Goal: Task Accomplishment & Management: Manage account settings

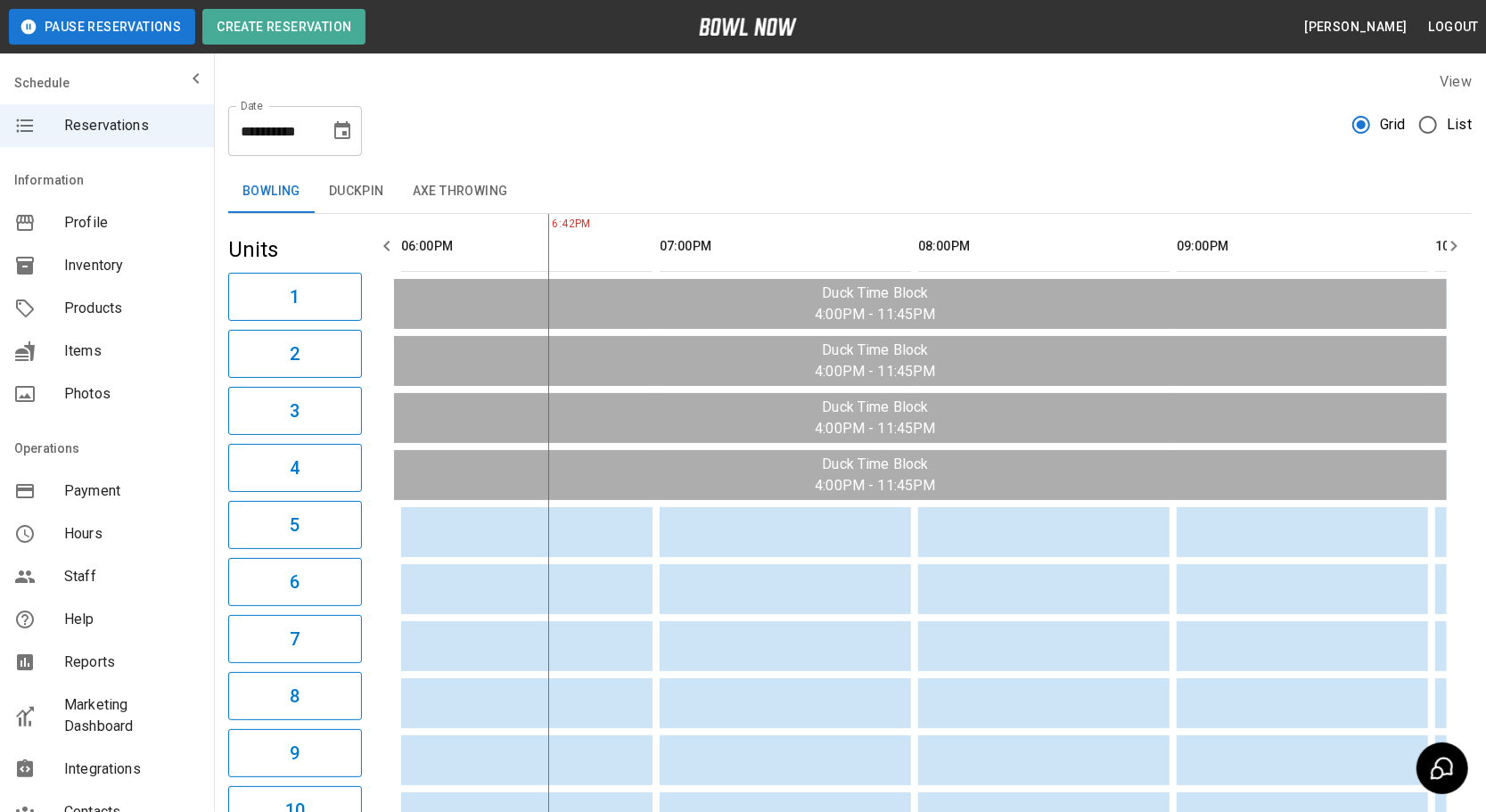
click at [334, 136] on icon "Choose date, selected date is Aug 12, 2025" at bounding box center [343, 131] width 22 height 22
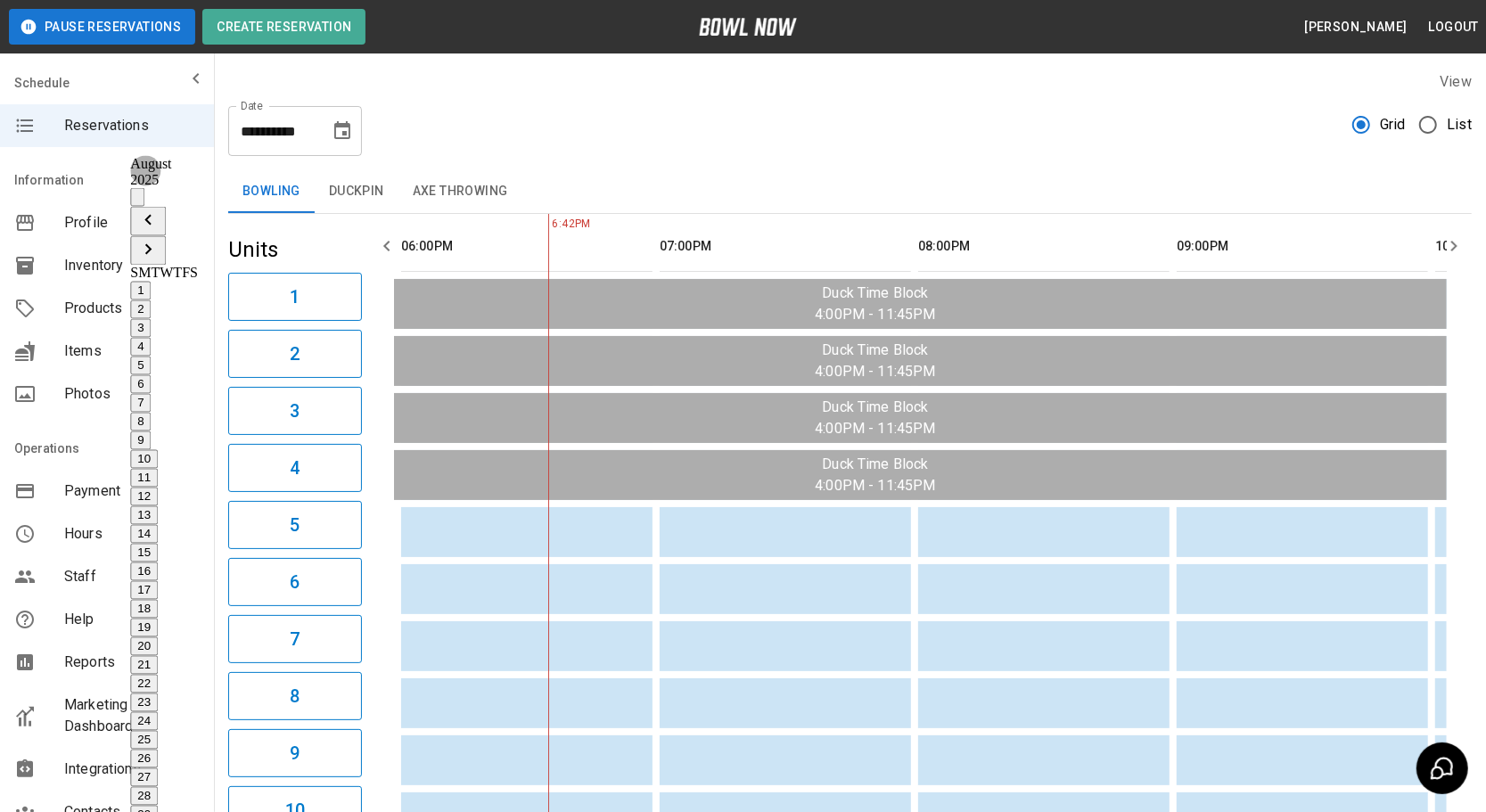
click at [159, 239] on icon "Next month" at bounding box center [148, 250] width 22 height 22
click at [151, 394] on button "7" at bounding box center [140, 403] width 21 height 19
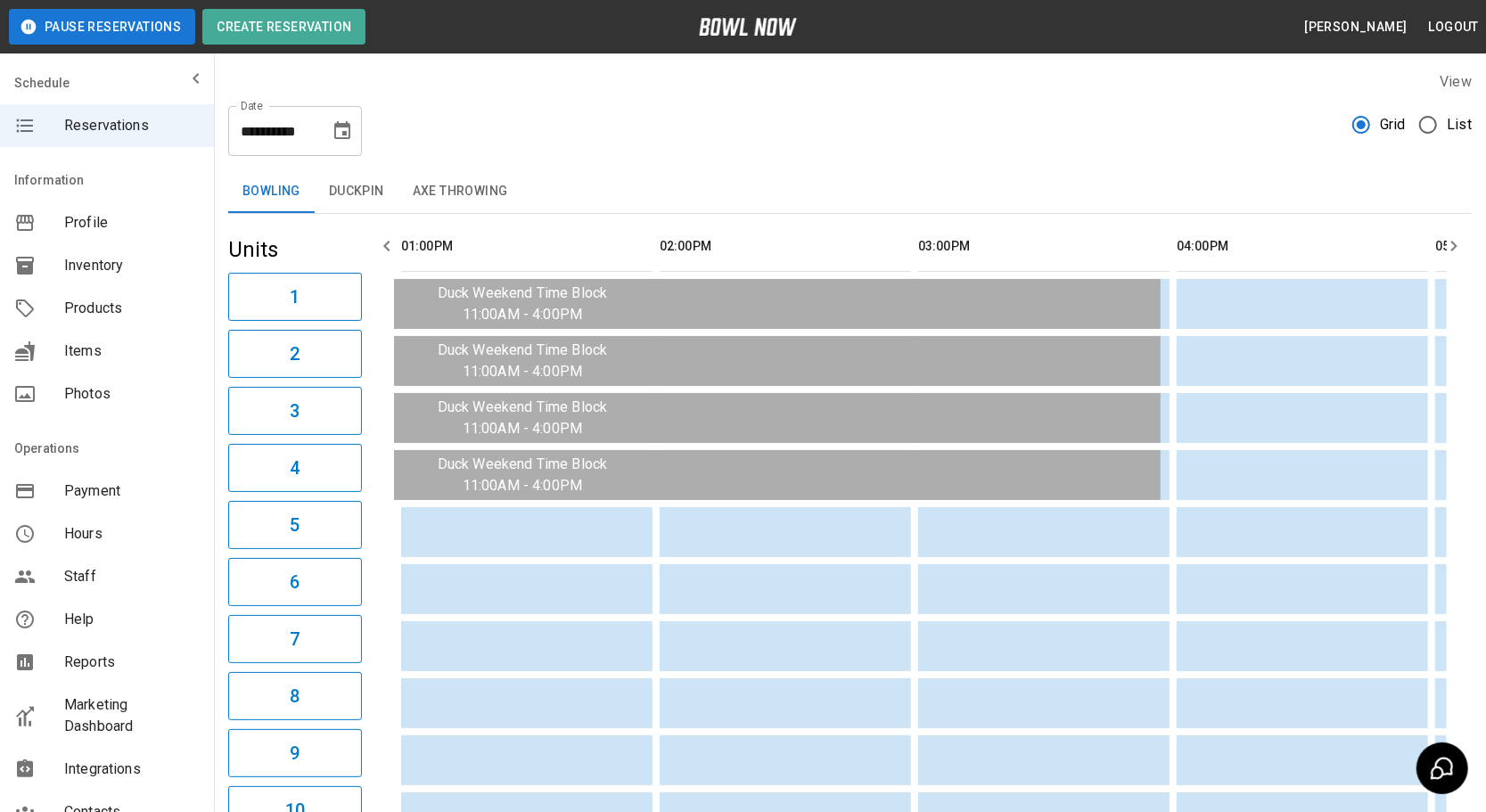
type input "**********"
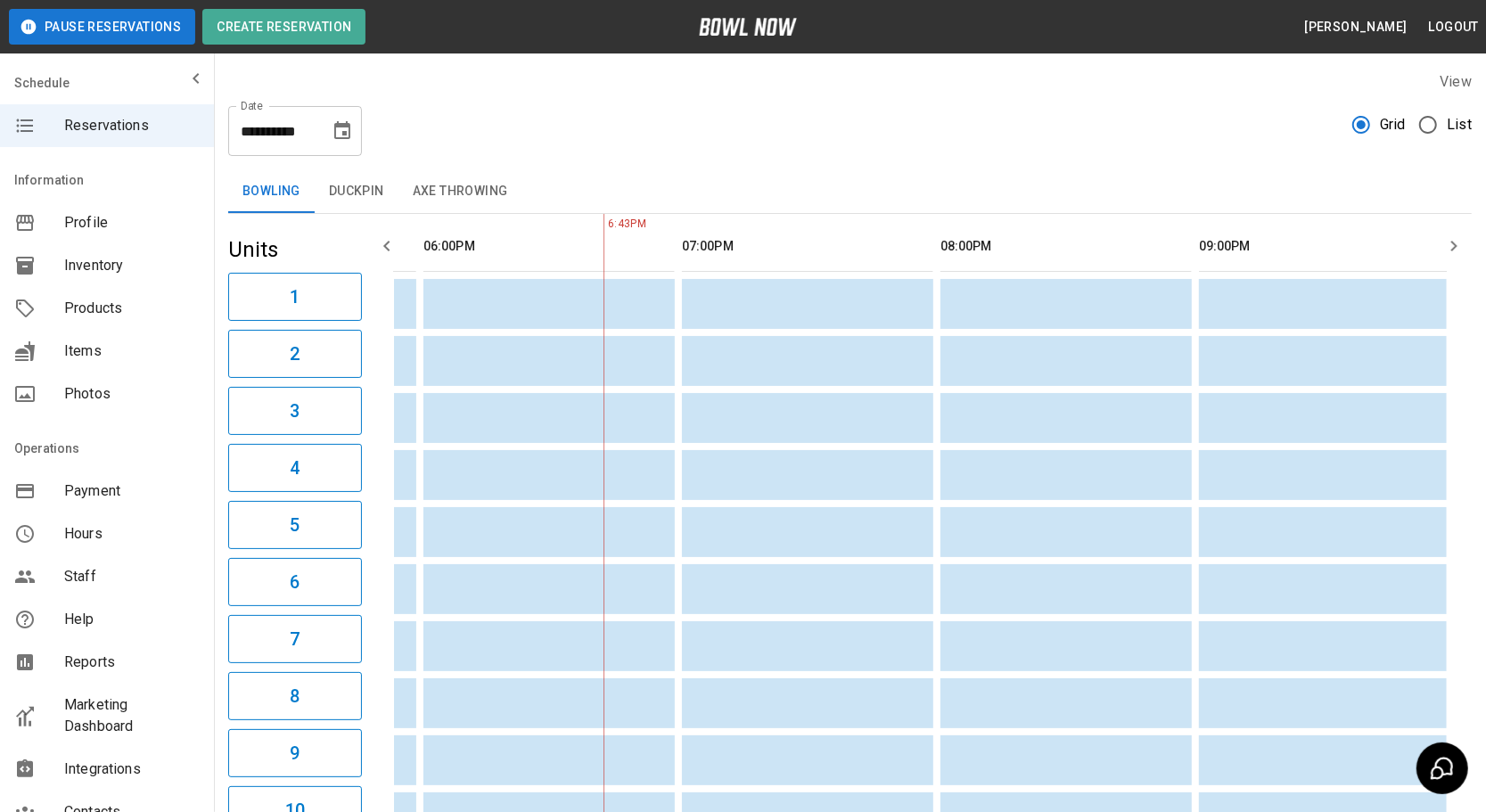
click at [1462, 247] on icon "button" at bounding box center [1454, 246] width 22 height 22
click at [1460, 248] on icon "button" at bounding box center [1454, 246] width 22 height 22
click at [391, 233] on button "button" at bounding box center [387, 246] width 36 height 36
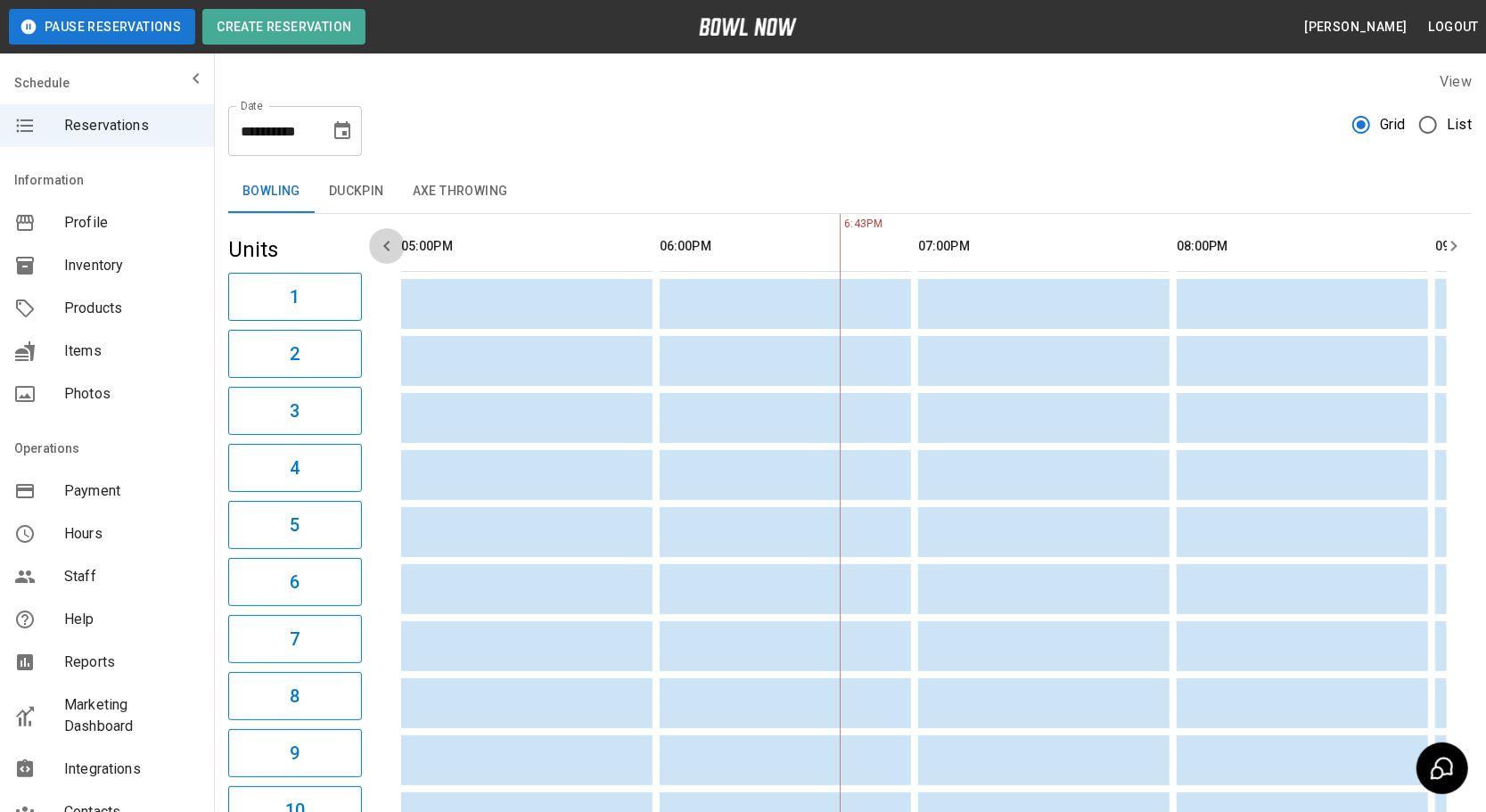
click at [391, 233] on button "button" at bounding box center [387, 246] width 36 height 36
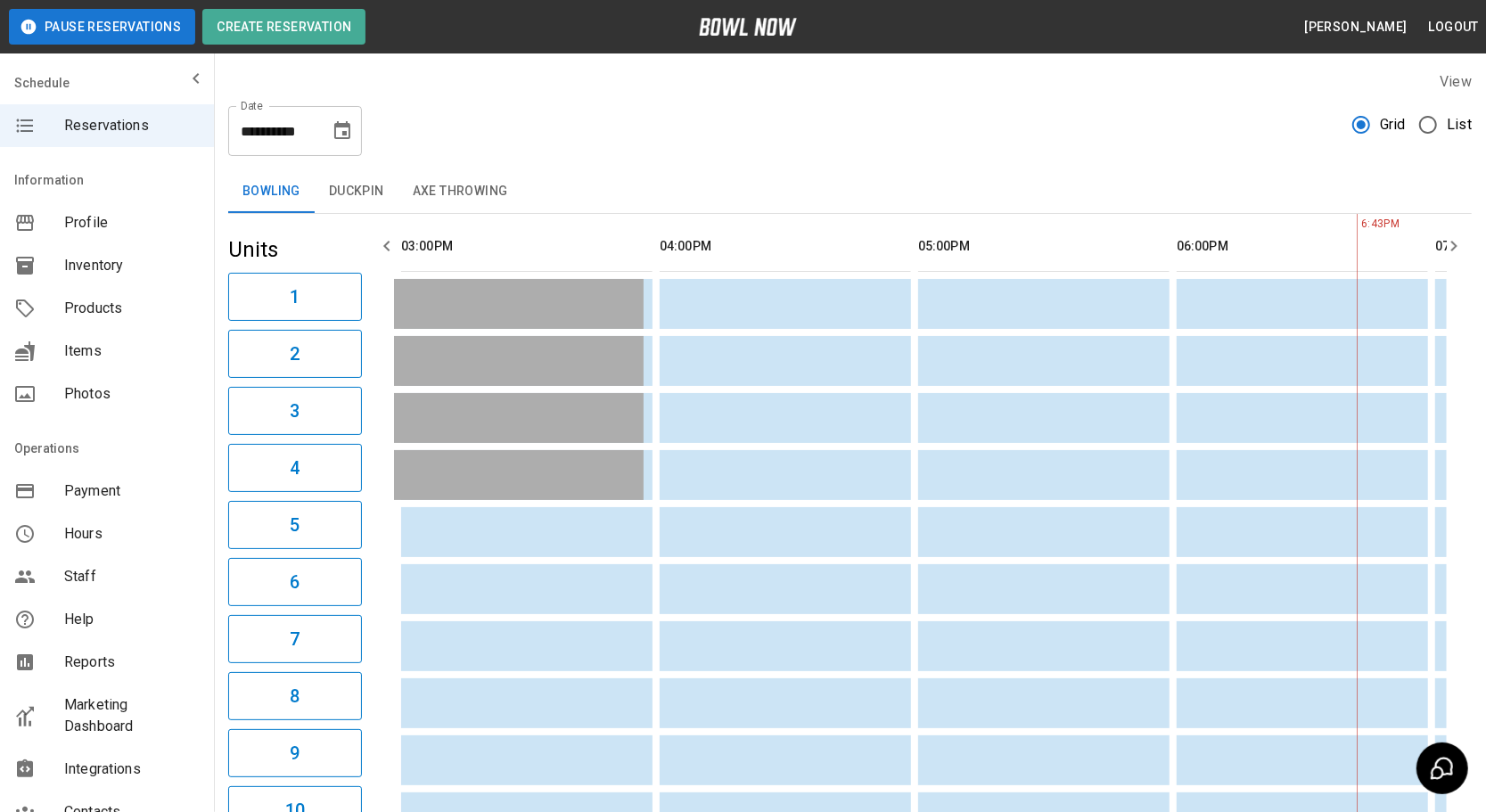
click at [391, 233] on button "button" at bounding box center [387, 246] width 36 height 36
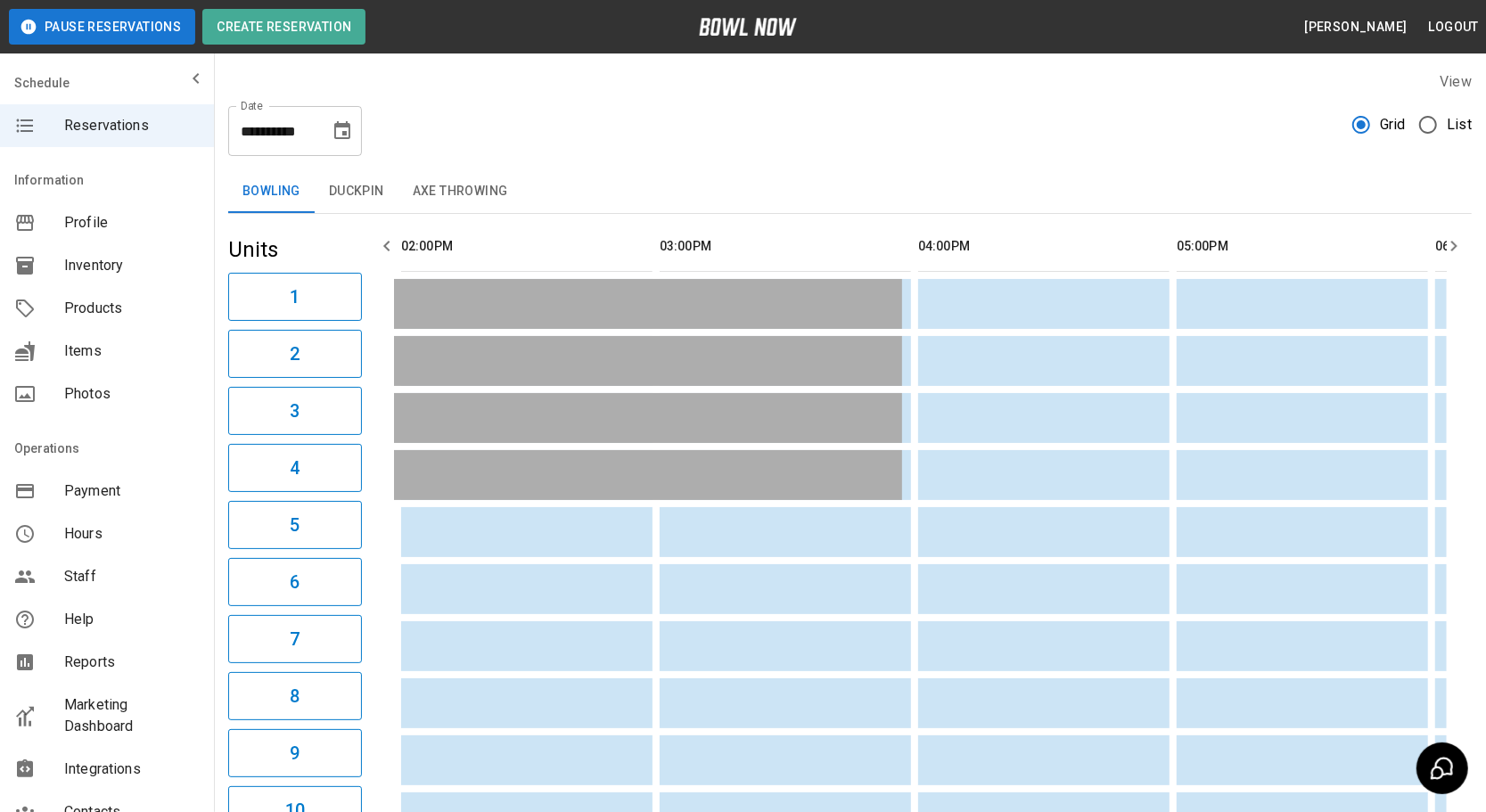
click at [390, 241] on icon "button" at bounding box center [387, 246] width 22 height 22
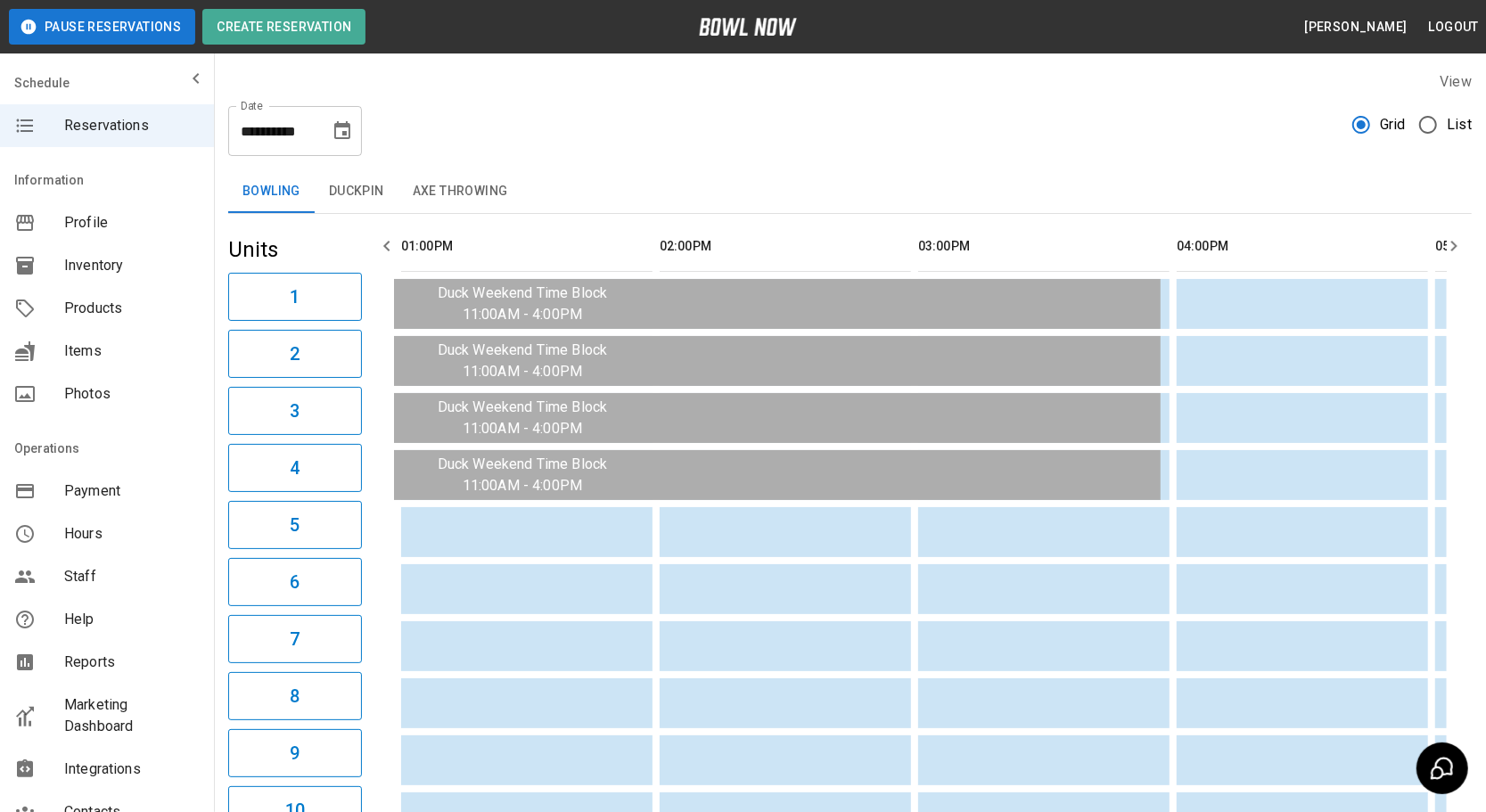
click at [390, 241] on icon "button" at bounding box center [387, 246] width 22 height 22
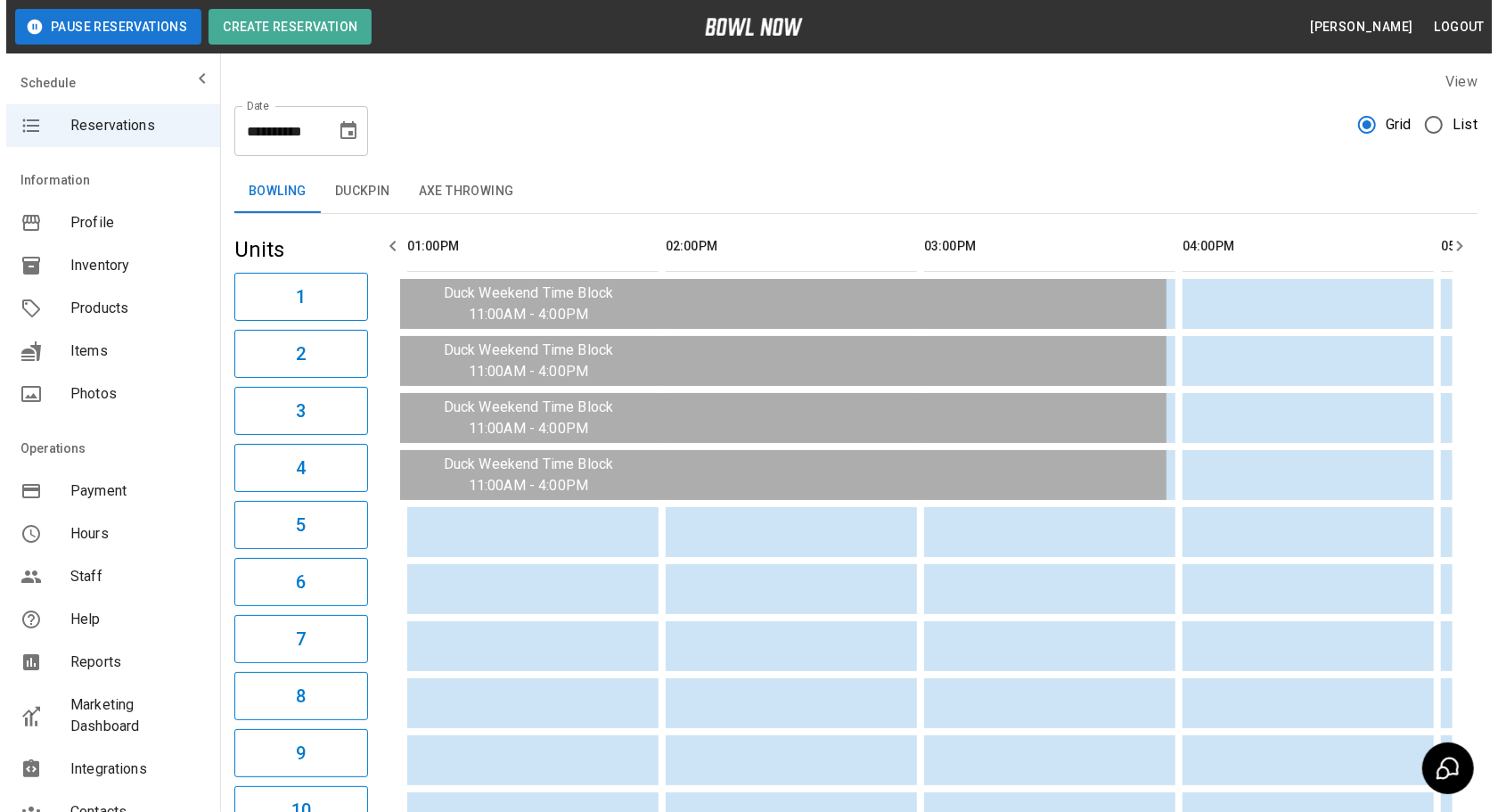
scroll to position [0, 259]
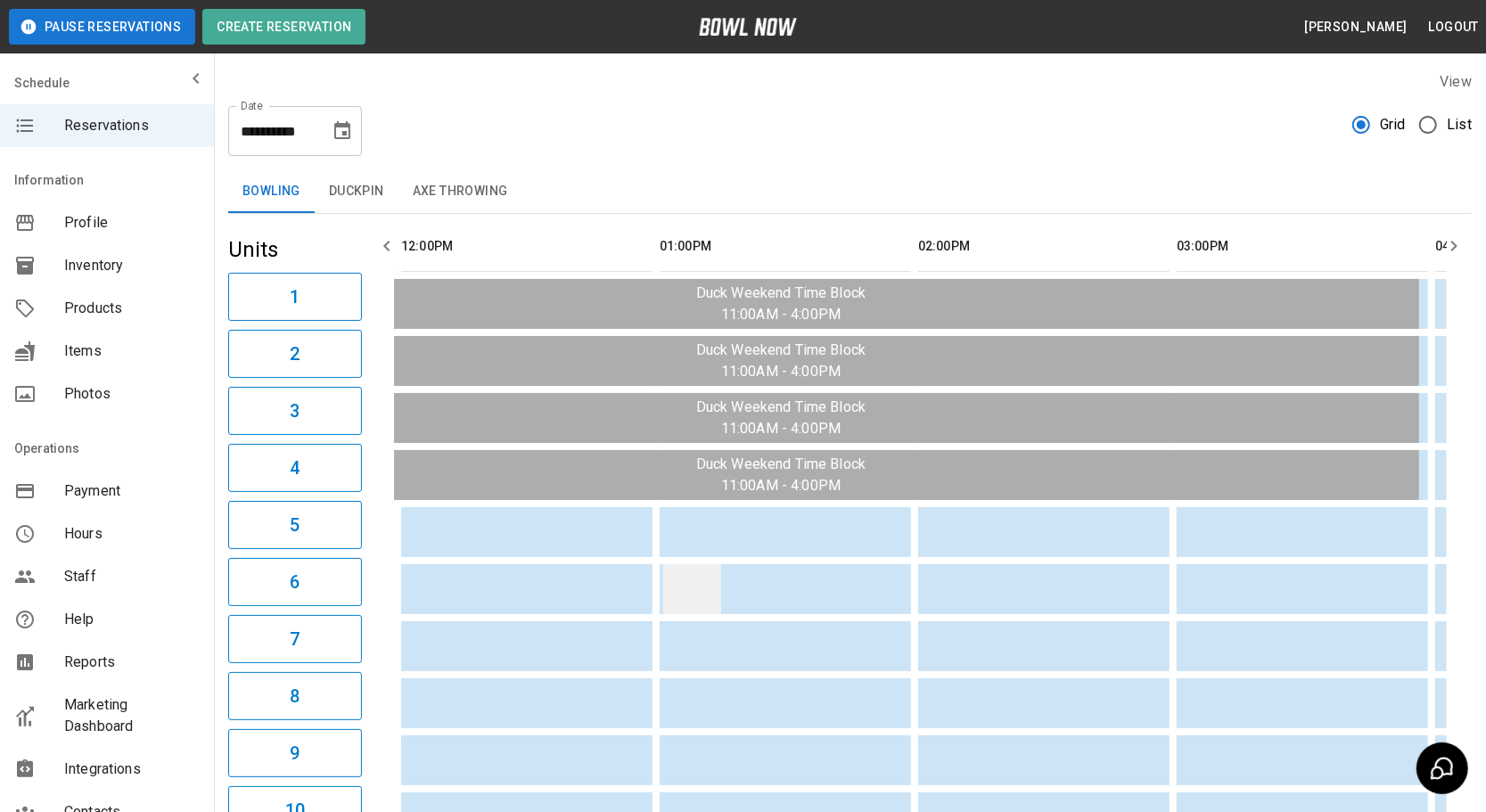
click at [680, 570] on td "sticky table" at bounding box center [693, 588] width 58 height 50
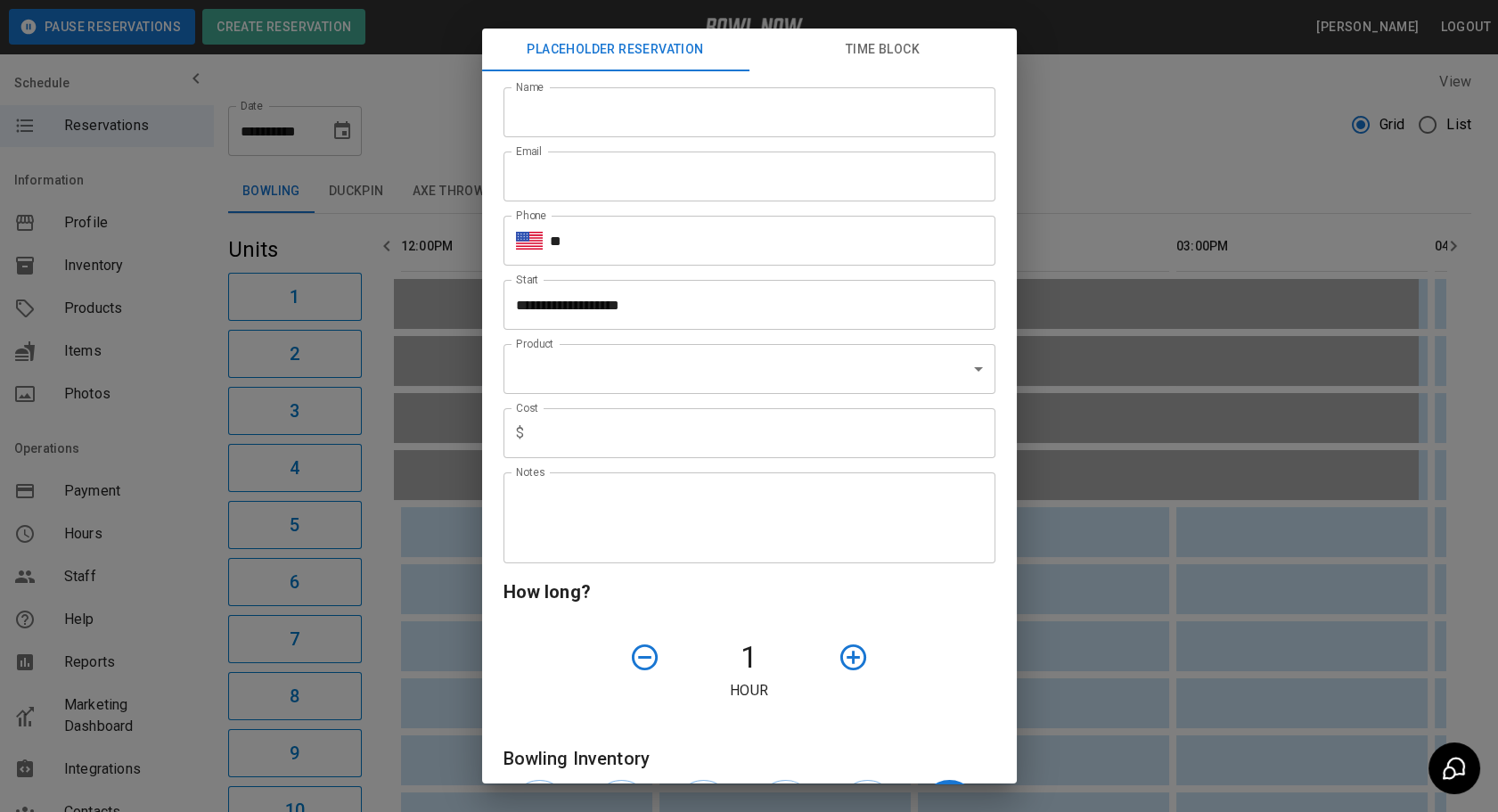
click at [633, 118] on input "Name" at bounding box center [750, 112] width 492 height 50
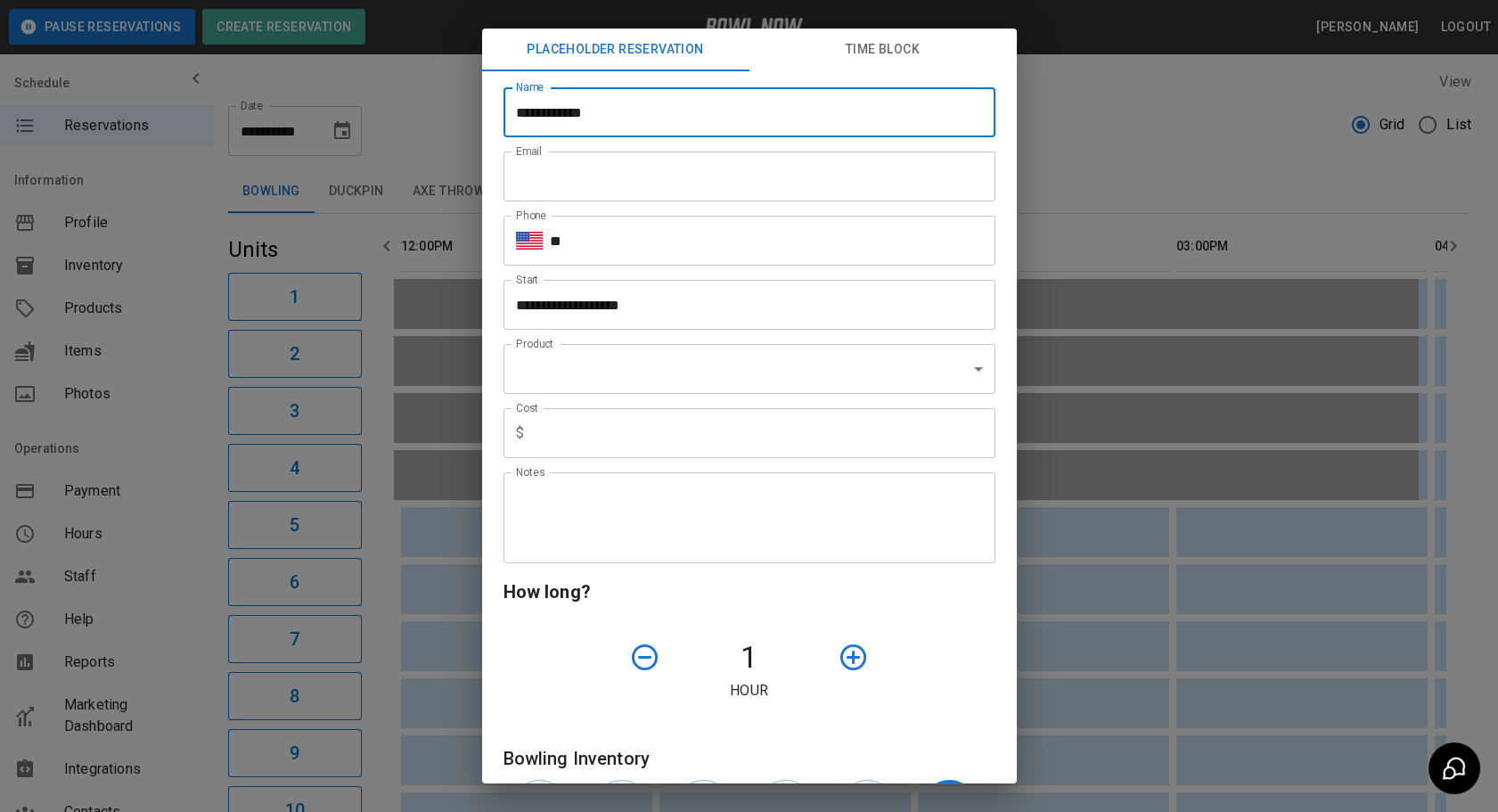
type input "**********"
click at [665, 177] on input "Email" at bounding box center [750, 176] width 492 height 50
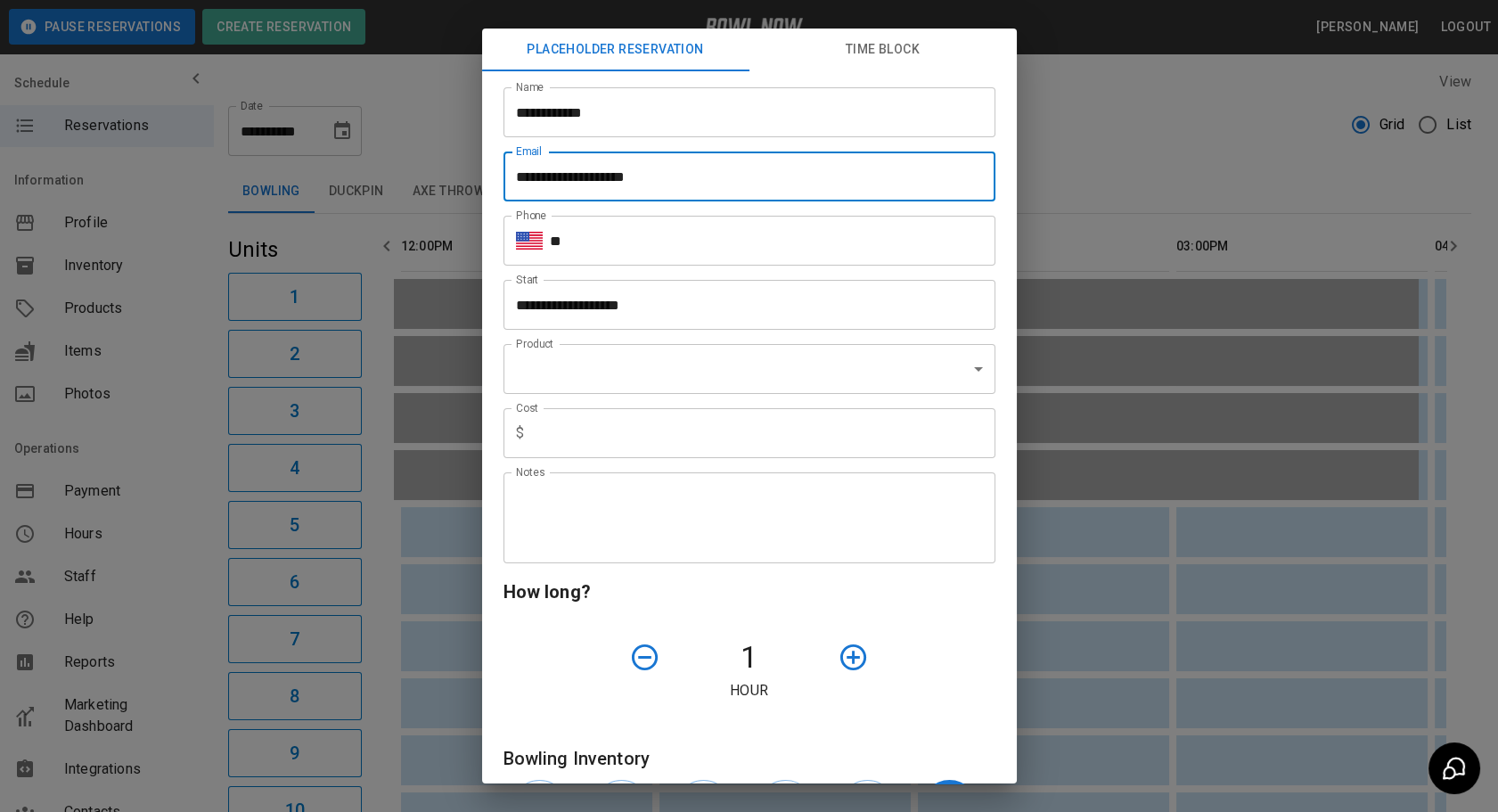
type input "**********"
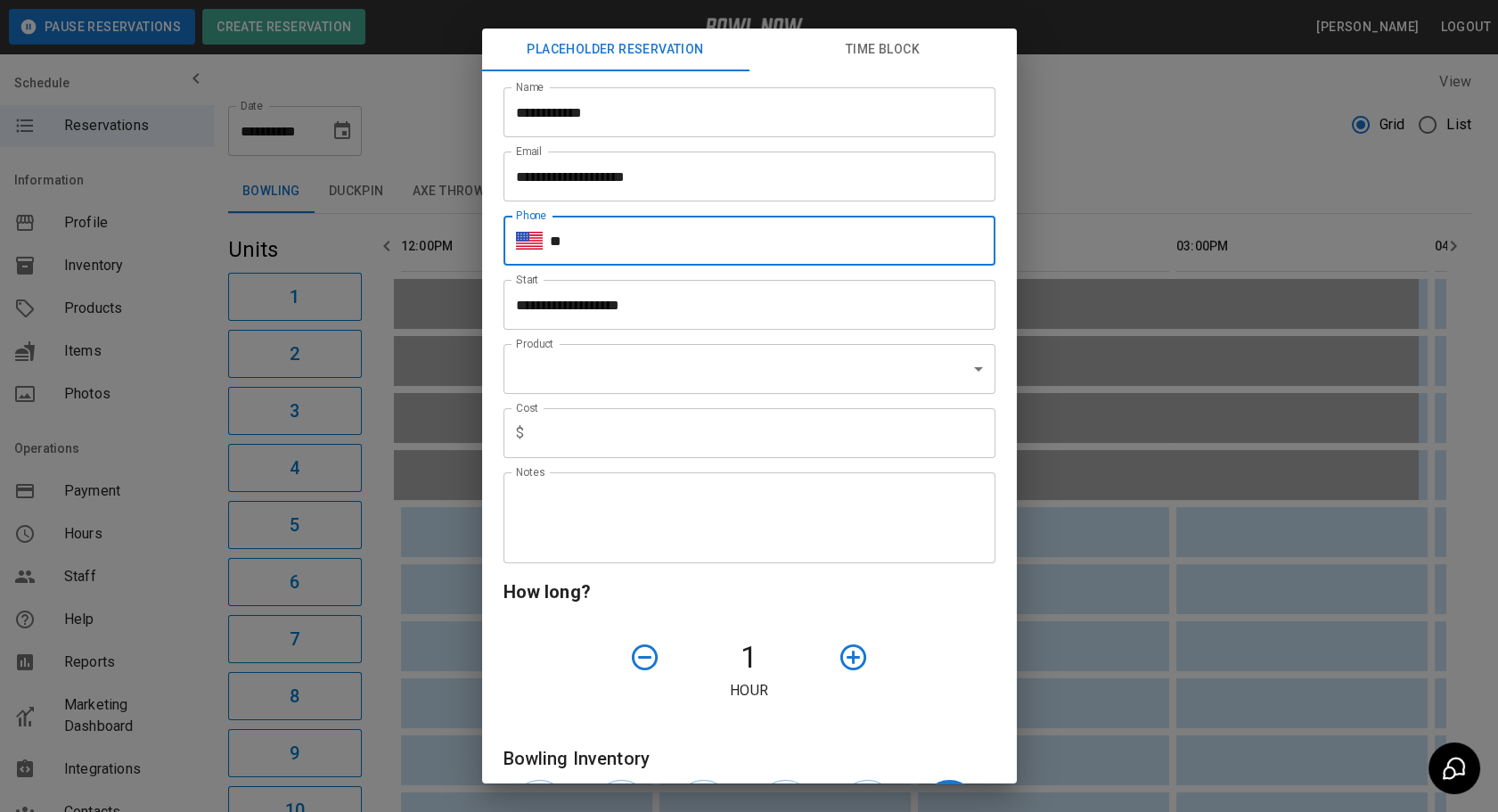
click at [663, 250] on input "**" at bounding box center [772, 240] width 445 height 50
type input "**********"
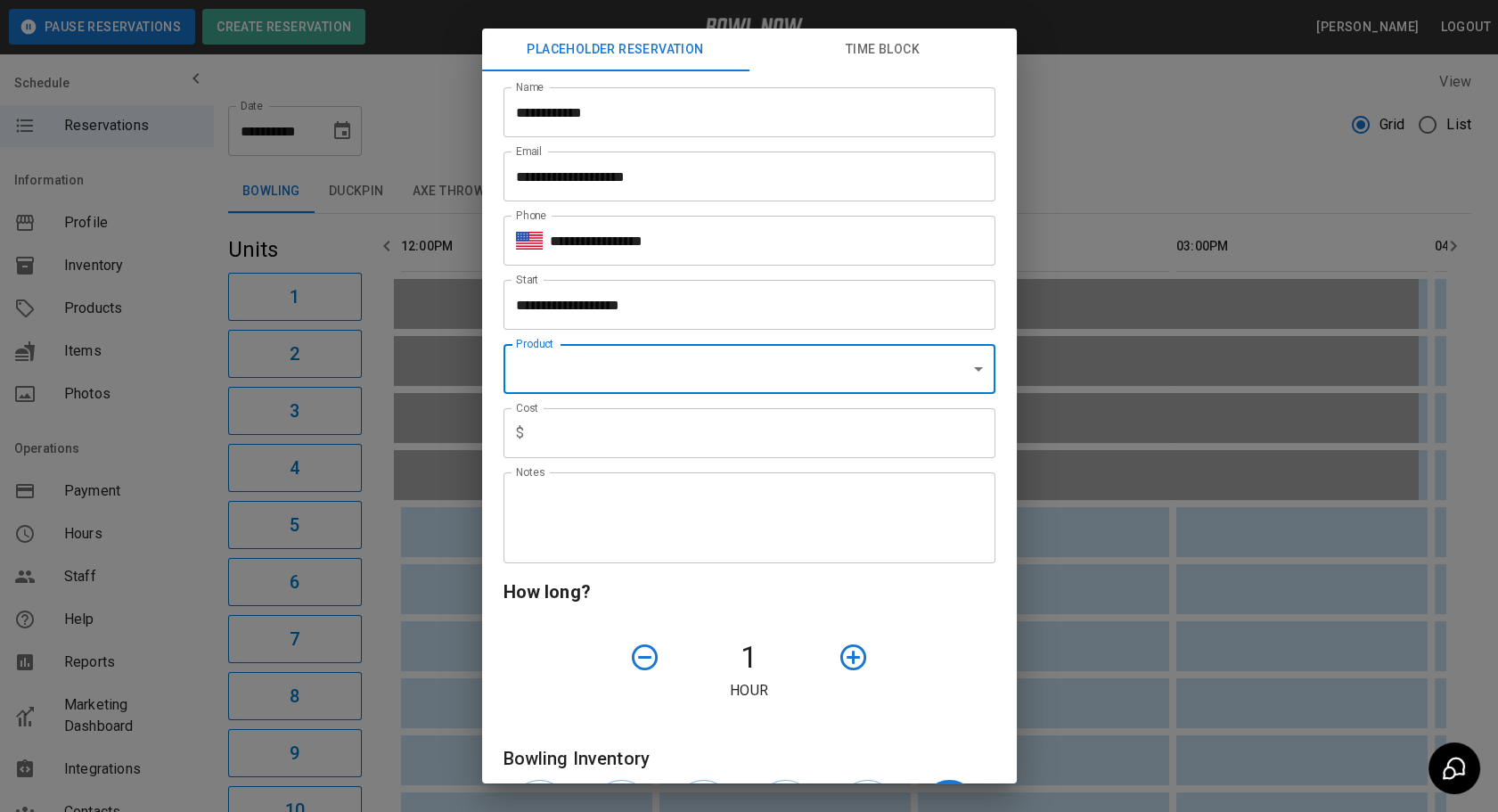
type input "**********"
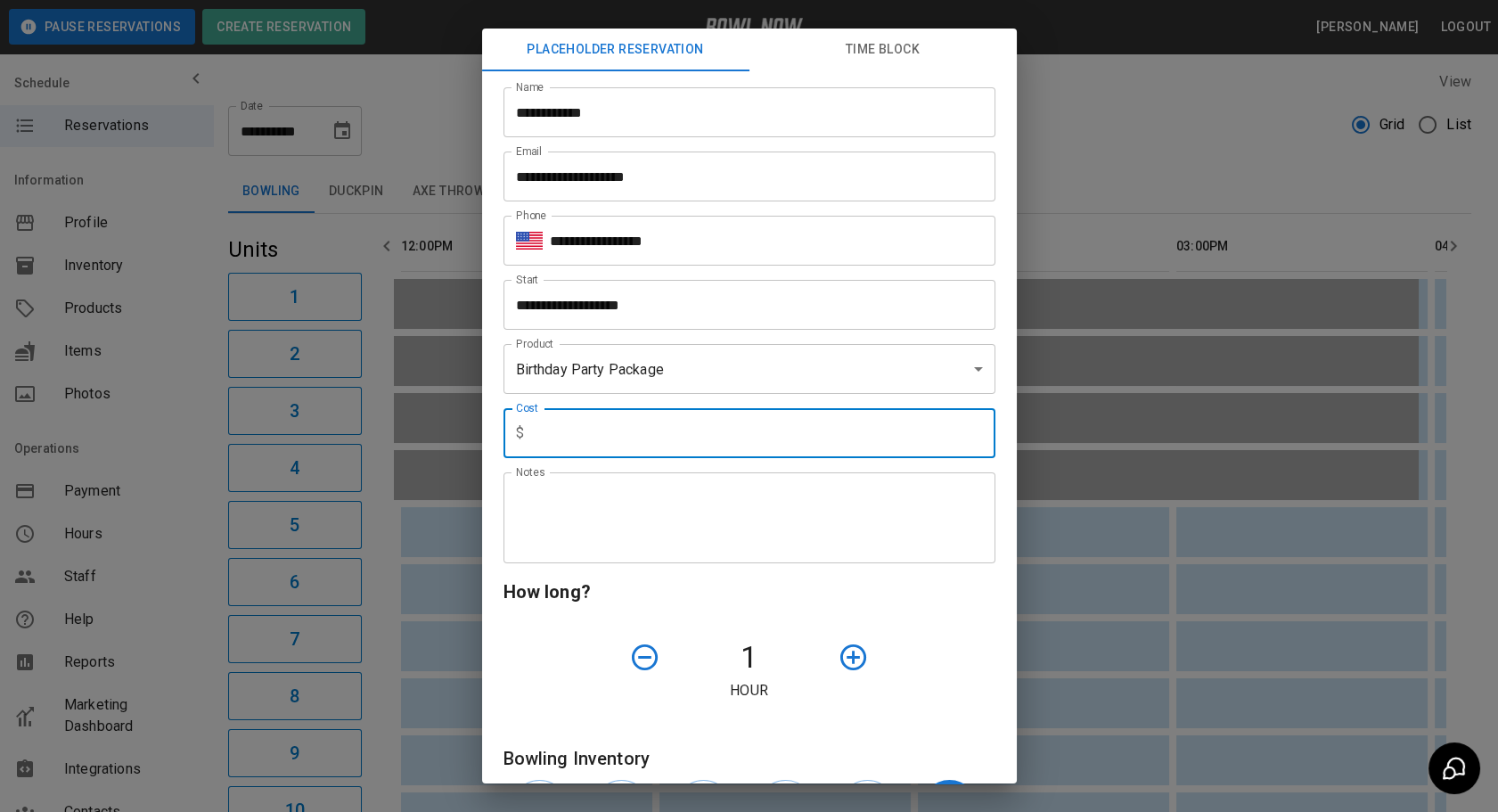
click at [609, 432] on input "text" at bounding box center [763, 433] width 464 height 50
click at [587, 501] on textarea "Notes" at bounding box center [749, 518] width 467 height 61
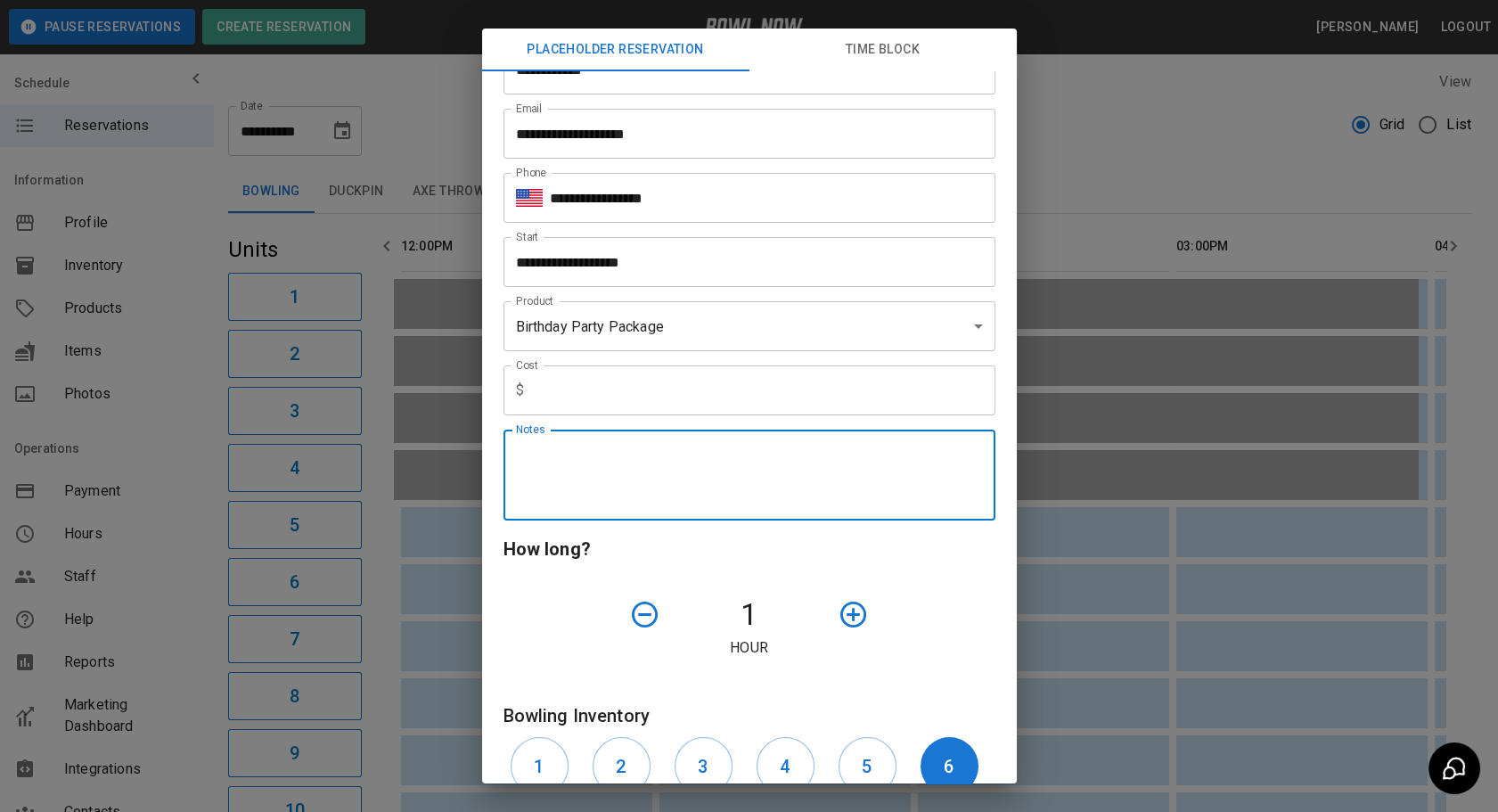
scroll to position [80, 0]
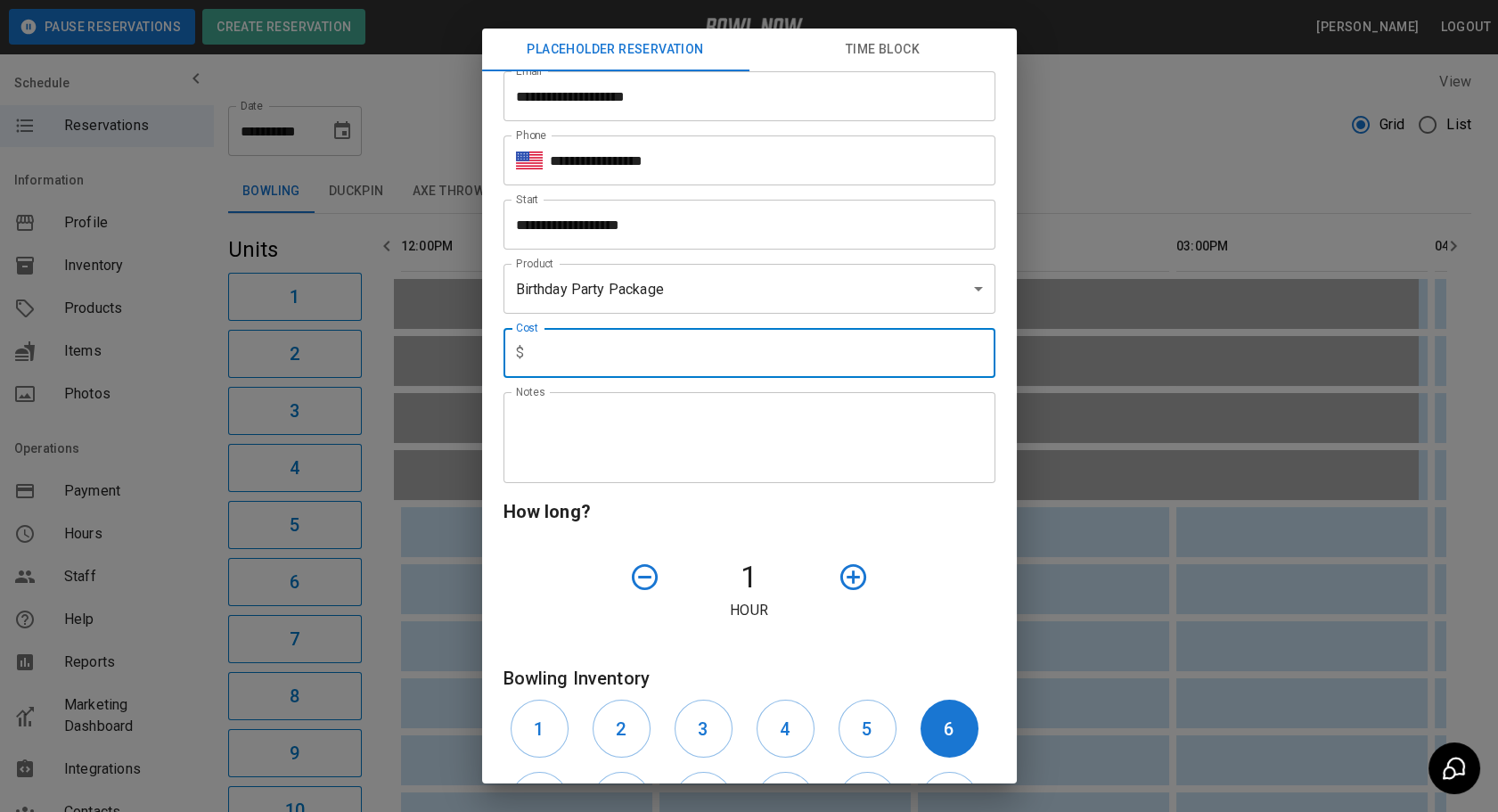
click at [721, 348] on input "text" at bounding box center [763, 352] width 464 height 50
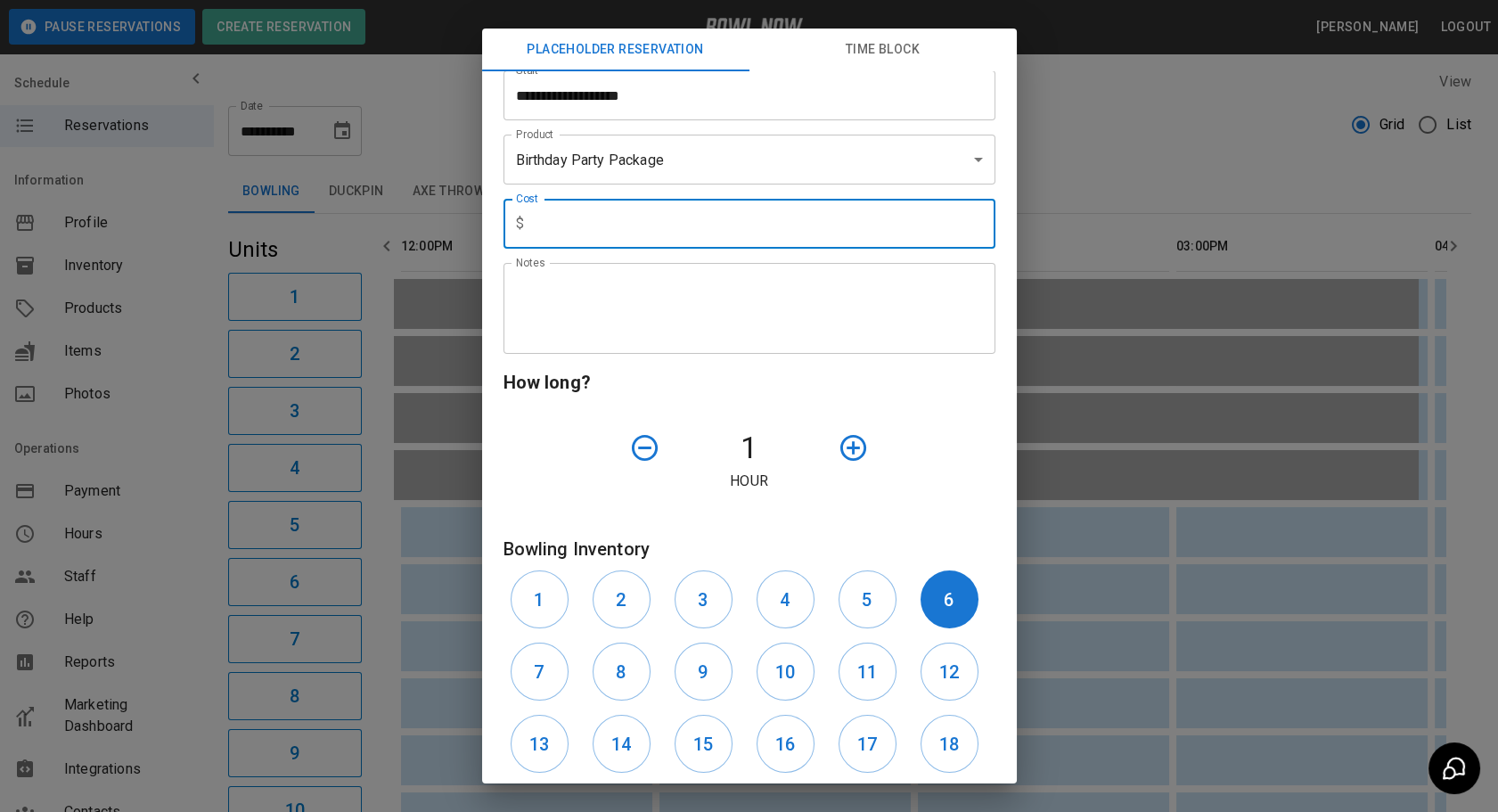
scroll to position [0, 0]
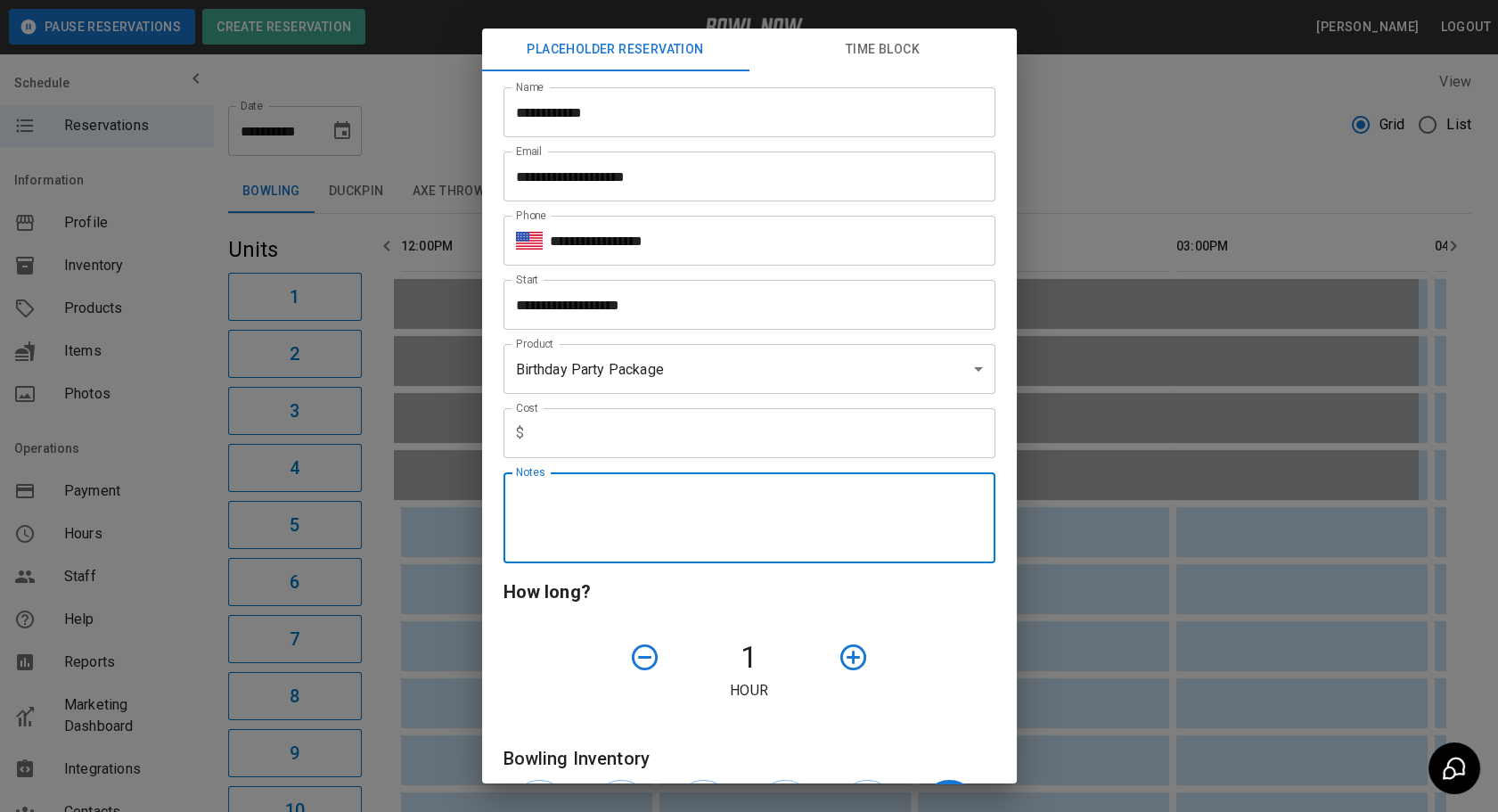
click at [605, 525] on textarea "Notes" at bounding box center [749, 518] width 467 height 61
click at [584, 490] on textarea "Notes" at bounding box center [749, 518] width 467 height 61
click at [735, 537] on textarea "Notes" at bounding box center [749, 518] width 467 height 61
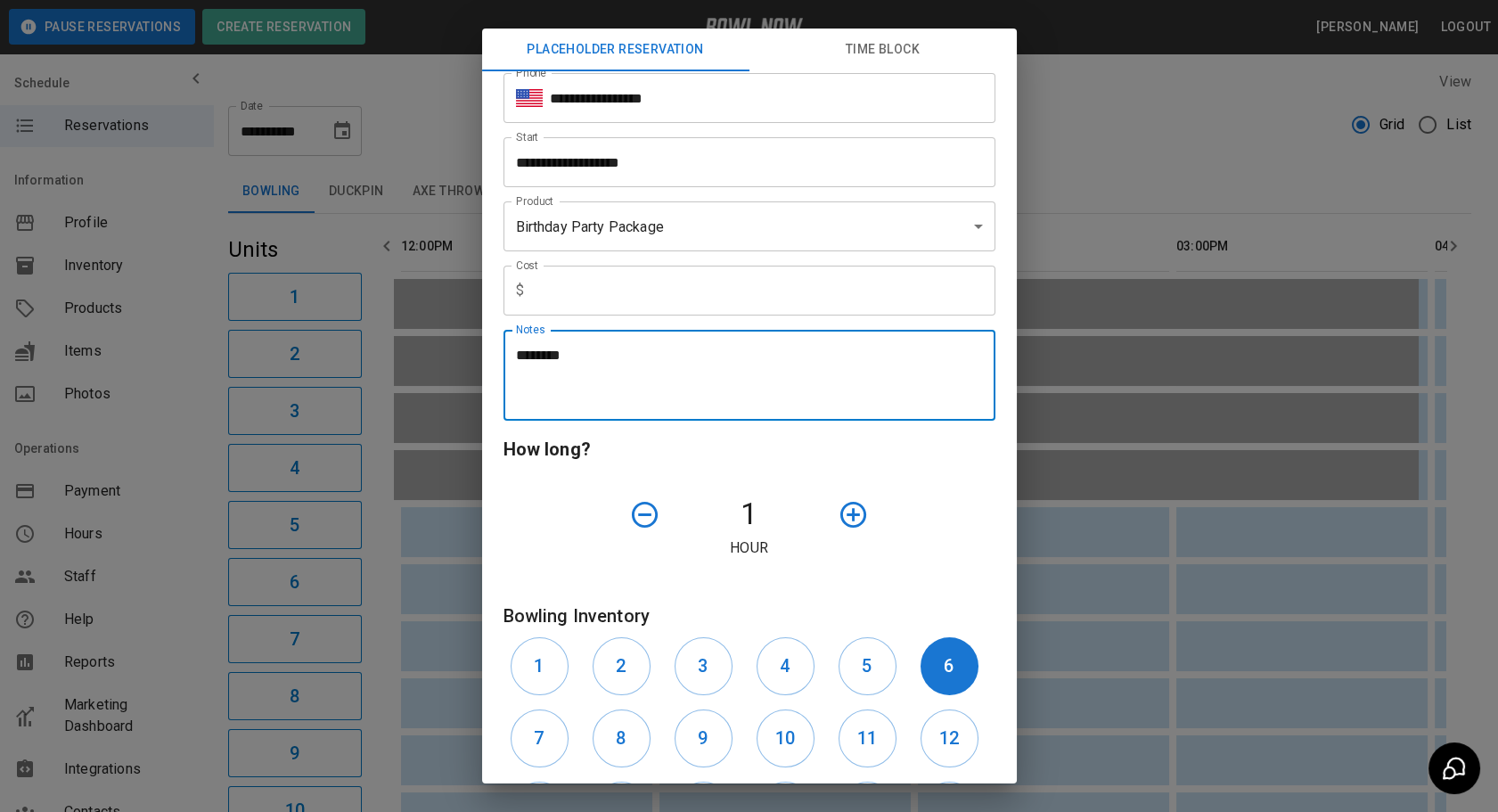
scroll to position [324, 0]
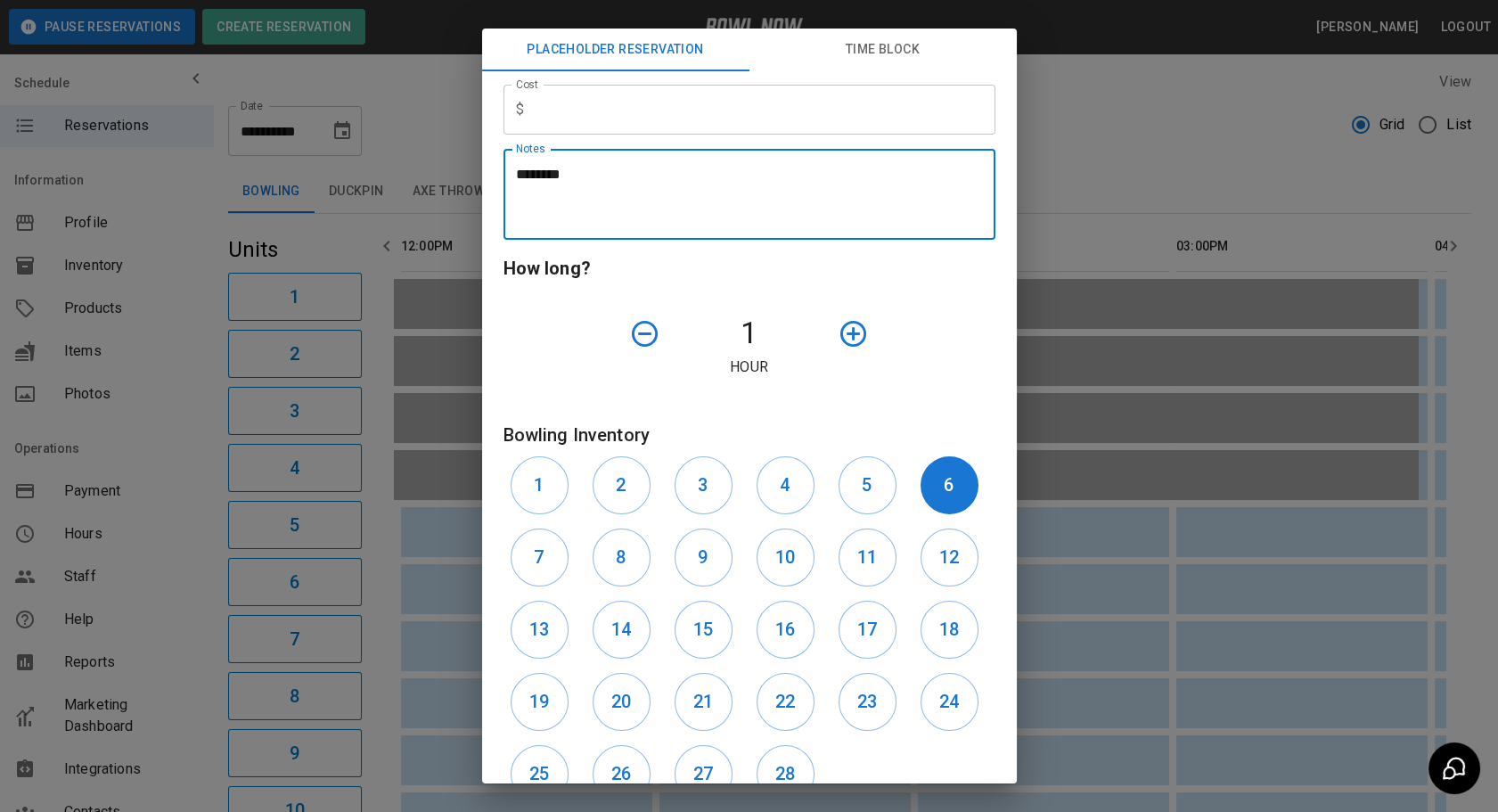
type textarea "********"
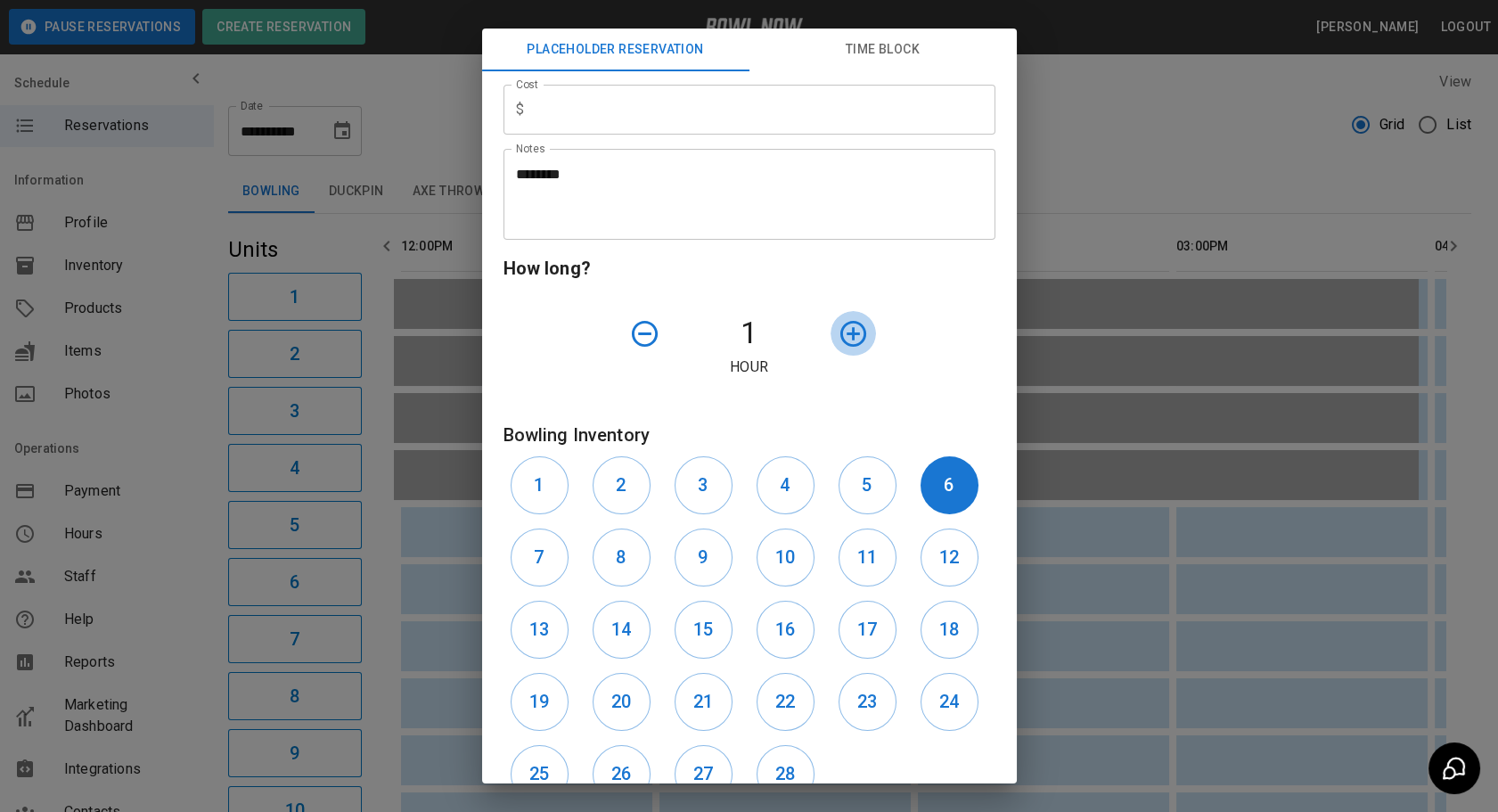
click at [845, 348] on icon "button" at bounding box center [853, 333] width 32 height 32
click at [848, 340] on icon "button" at bounding box center [853, 333] width 32 height 32
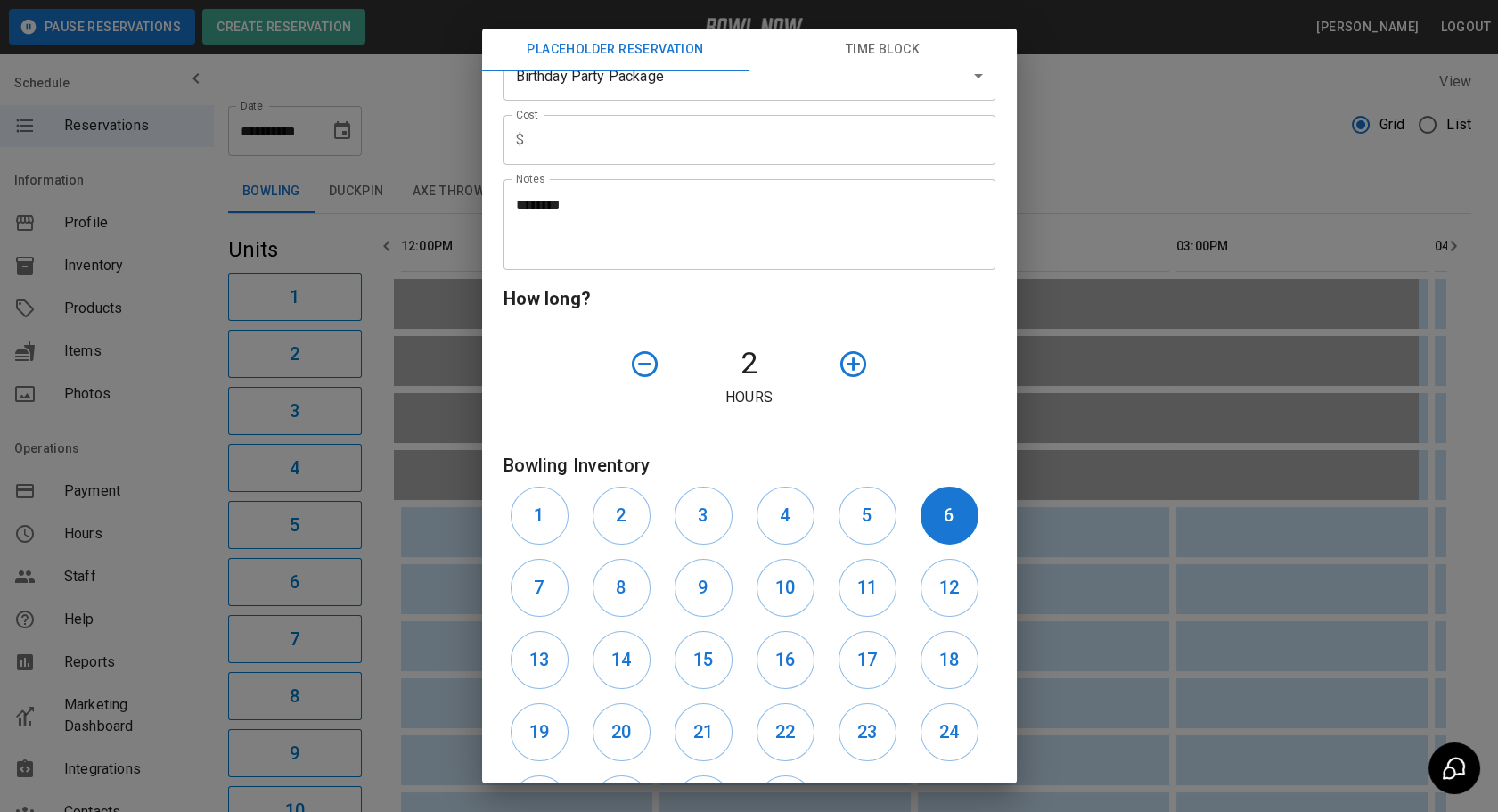
scroll to position [455, 0]
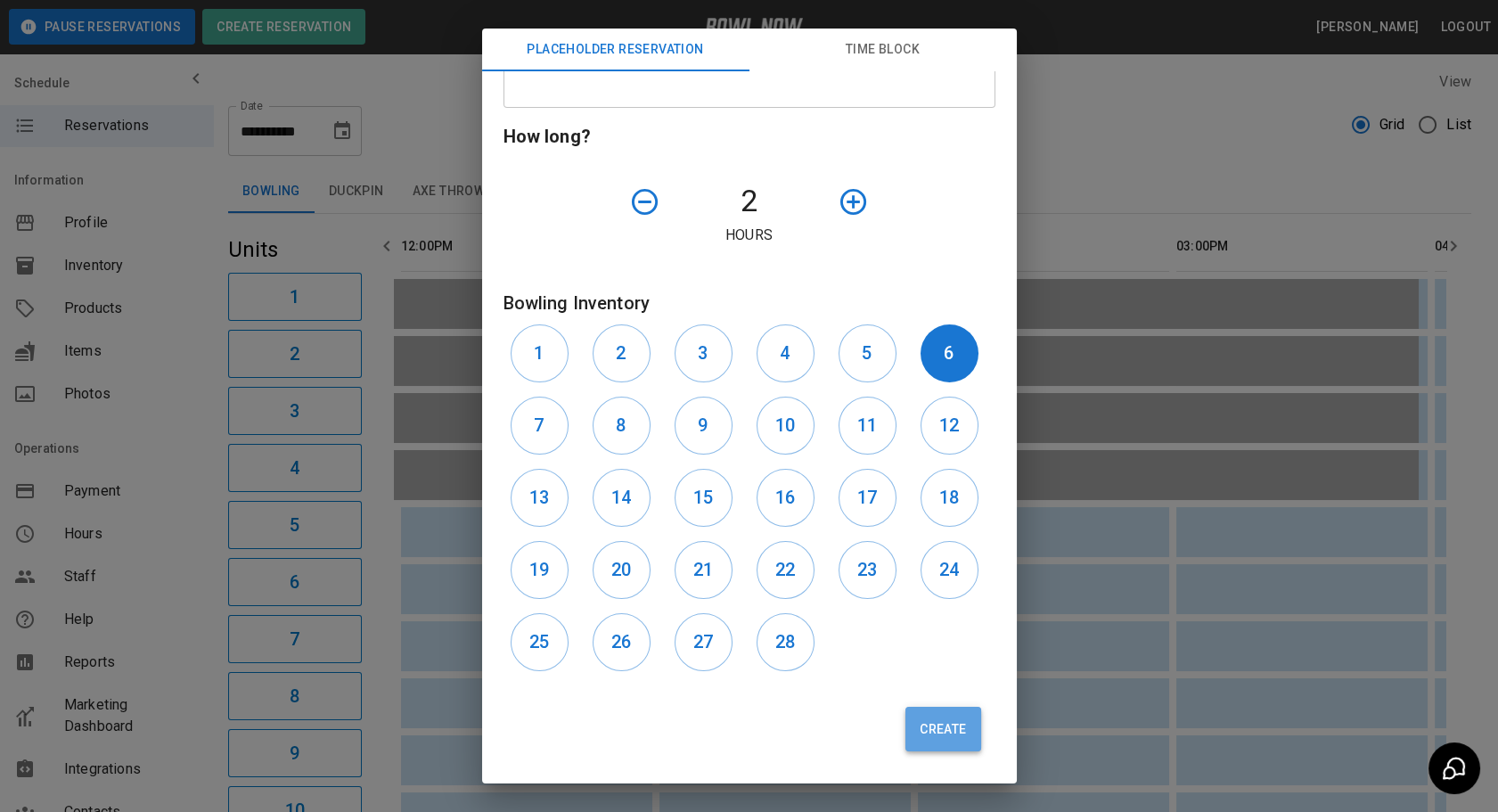
click at [928, 717] on button "Create" at bounding box center [943, 728] width 75 height 44
click at [935, 731] on button "Create" at bounding box center [943, 728] width 75 height 44
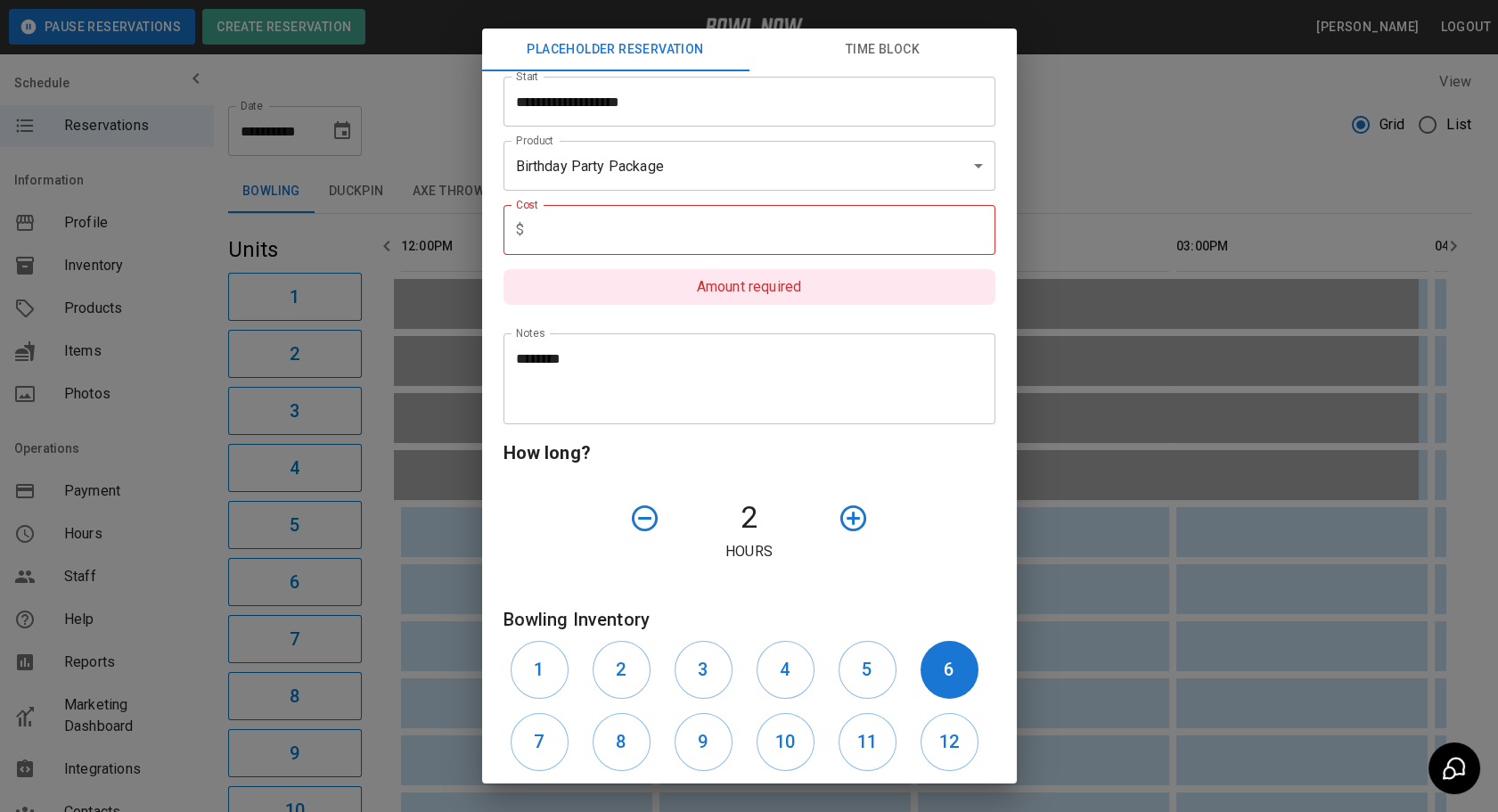
scroll to position [115, 0]
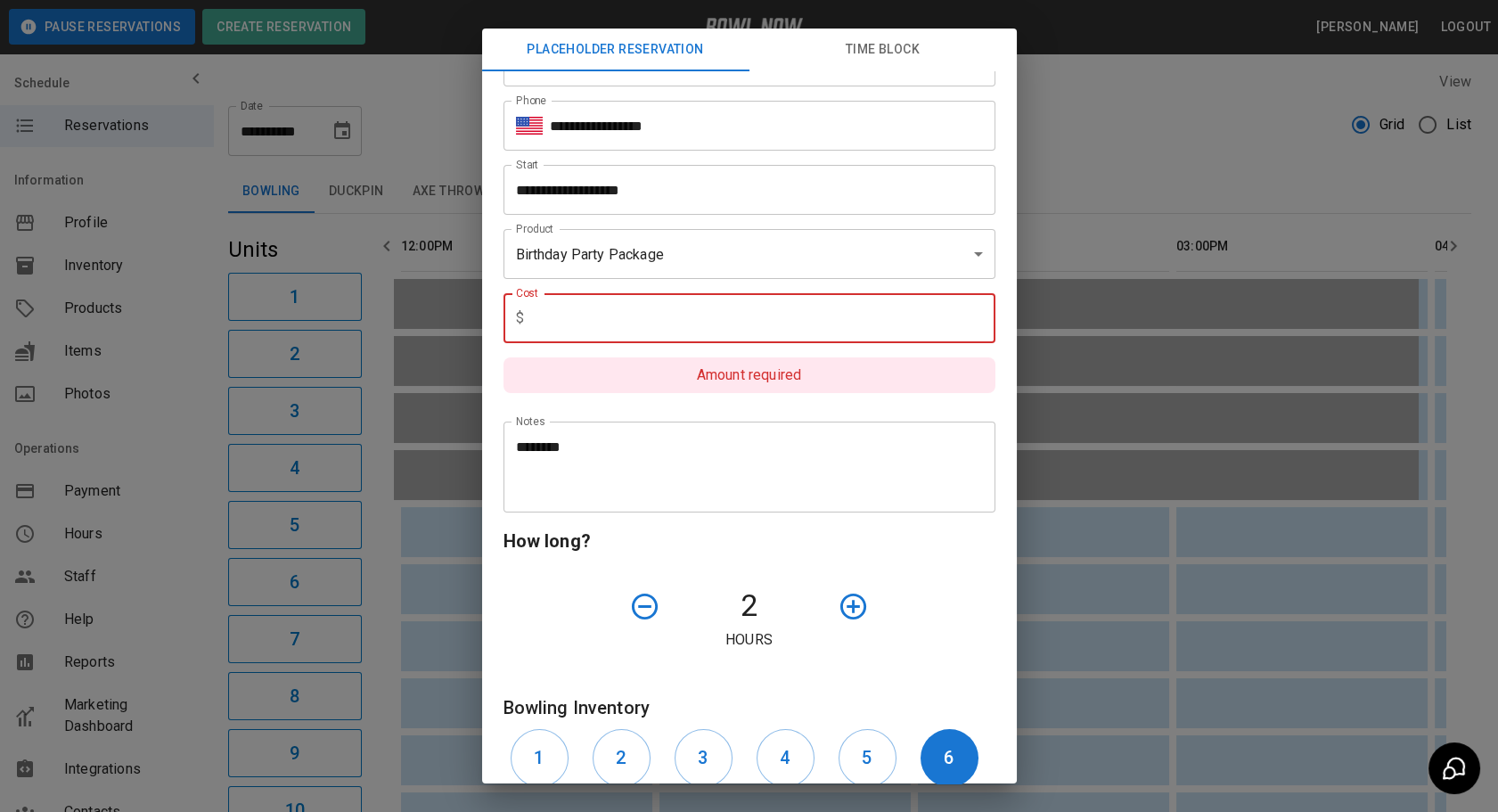
click at [619, 314] on input "text" at bounding box center [763, 317] width 464 height 50
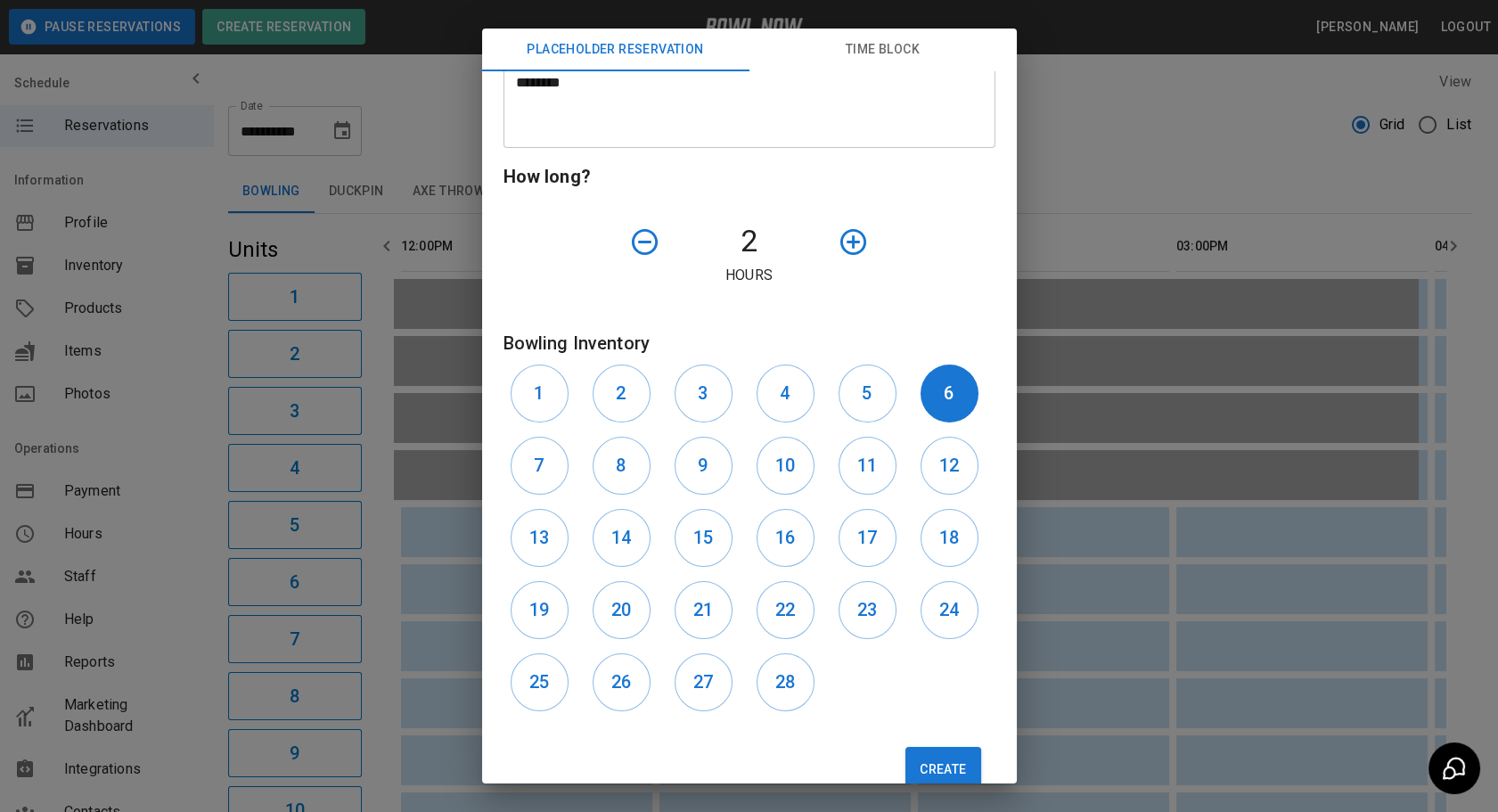
scroll to position [519, 0]
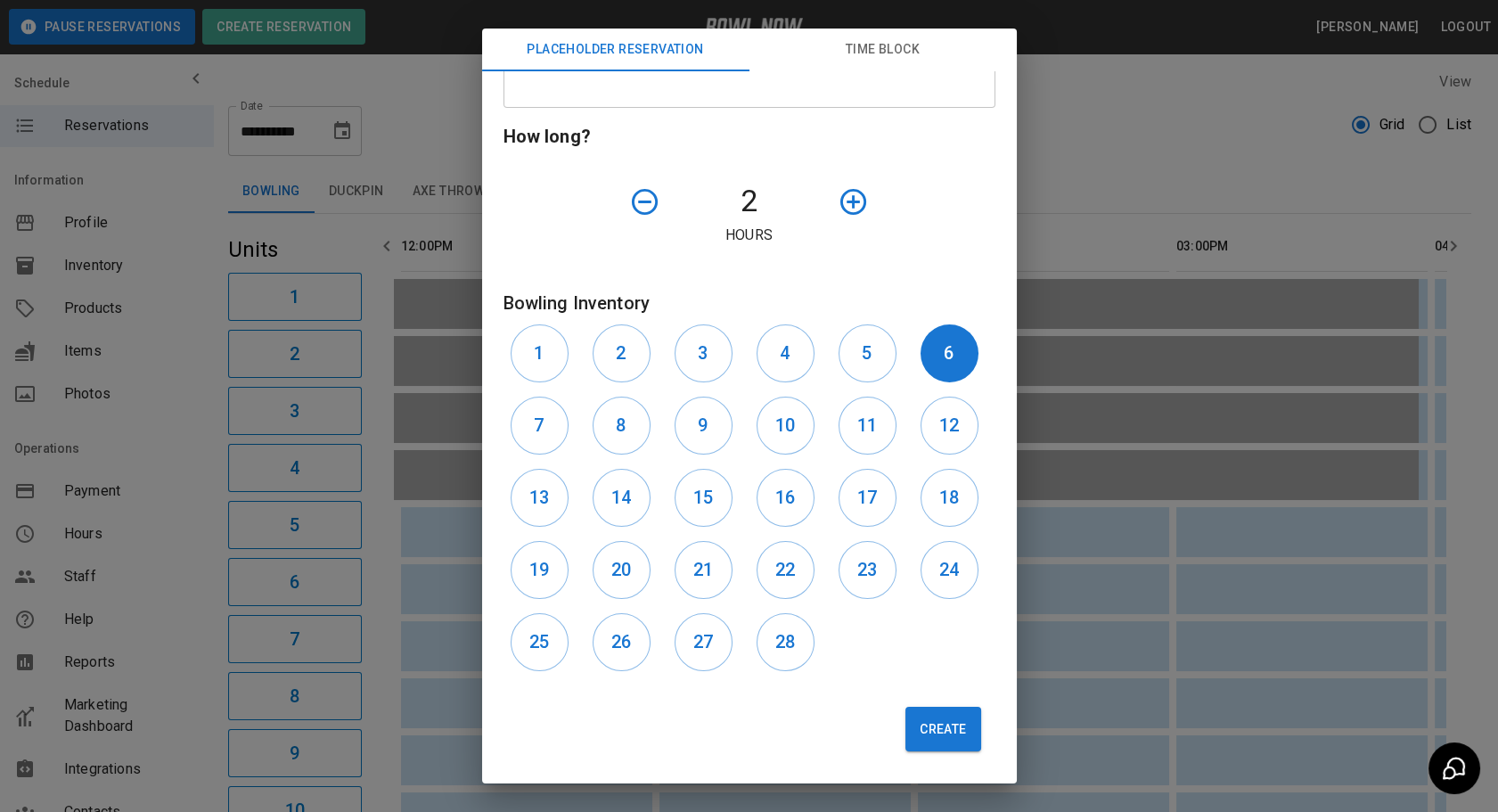
drag, startPoint x: 928, startPoint y: 759, endPoint x: 921, endPoint y: 752, distance: 9.9
click at [927, 762] on div "Create" at bounding box center [743, 721] width 507 height 87
click at [921, 748] on button "Create" at bounding box center [943, 728] width 75 height 44
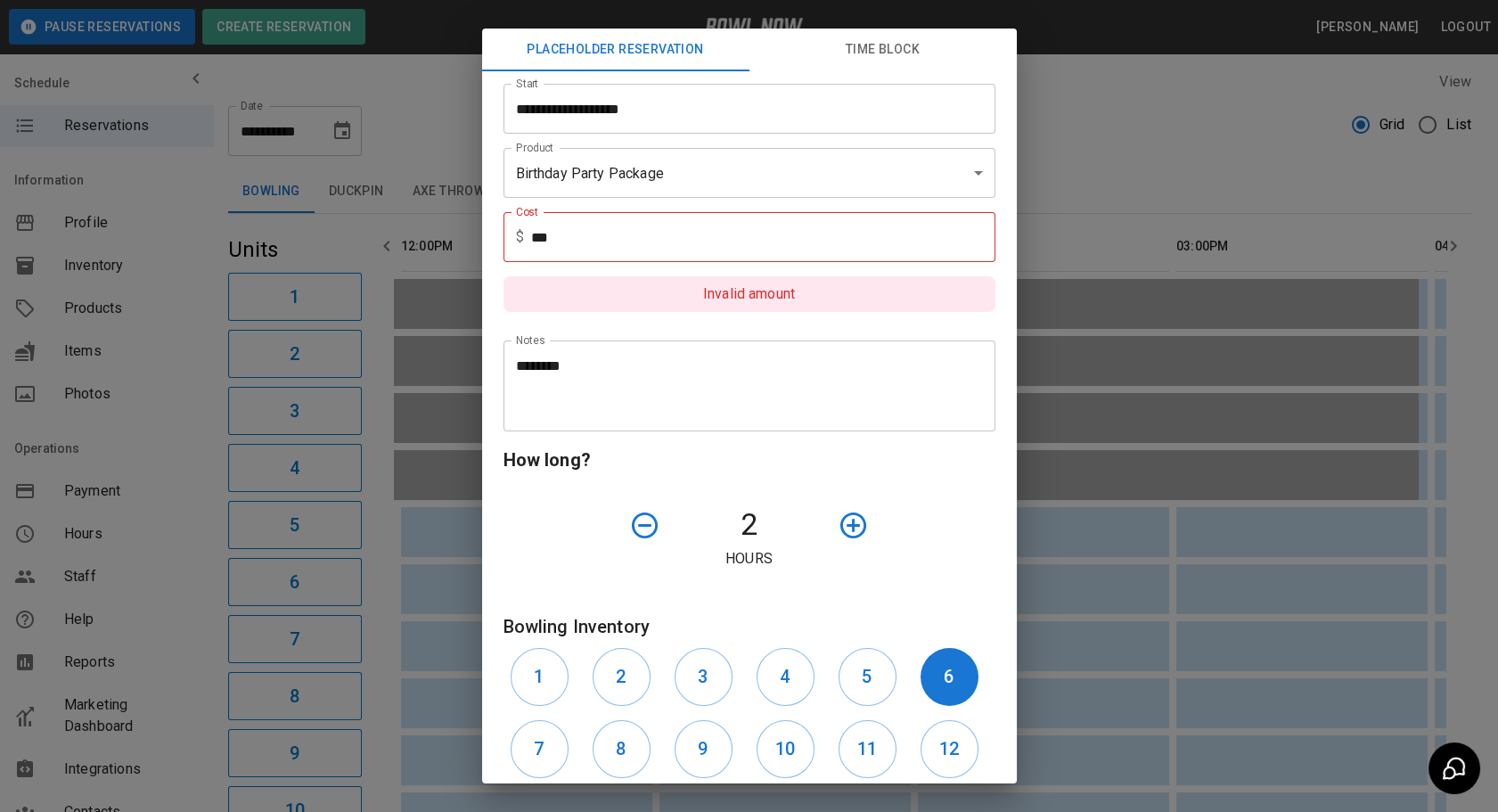
click at [646, 239] on input "***" at bounding box center [763, 236] width 464 height 50
type input "*"
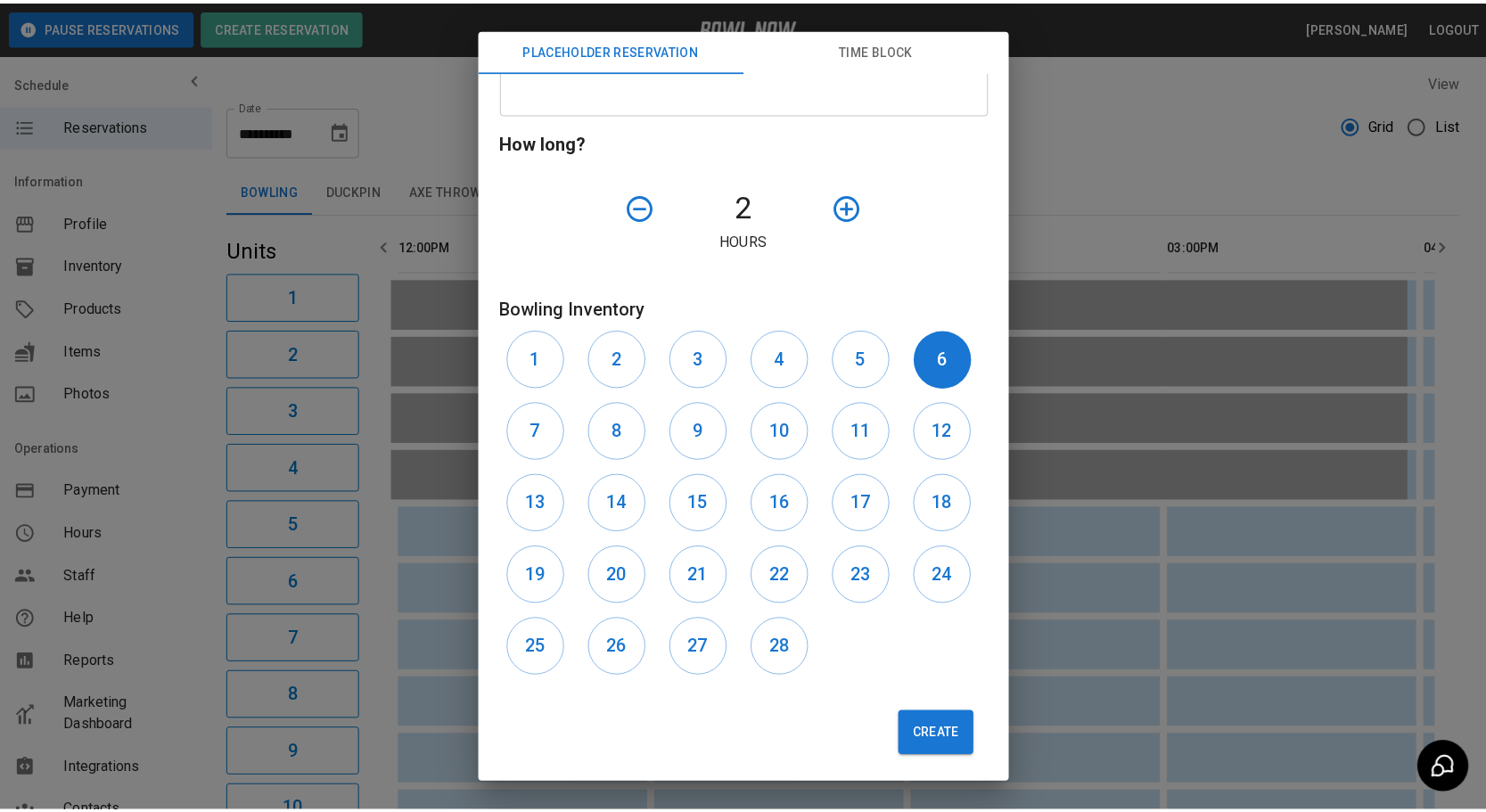
scroll to position [455, 0]
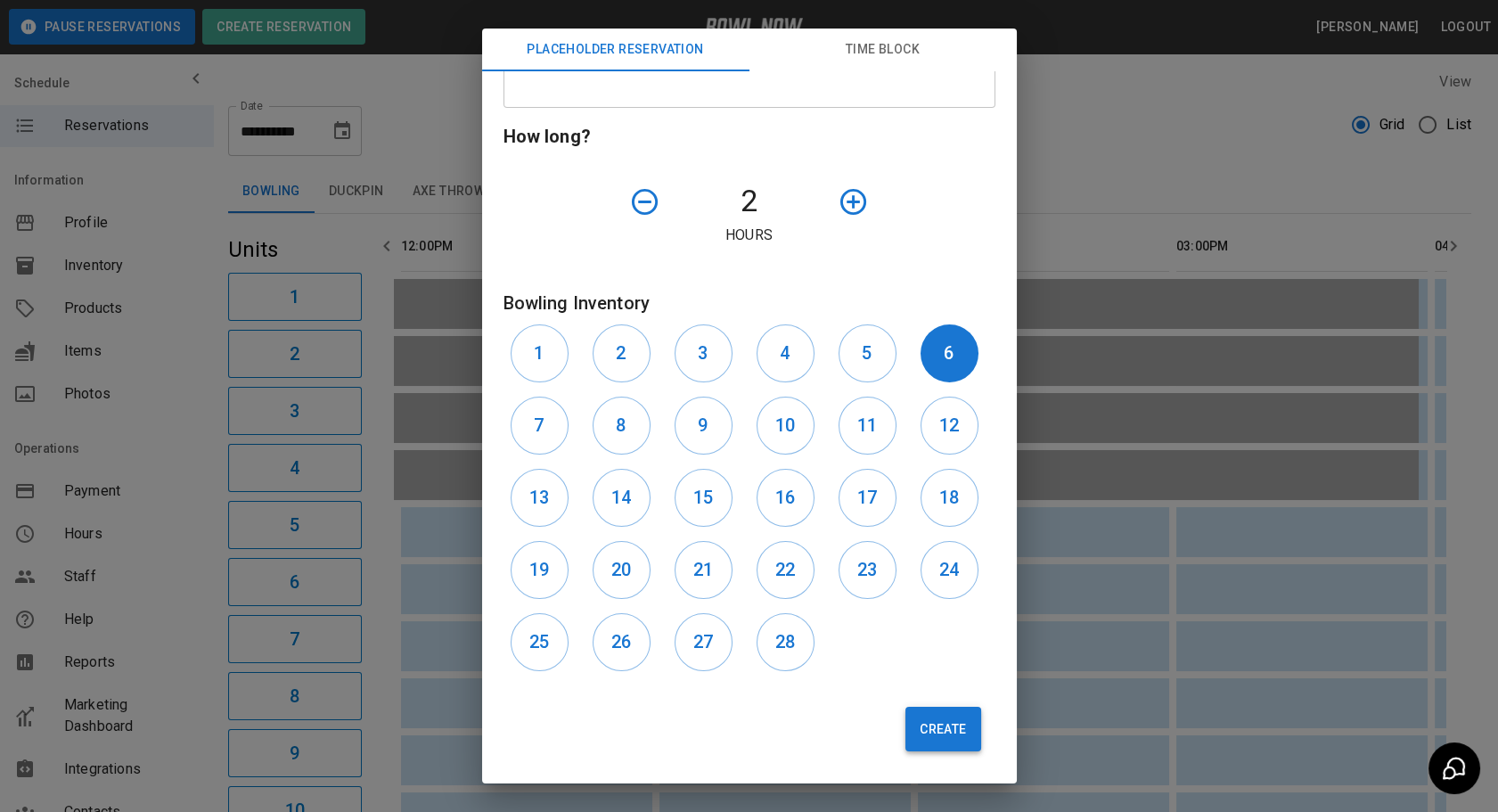
type input "*"
click at [912, 726] on button "Create" at bounding box center [943, 728] width 75 height 44
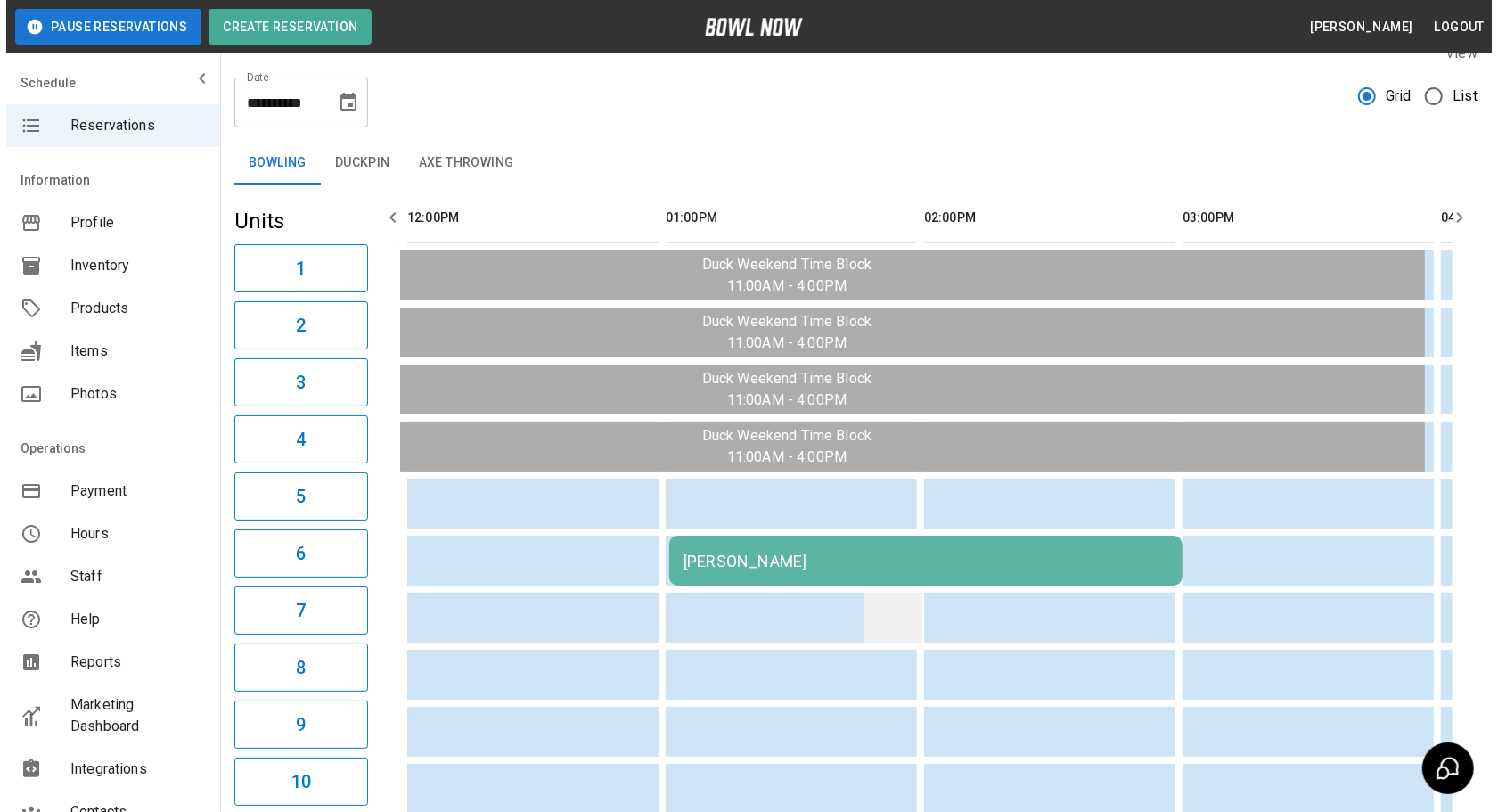
scroll to position [80, 0]
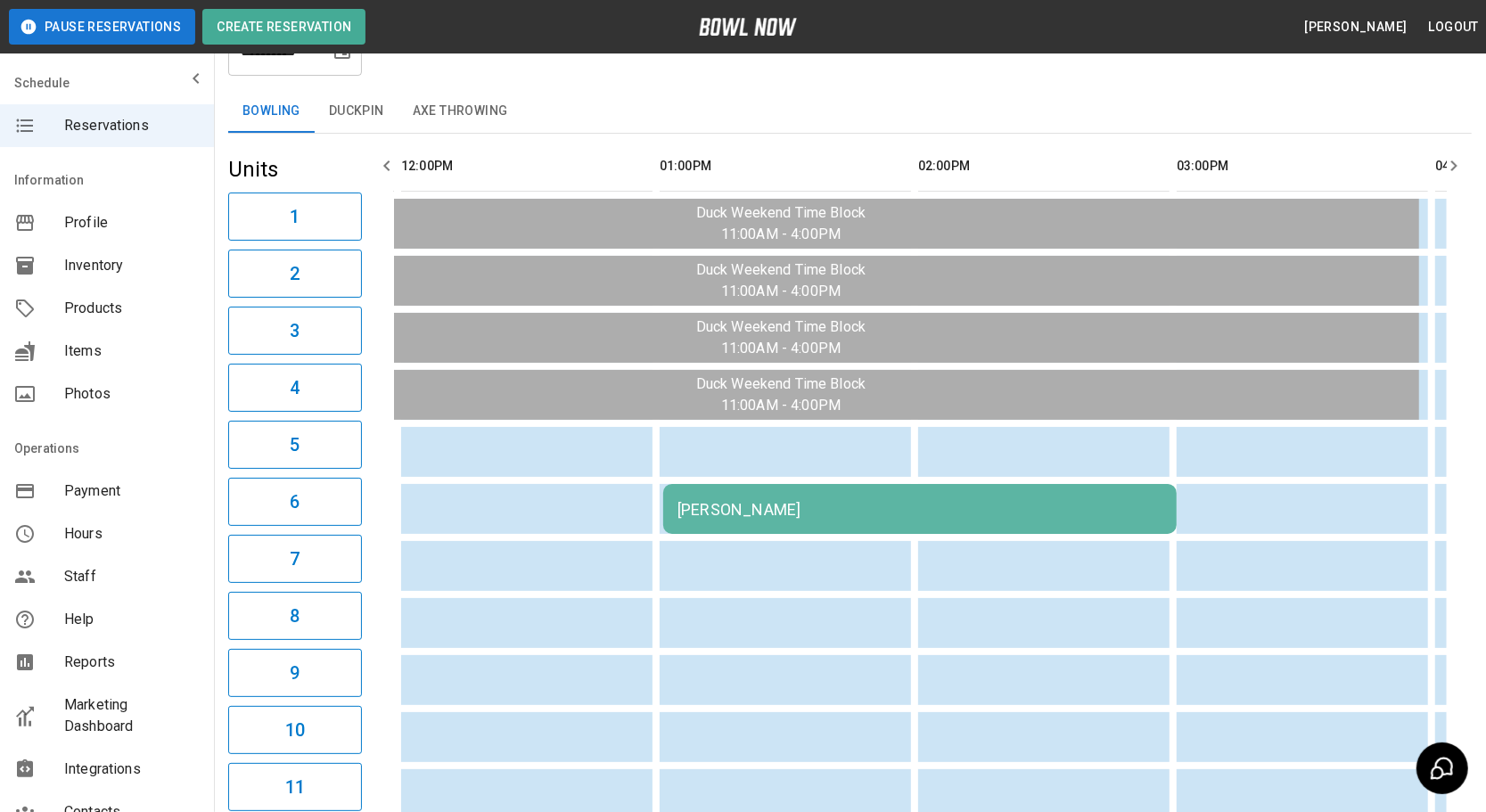
click at [894, 512] on div "[PERSON_NAME]" at bounding box center [920, 509] width 485 height 19
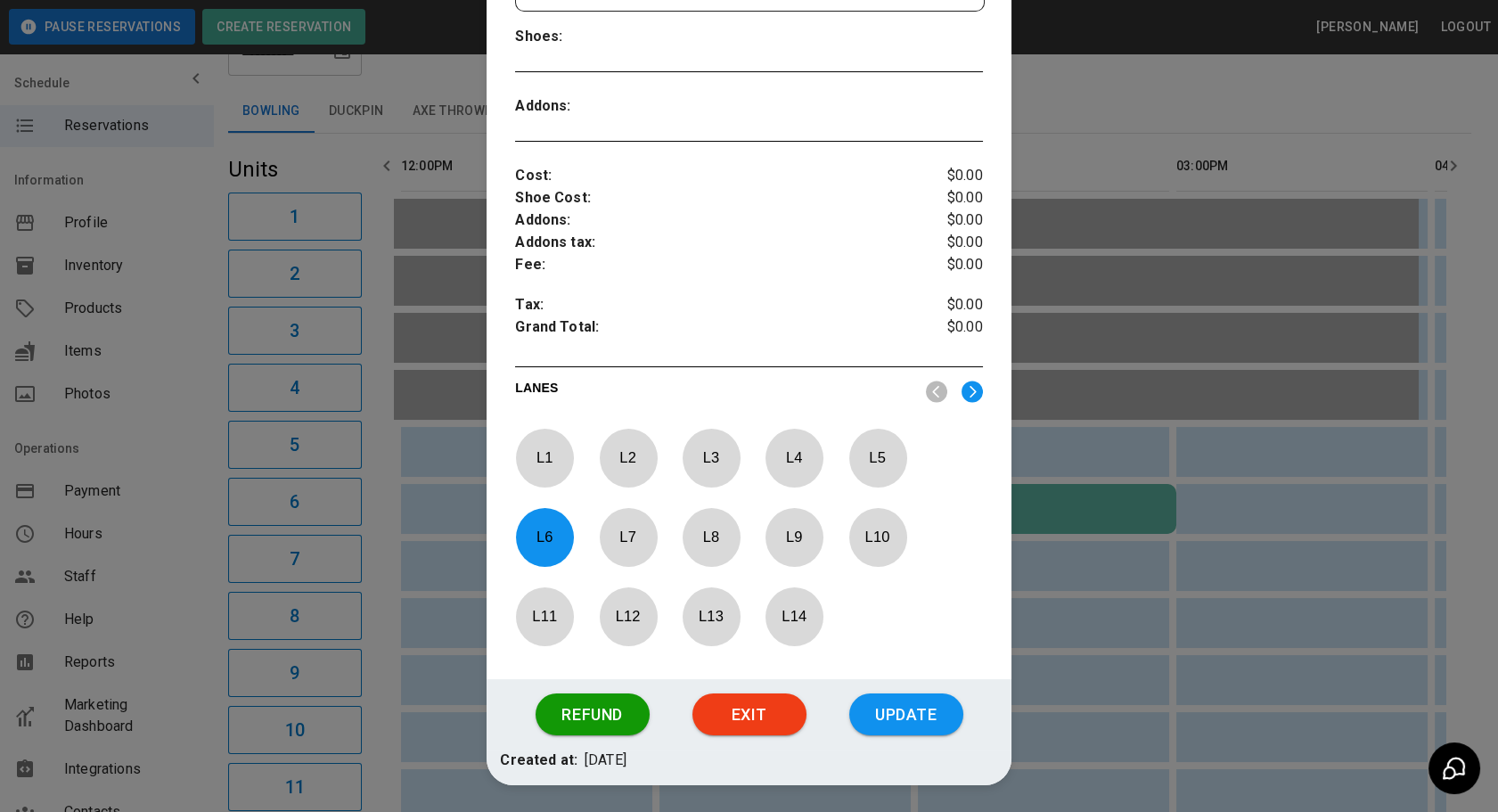
scroll to position [588, 0]
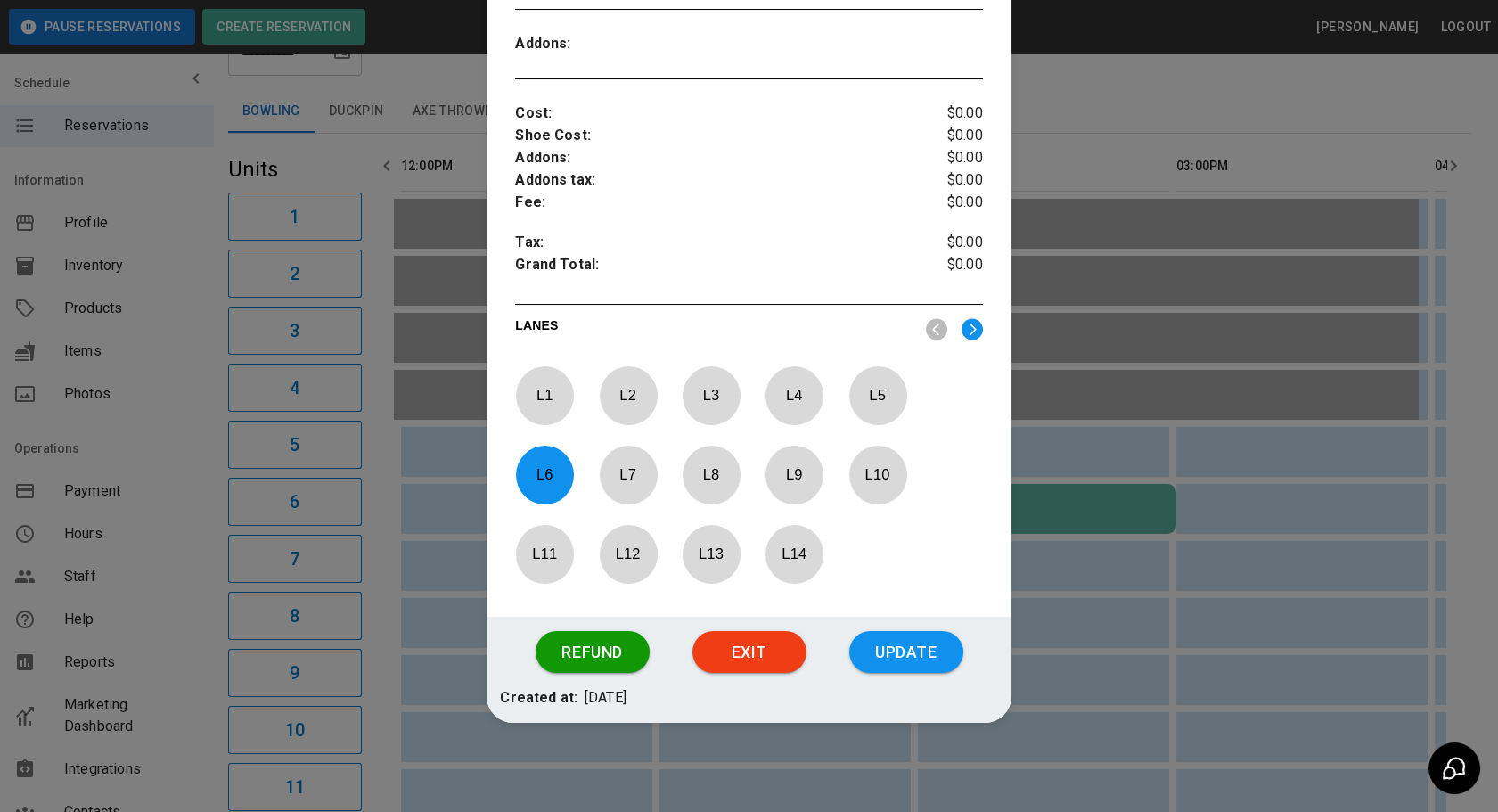
drag, startPoint x: 1136, startPoint y: 473, endPoint x: 1033, endPoint y: 516, distance: 111.6
click at [1117, 490] on div at bounding box center [749, 406] width 1498 height 812
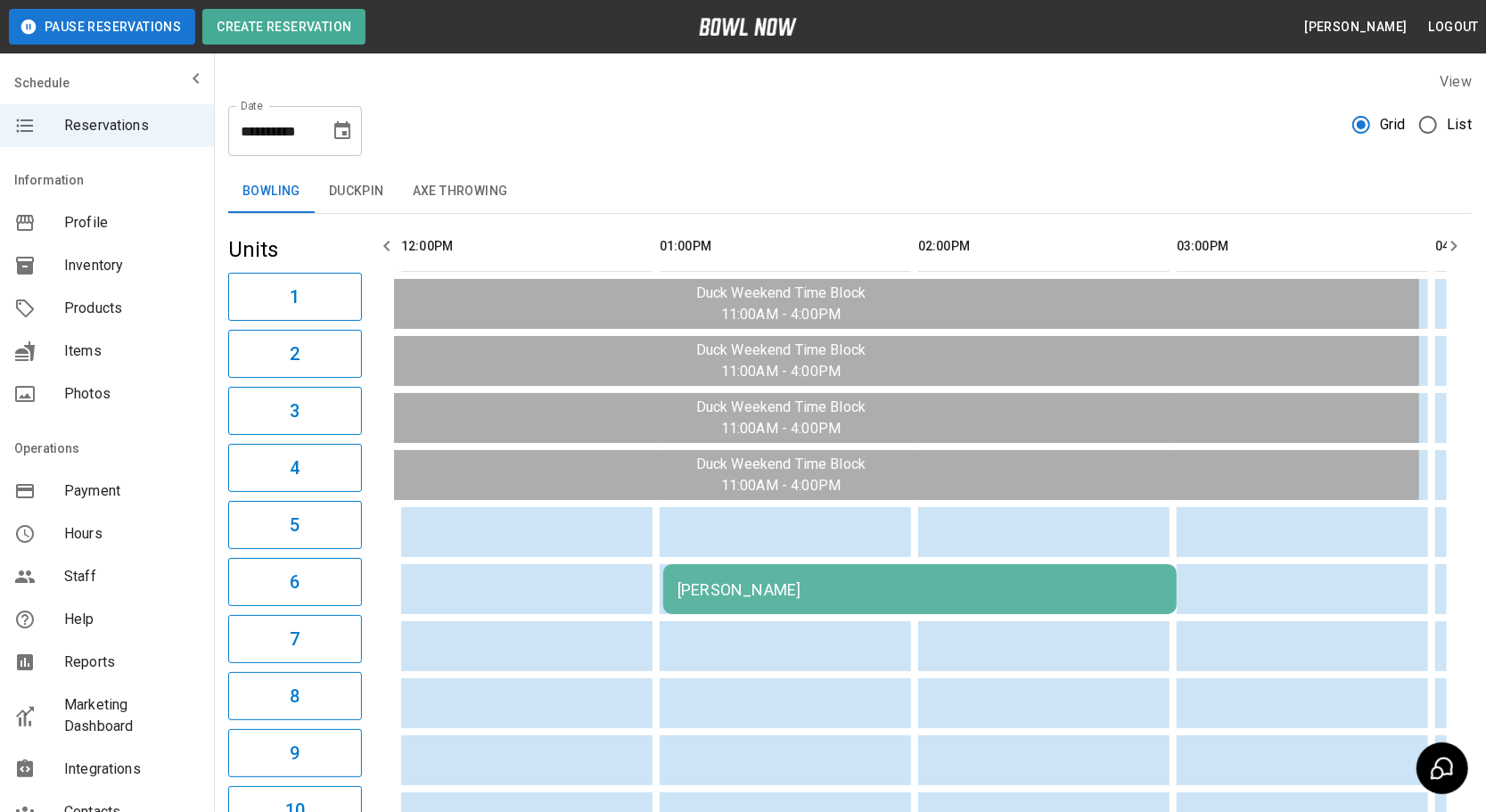
scroll to position [0, 0]
click at [344, 134] on icon "Choose date, selected date is Sep 7, 2025" at bounding box center [343, 130] width 16 height 18
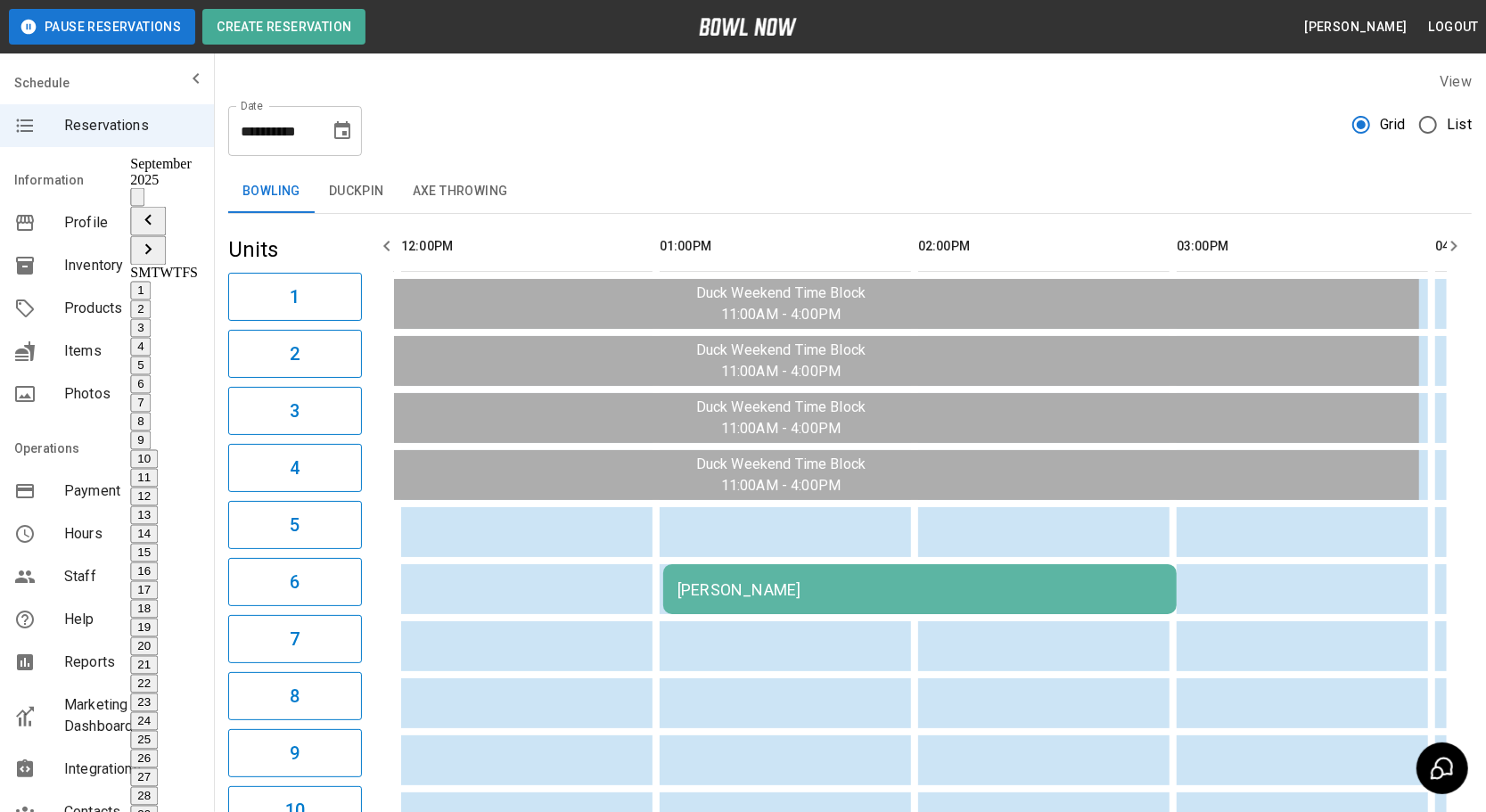
click at [159, 209] on icon "Previous month" at bounding box center [148, 220] width 22 height 22
click at [158, 488] on button "12" at bounding box center [143, 497] width 28 height 19
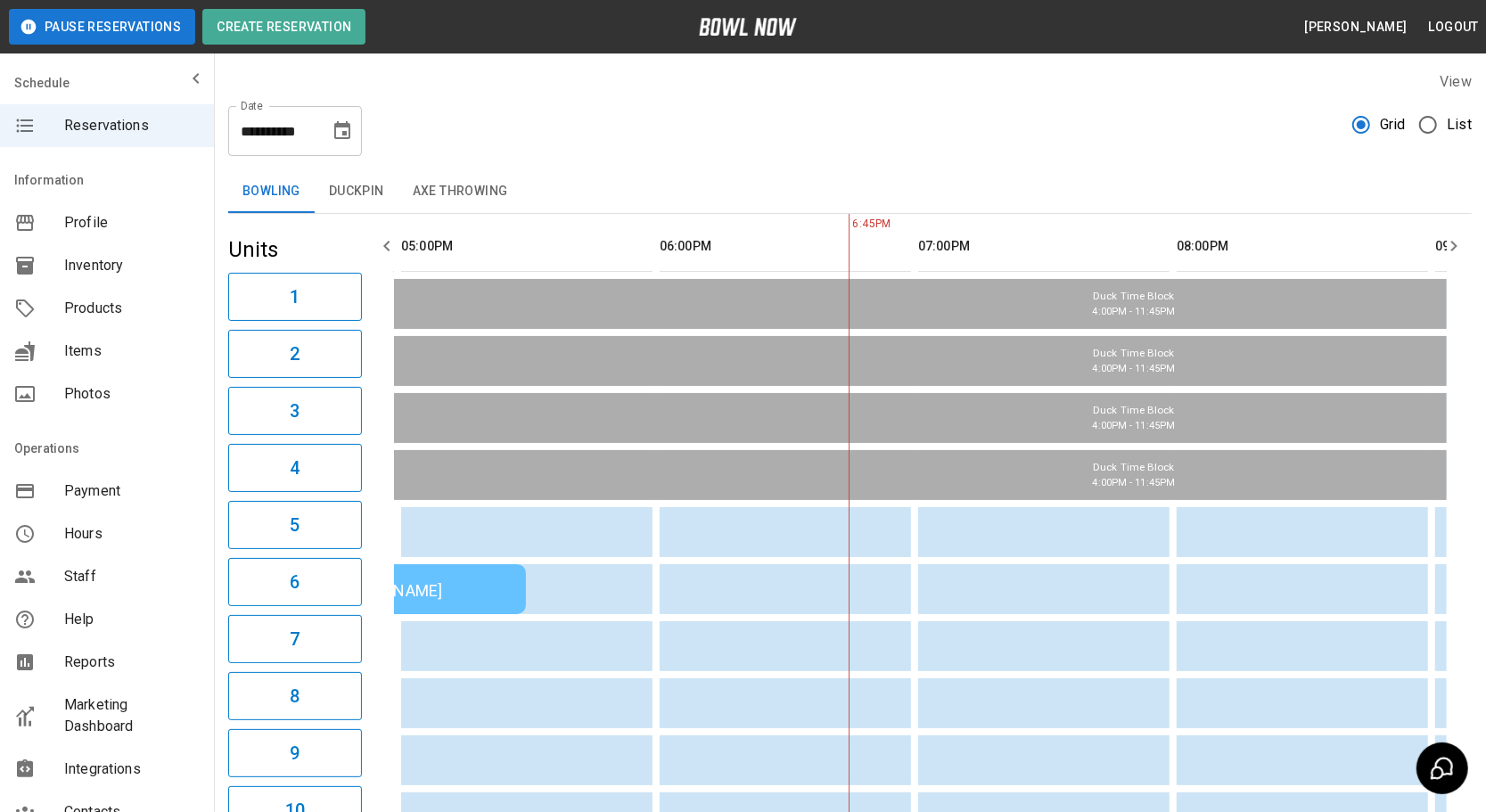
scroll to position [0, 517]
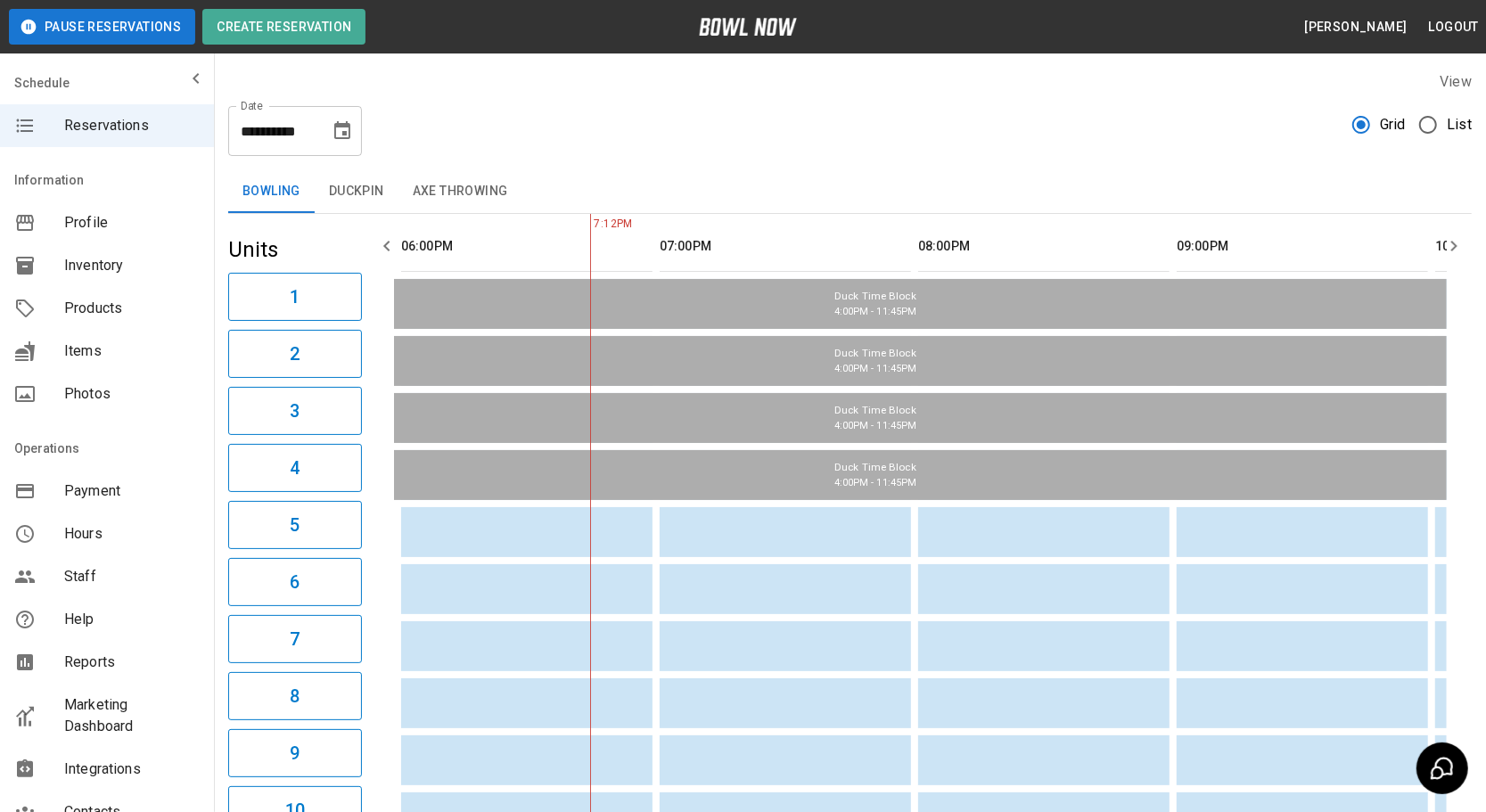
click at [361, 133] on div "**********" at bounding box center [295, 131] width 133 height 50
click at [354, 133] on button "Choose date, selected date is Aug 12, 2025" at bounding box center [343, 132] width 36 height 36
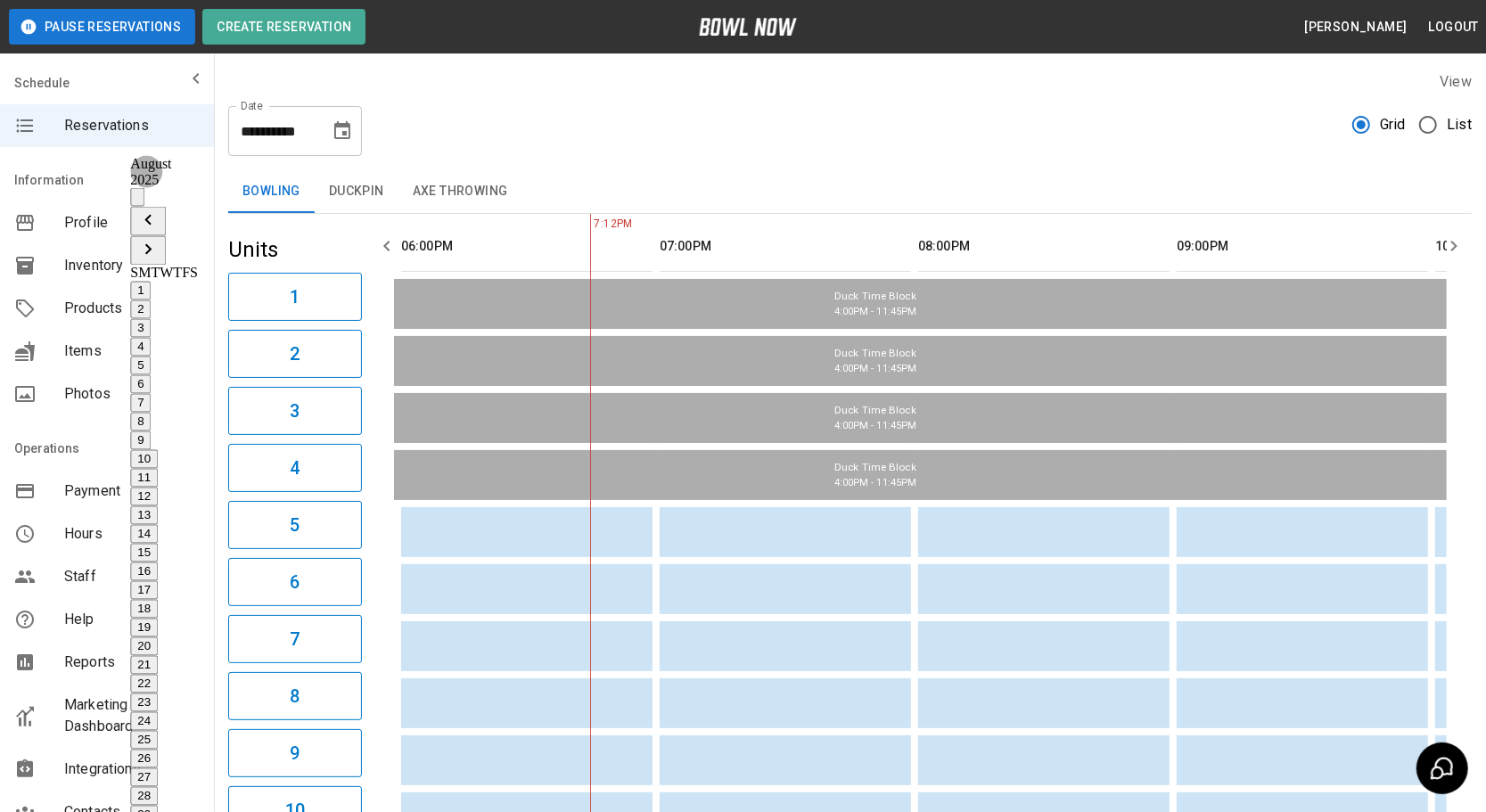
click at [151, 394] on button "7" at bounding box center [140, 403] width 21 height 19
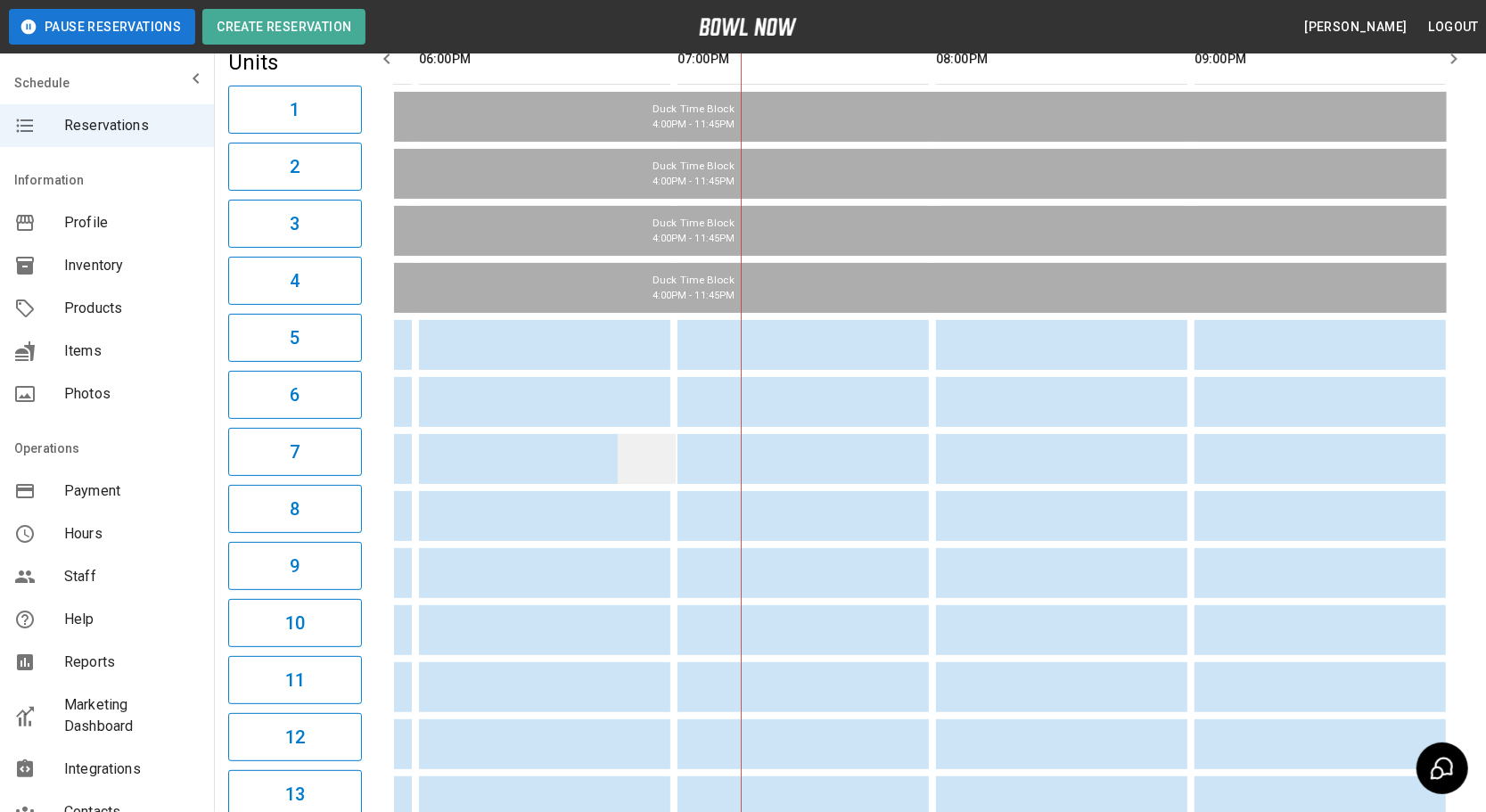
scroll to position [0, 0]
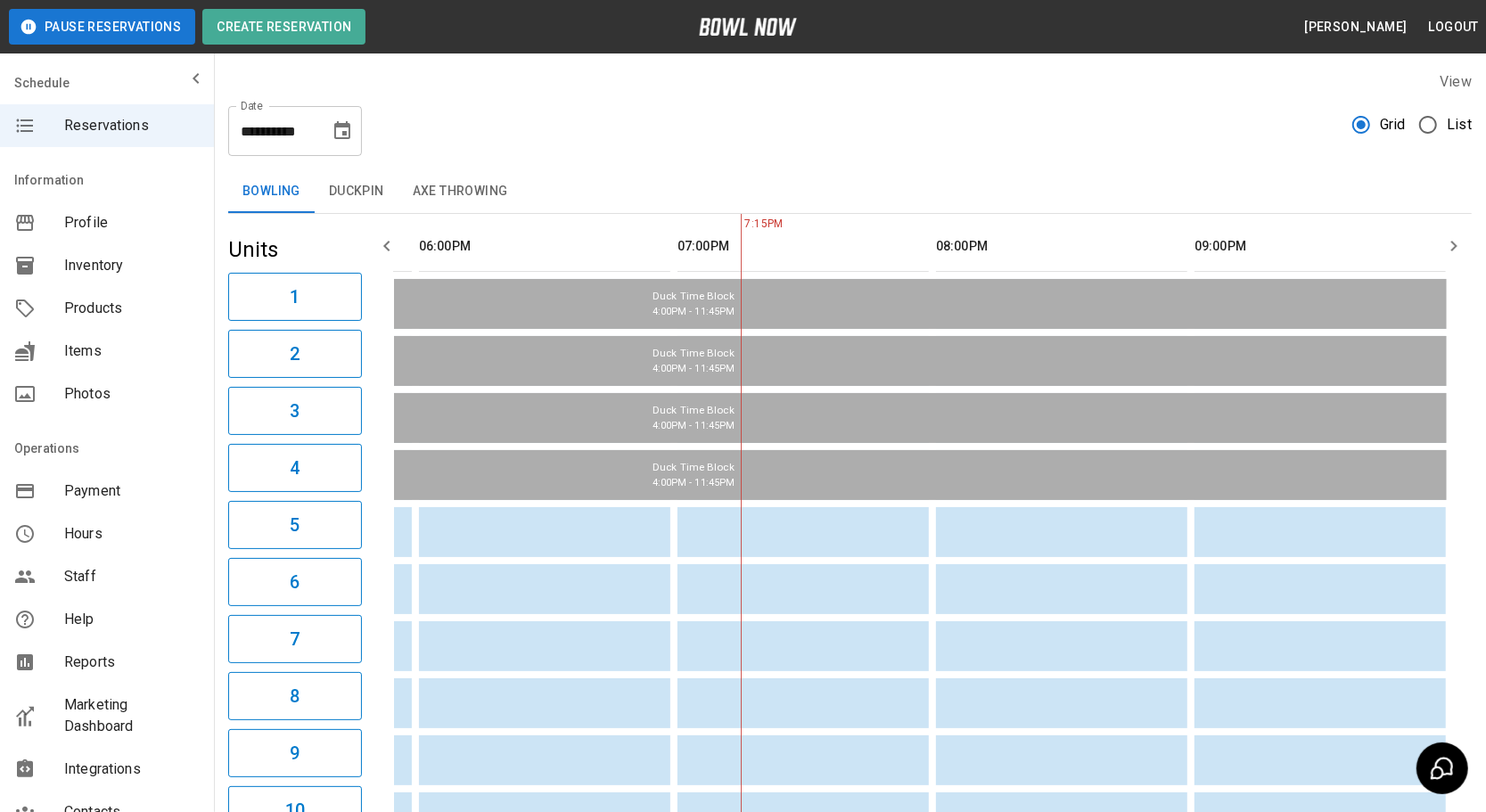
click at [338, 131] on icon "Choose date, selected date is Aug 7, 2025" at bounding box center [343, 131] width 22 height 22
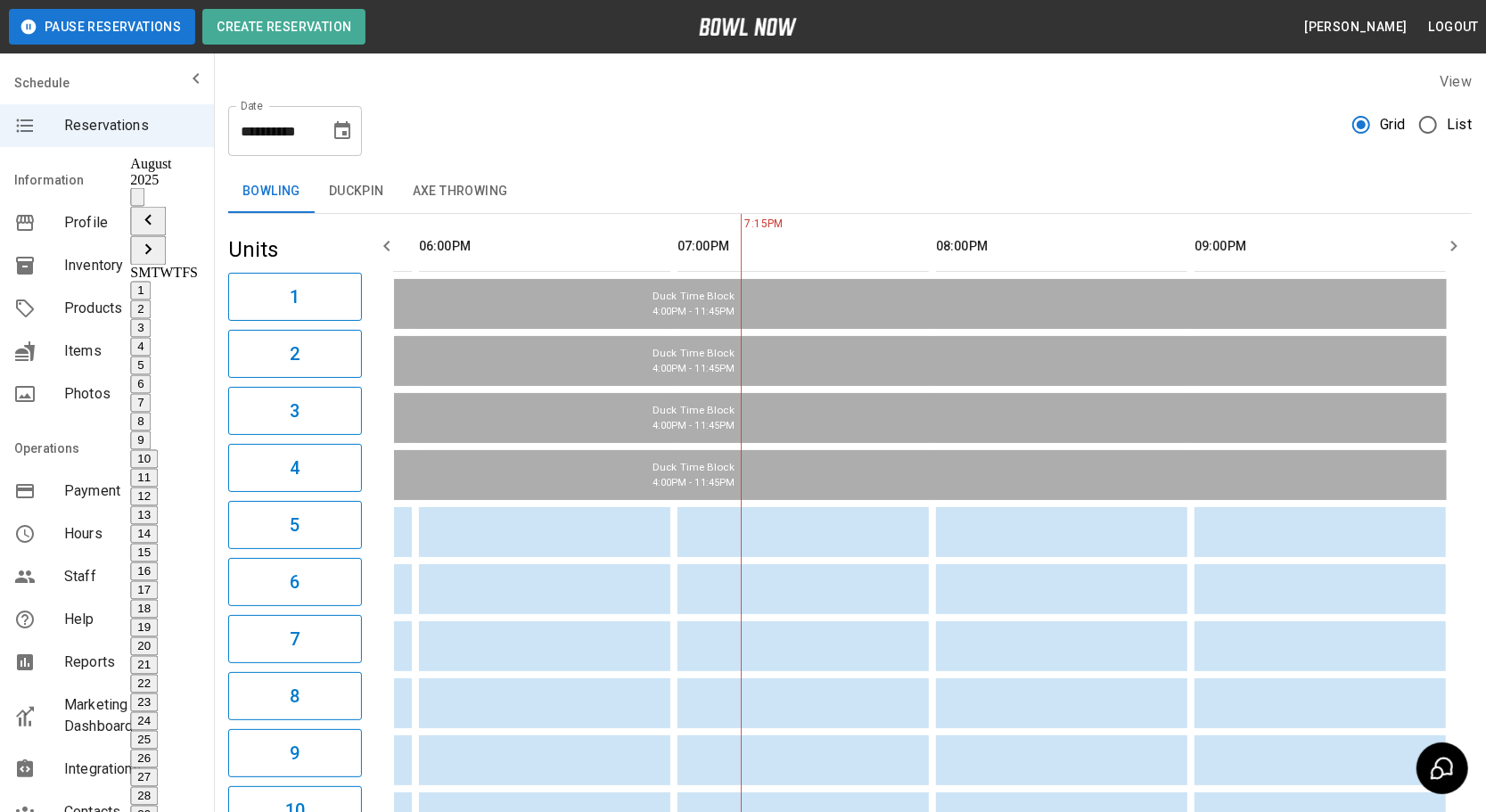
click at [159, 239] on icon "Next month" at bounding box center [148, 250] width 22 height 22
drag, startPoint x: 167, startPoint y: 296, endPoint x: 546, endPoint y: 141, distance: 409.5
click at [151, 394] on button "7" at bounding box center [140, 403] width 21 height 19
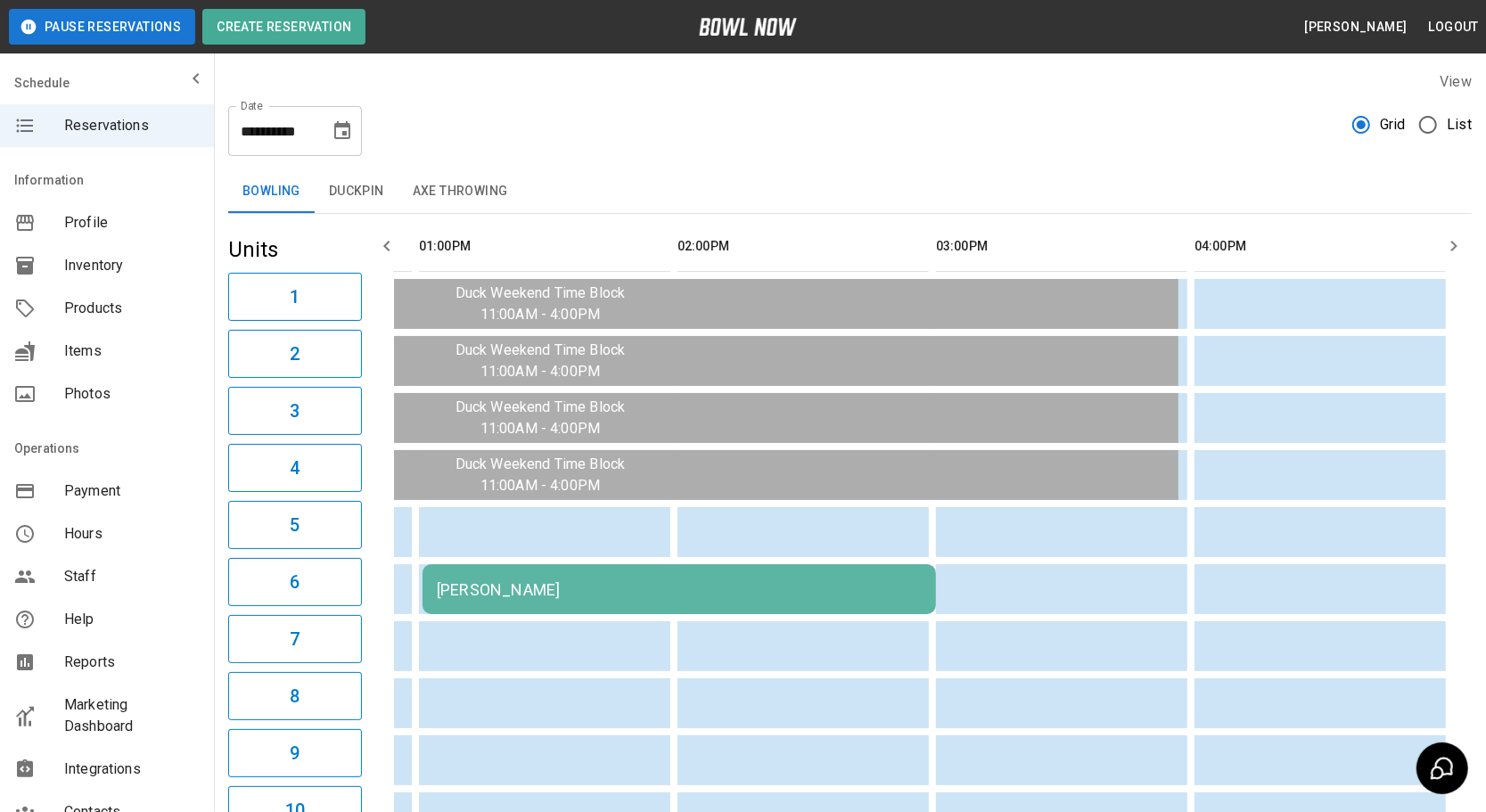
scroll to position [0, 1748]
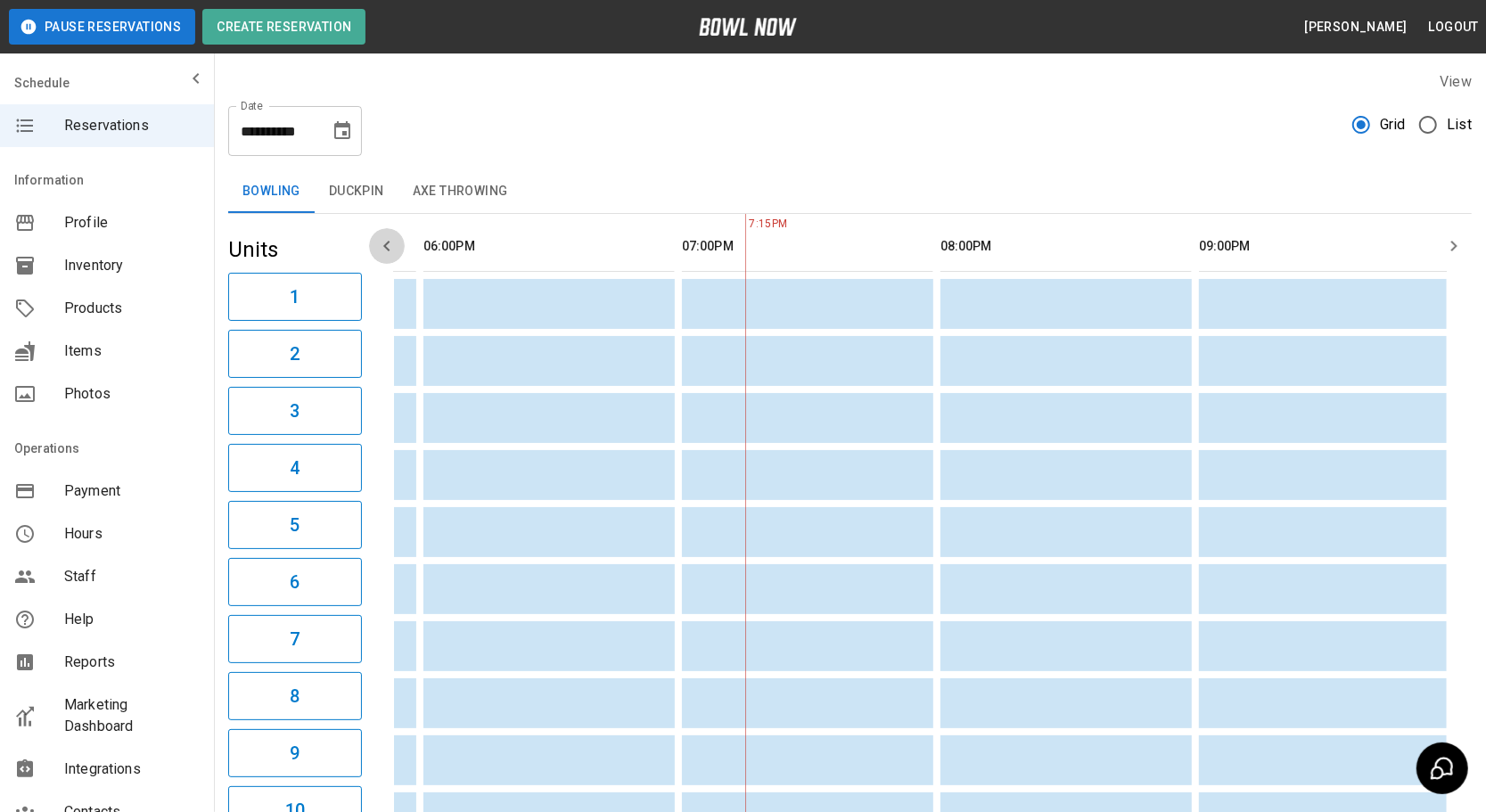
click at [388, 257] on button "button" at bounding box center [387, 246] width 36 height 36
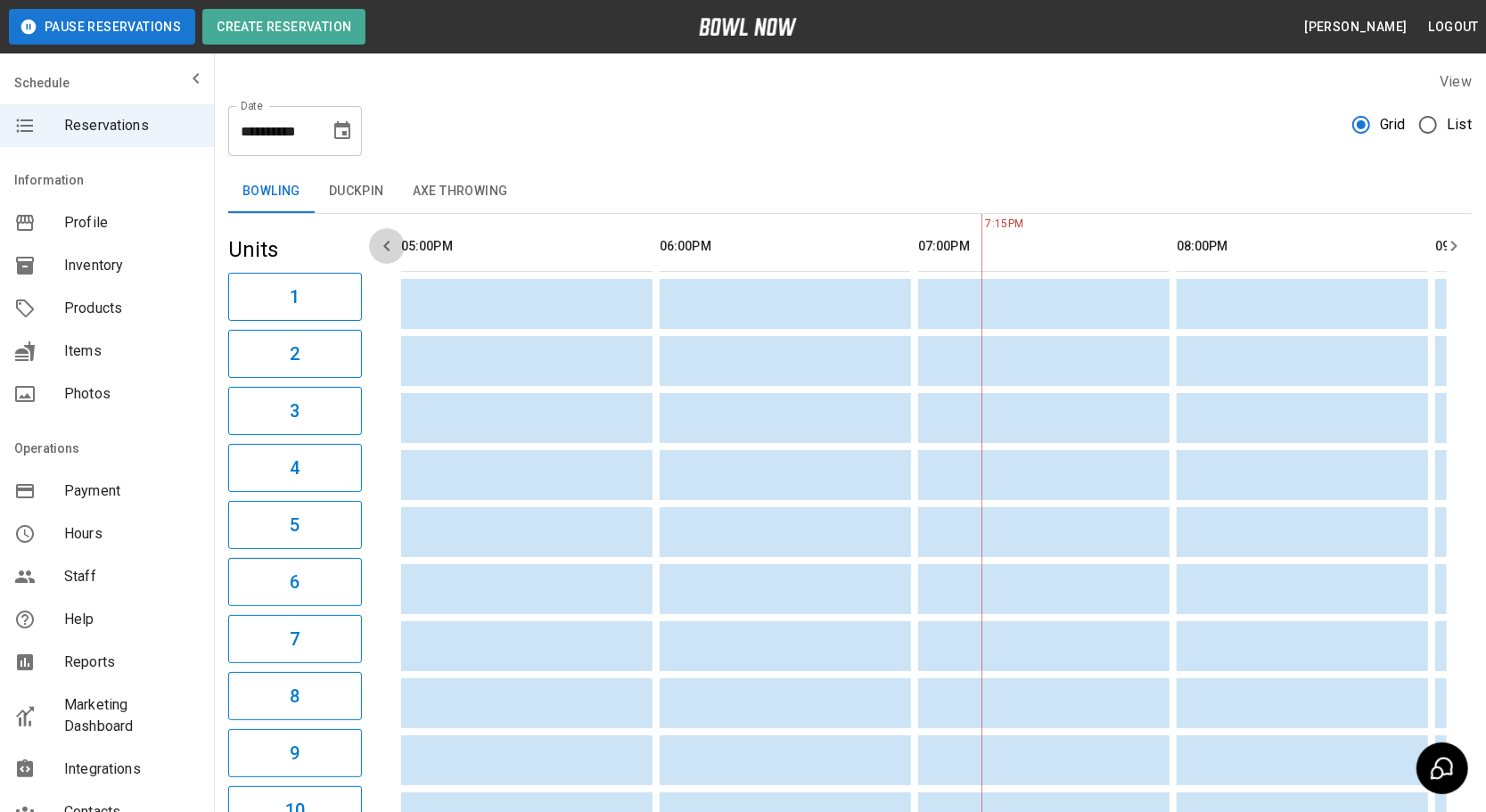
click at [388, 256] on icon "button" at bounding box center [387, 246] width 22 height 22
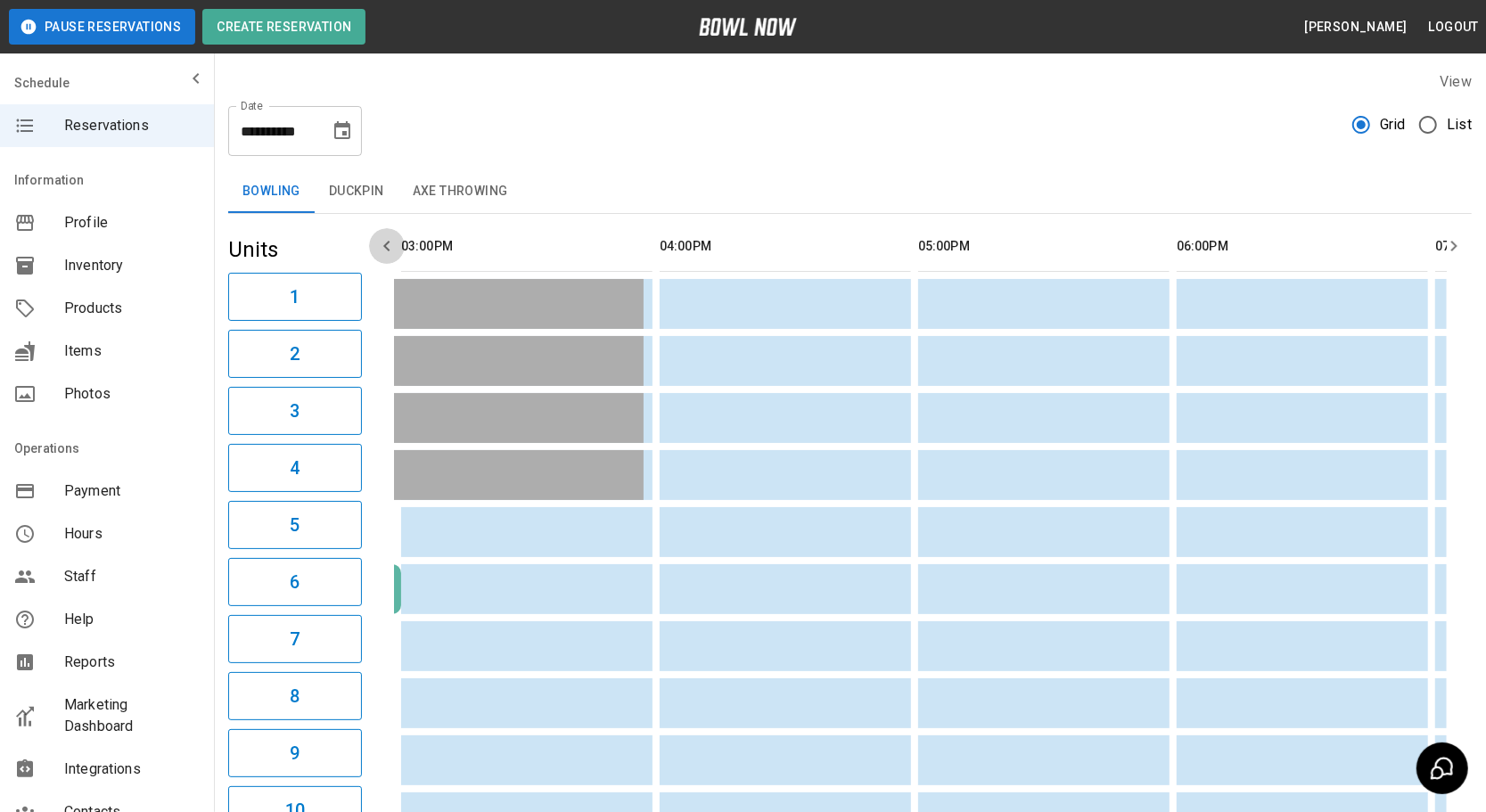
click at [388, 256] on icon "button" at bounding box center [387, 246] width 22 height 22
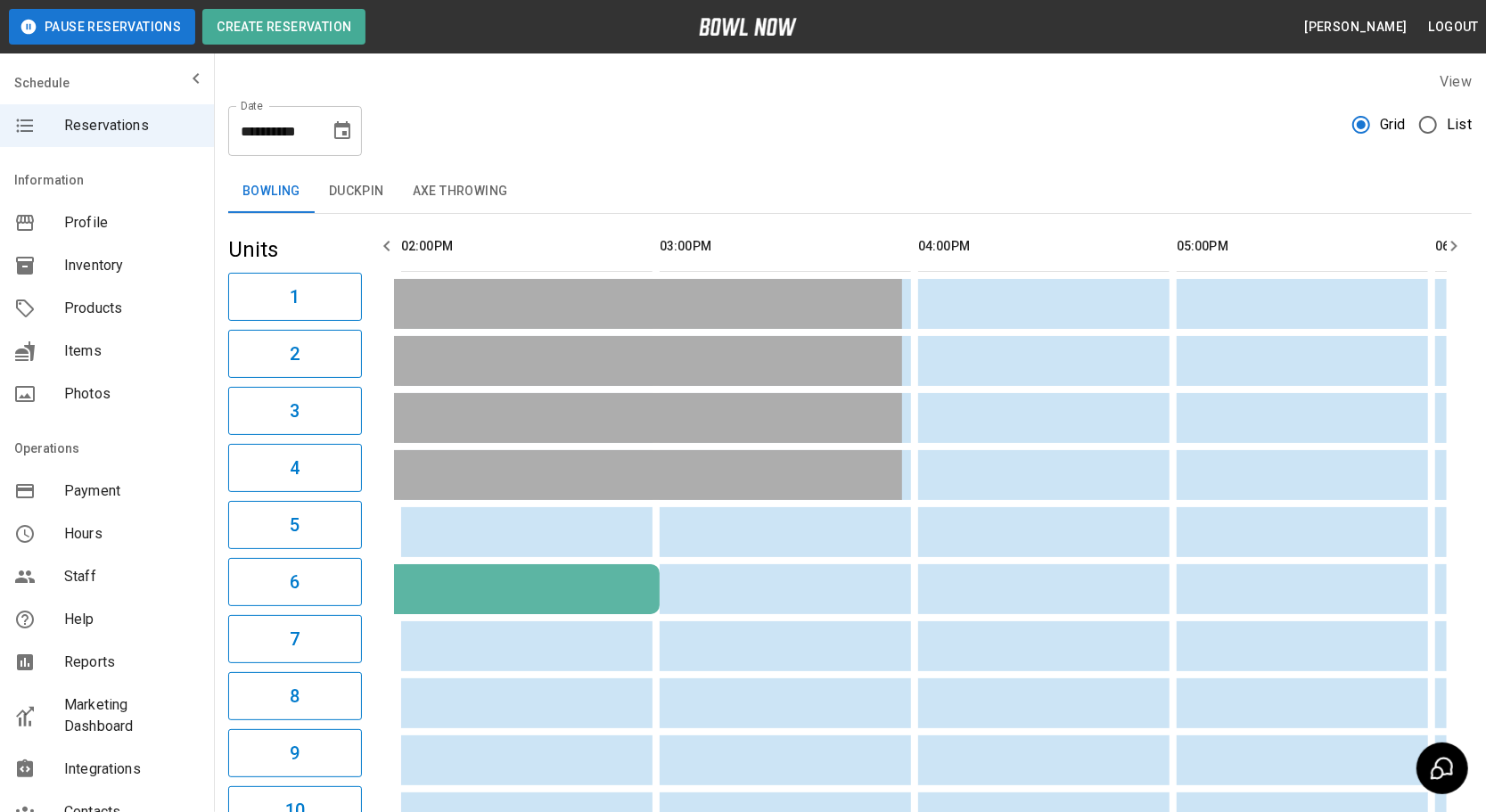
click at [388, 256] on icon "button" at bounding box center [387, 246] width 22 height 22
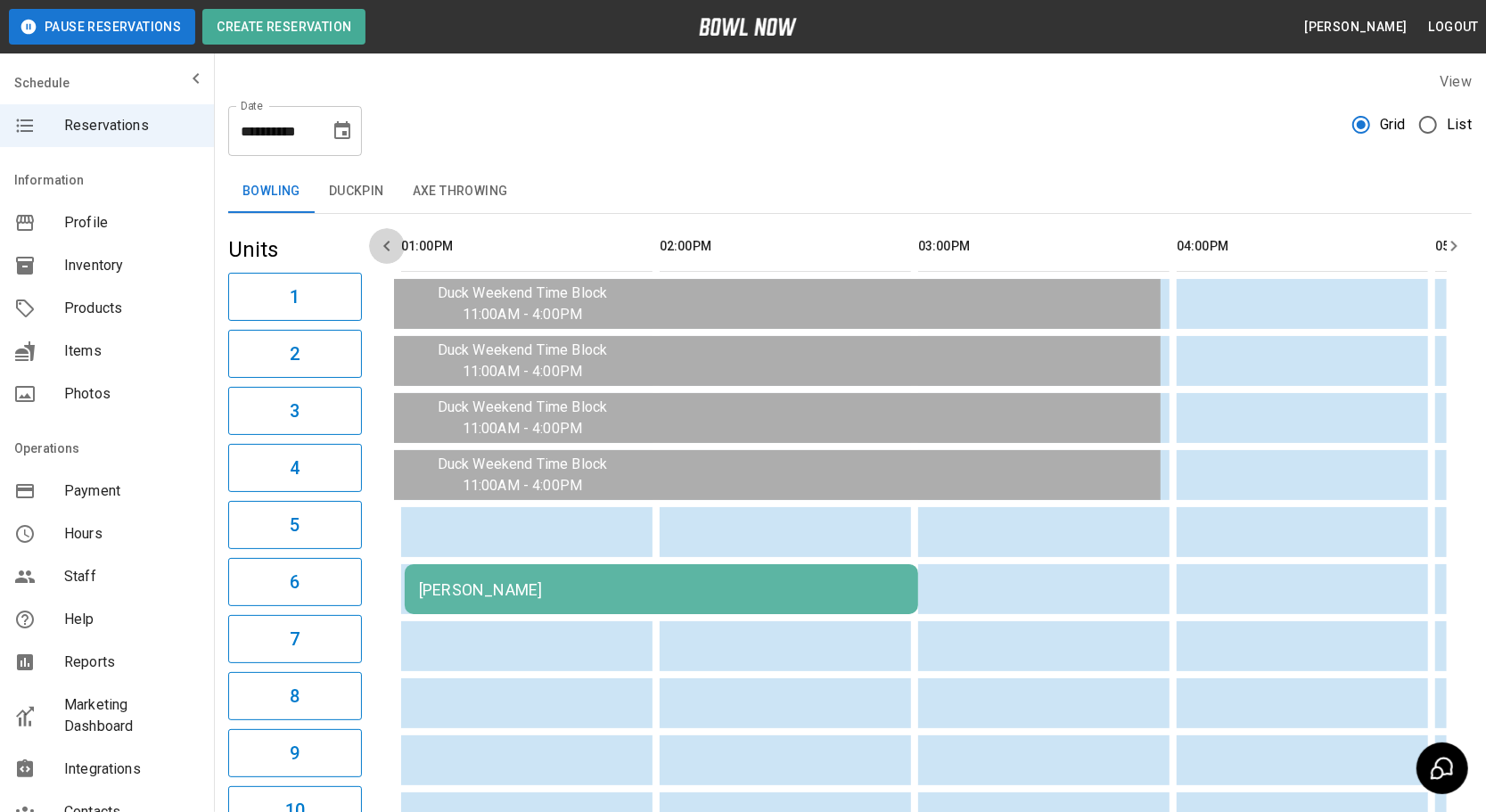
click at [388, 256] on icon "button" at bounding box center [387, 246] width 22 height 22
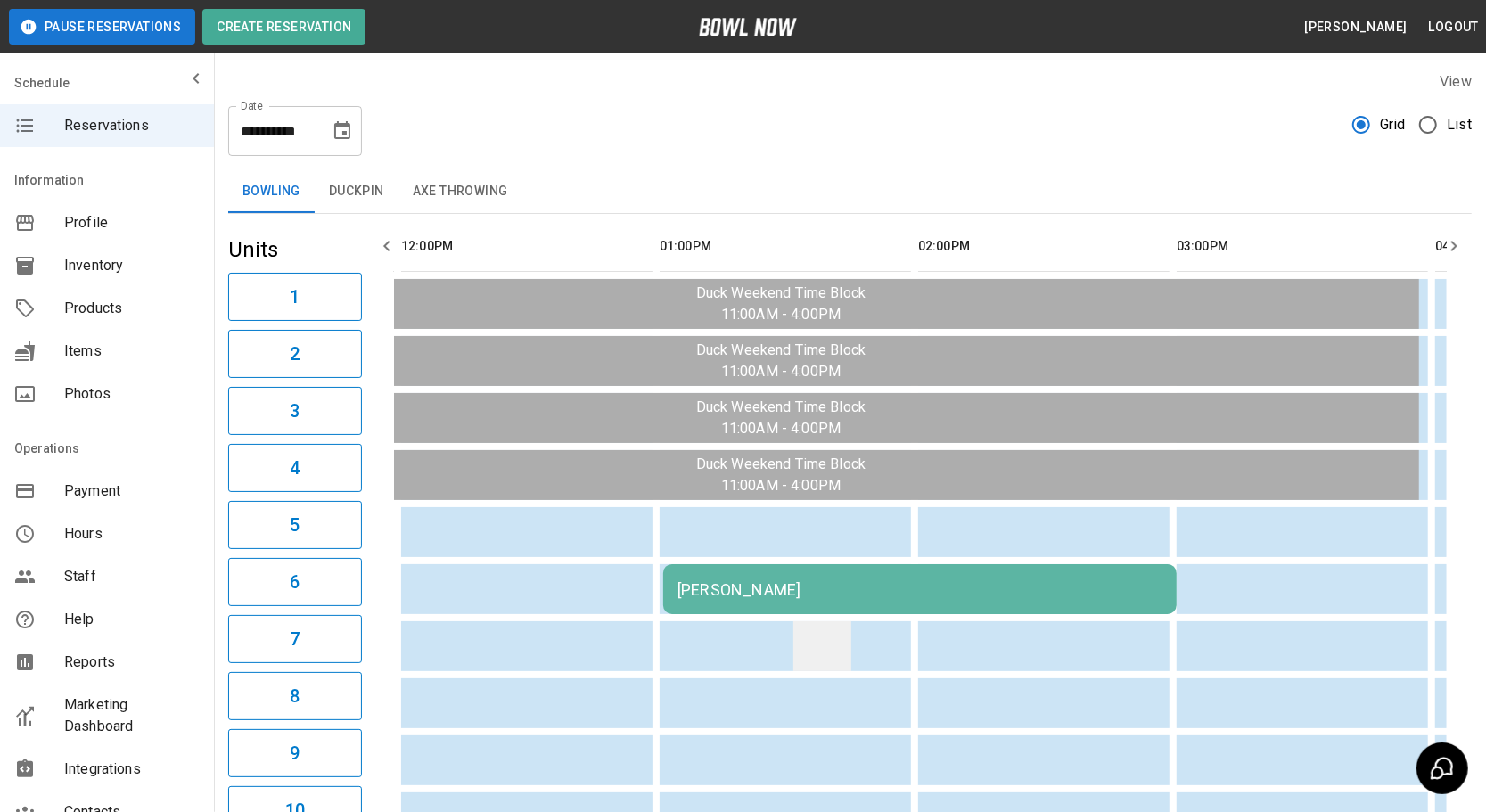
click at [829, 625] on td "sticky table" at bounding box center [822, 645] width 58 height 50
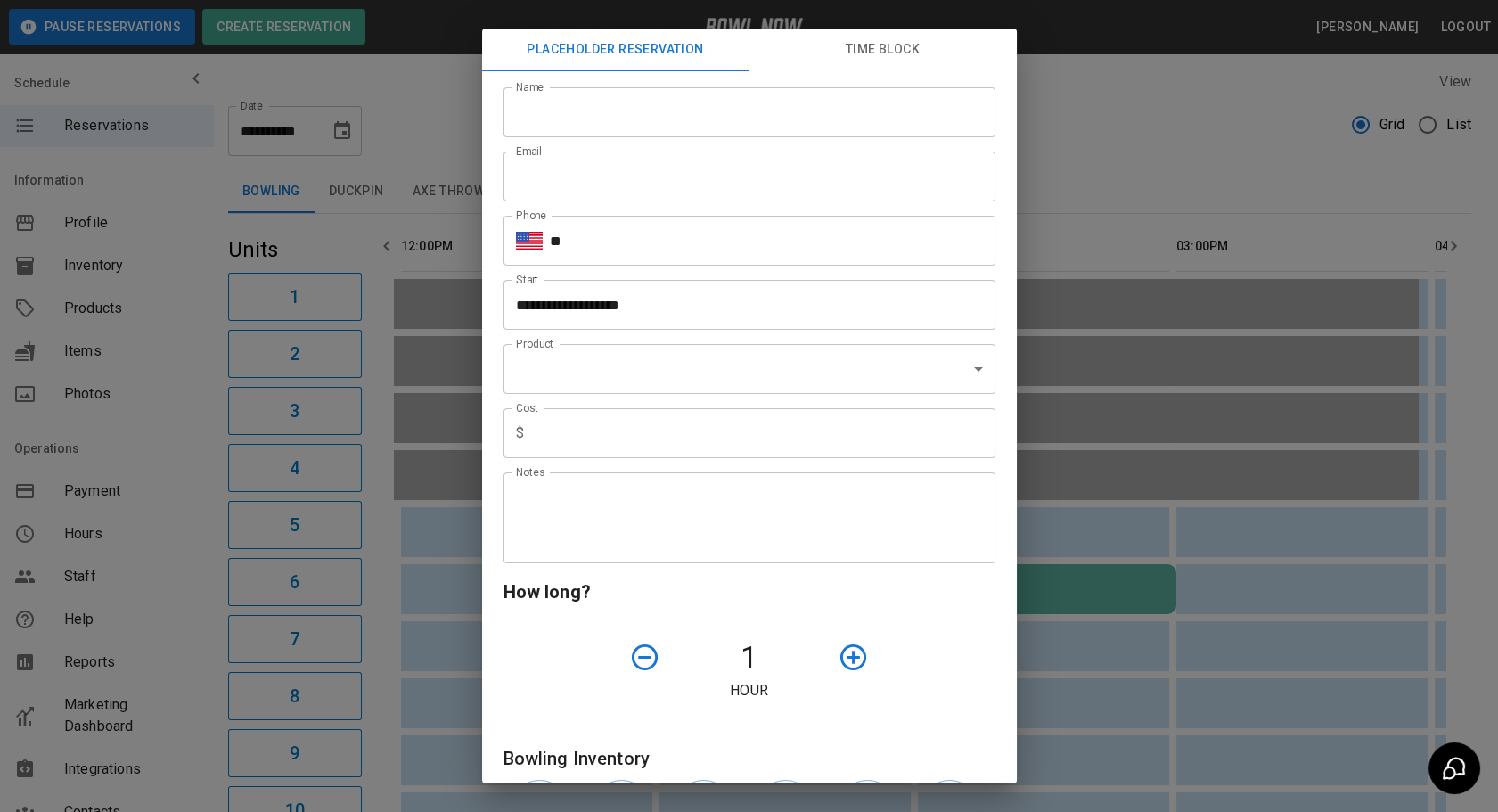
click at [1171, 563] on div "**********" at bounding box center [749, 406] width 1498 height 812
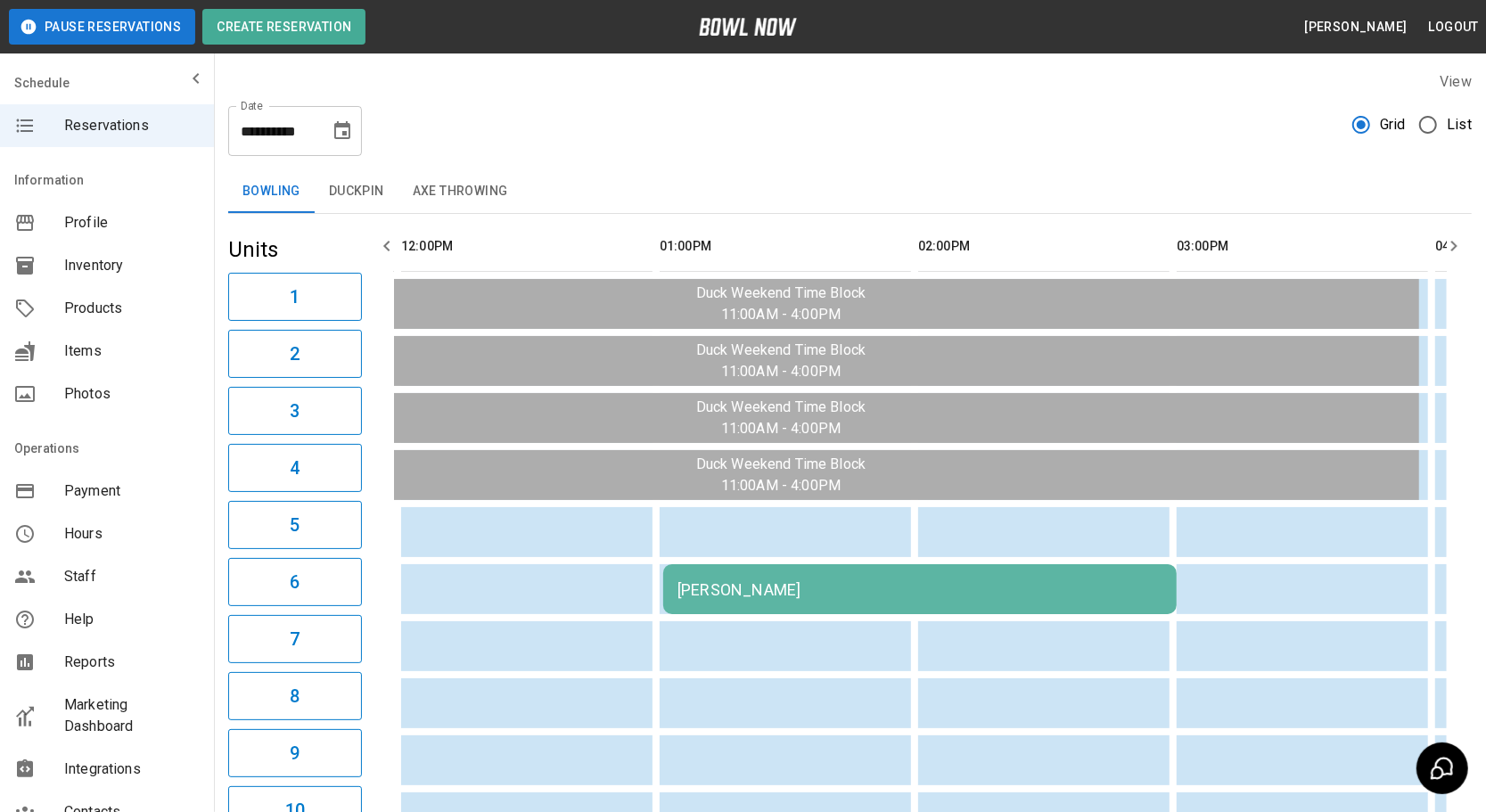
click at [960, 606] on td "[PERSON_NAME]" at bounding box center [920, 588] width 513 height 50
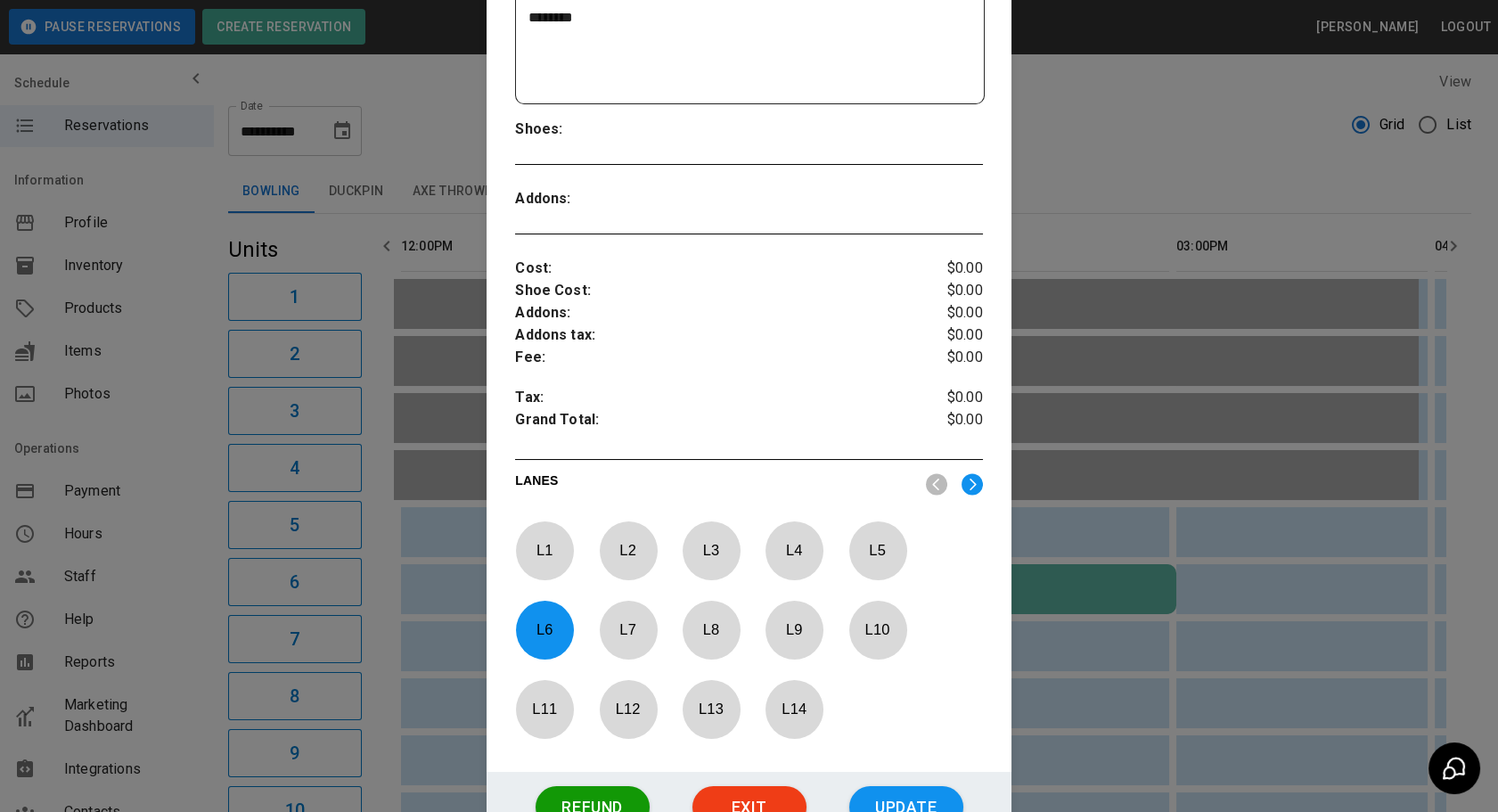
scroll to position [588, 0]
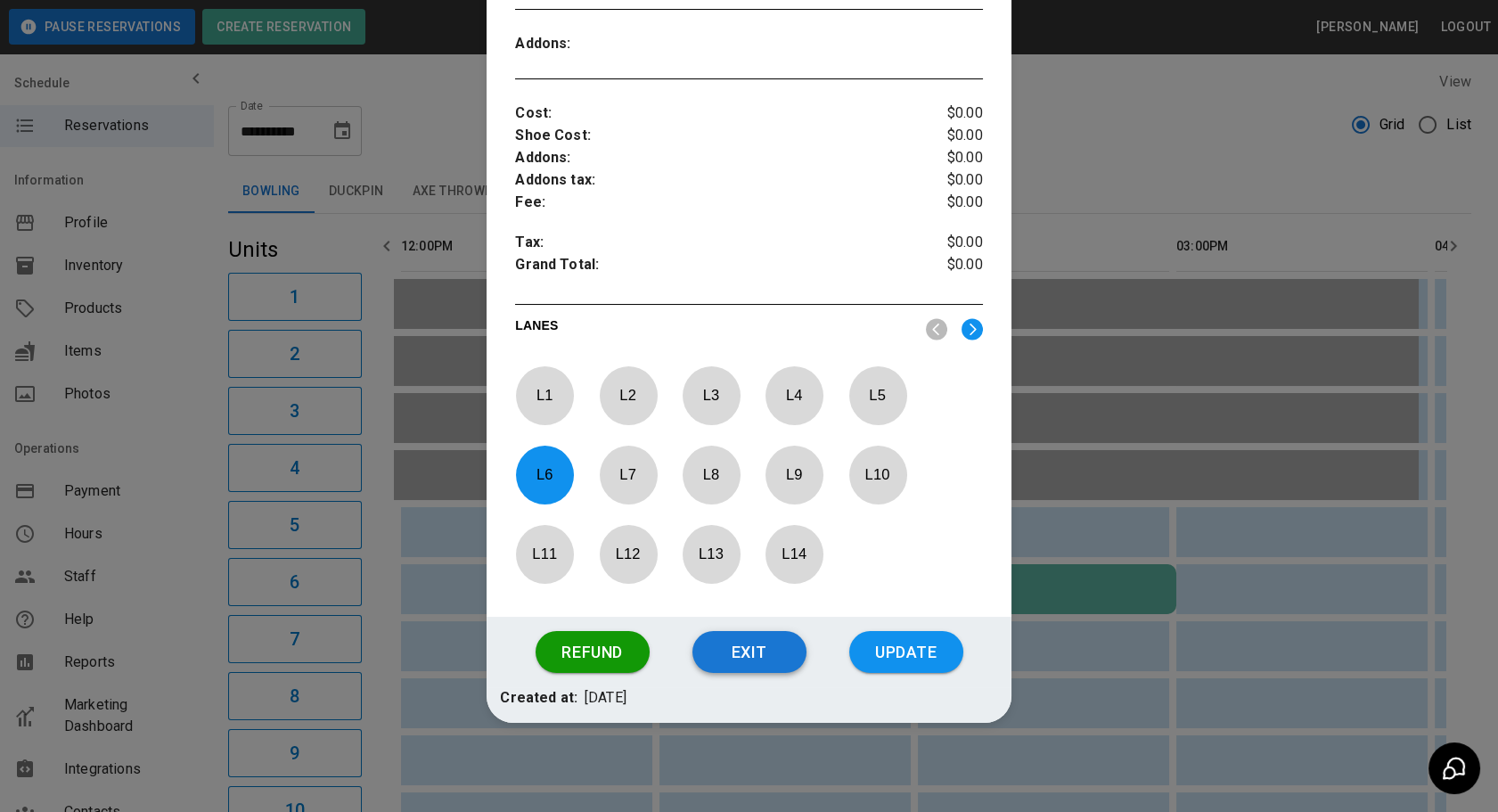
click at [735, 668] on button "Exit" at bounding box center [749, 652] width 114 height 42
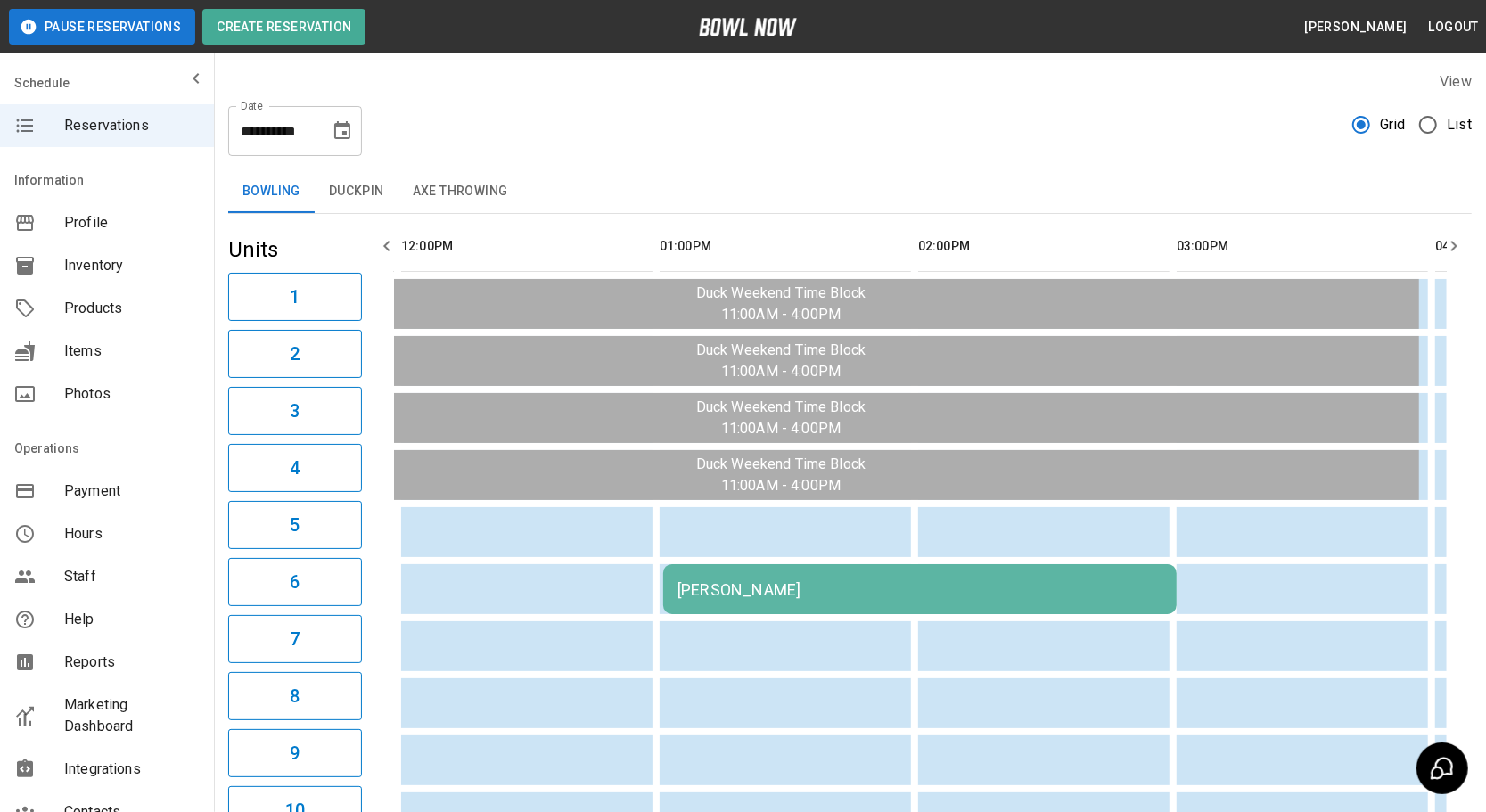
click at [876, 582] on div "[PERSON_NAME]" at bounding box center [920, 589] width 485 height 19
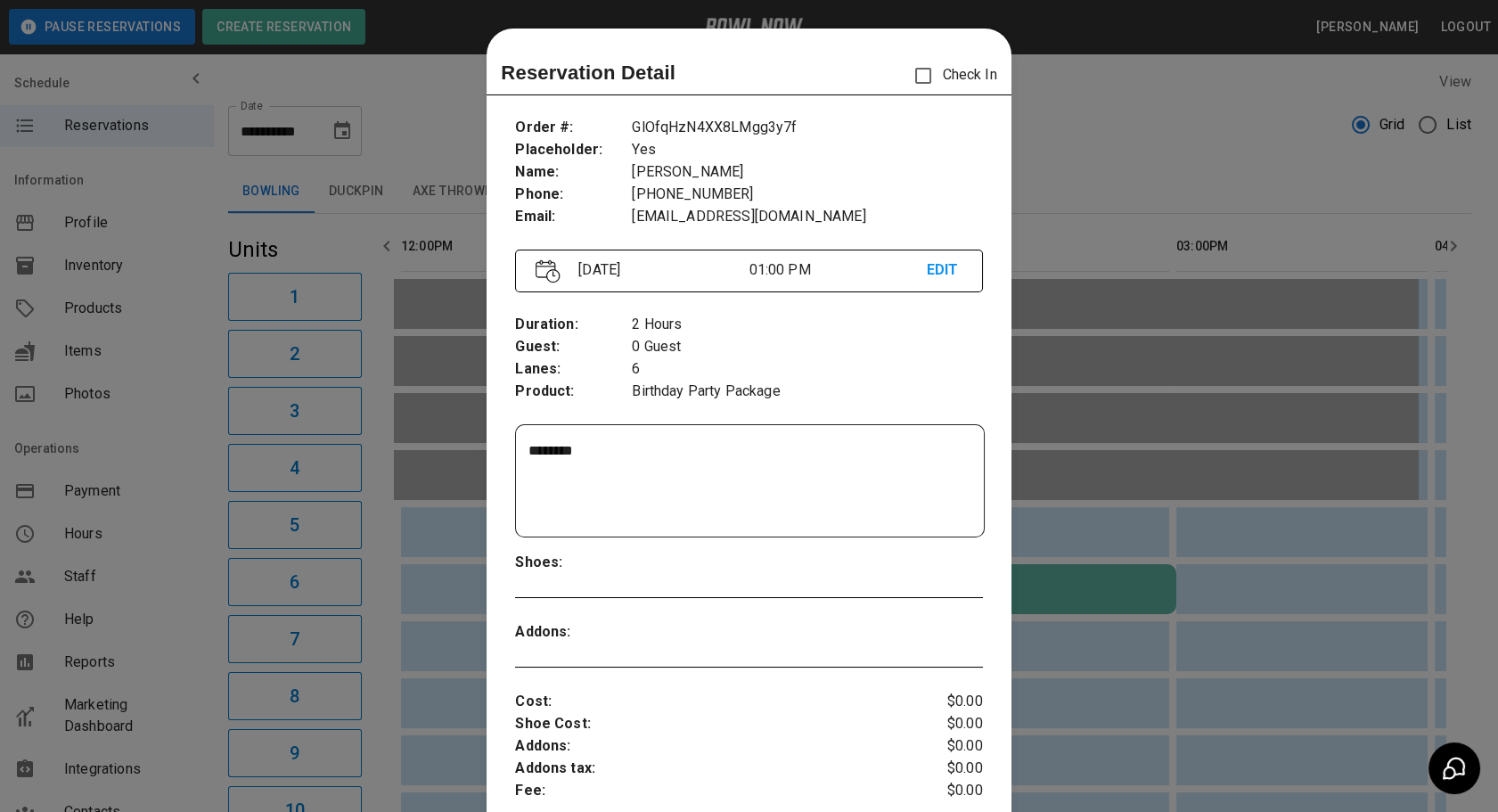
scroll to position [28, 0]
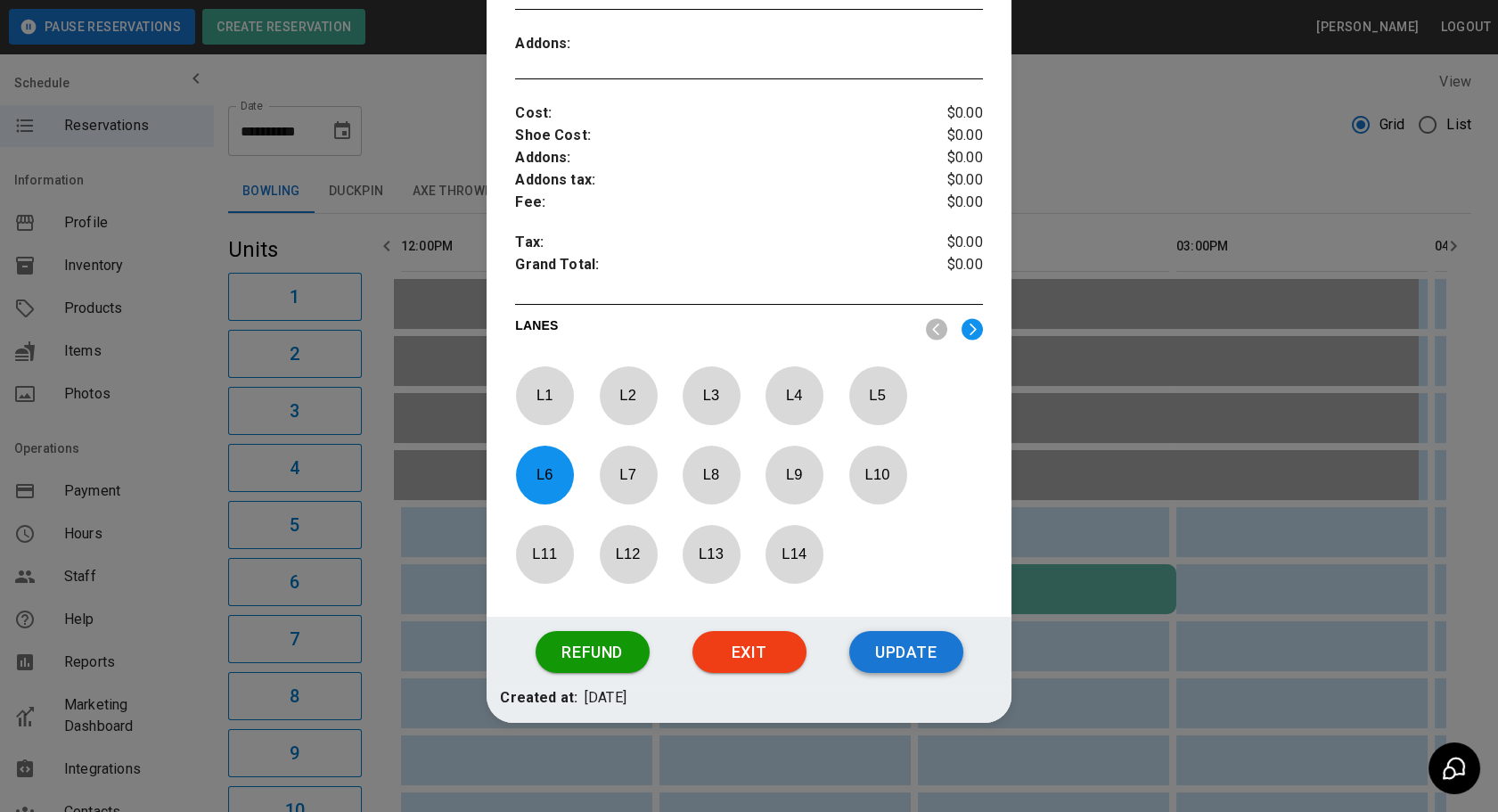
click at [887, 659] on button "Update" at bounding box center [906, 652] width 114 height 42
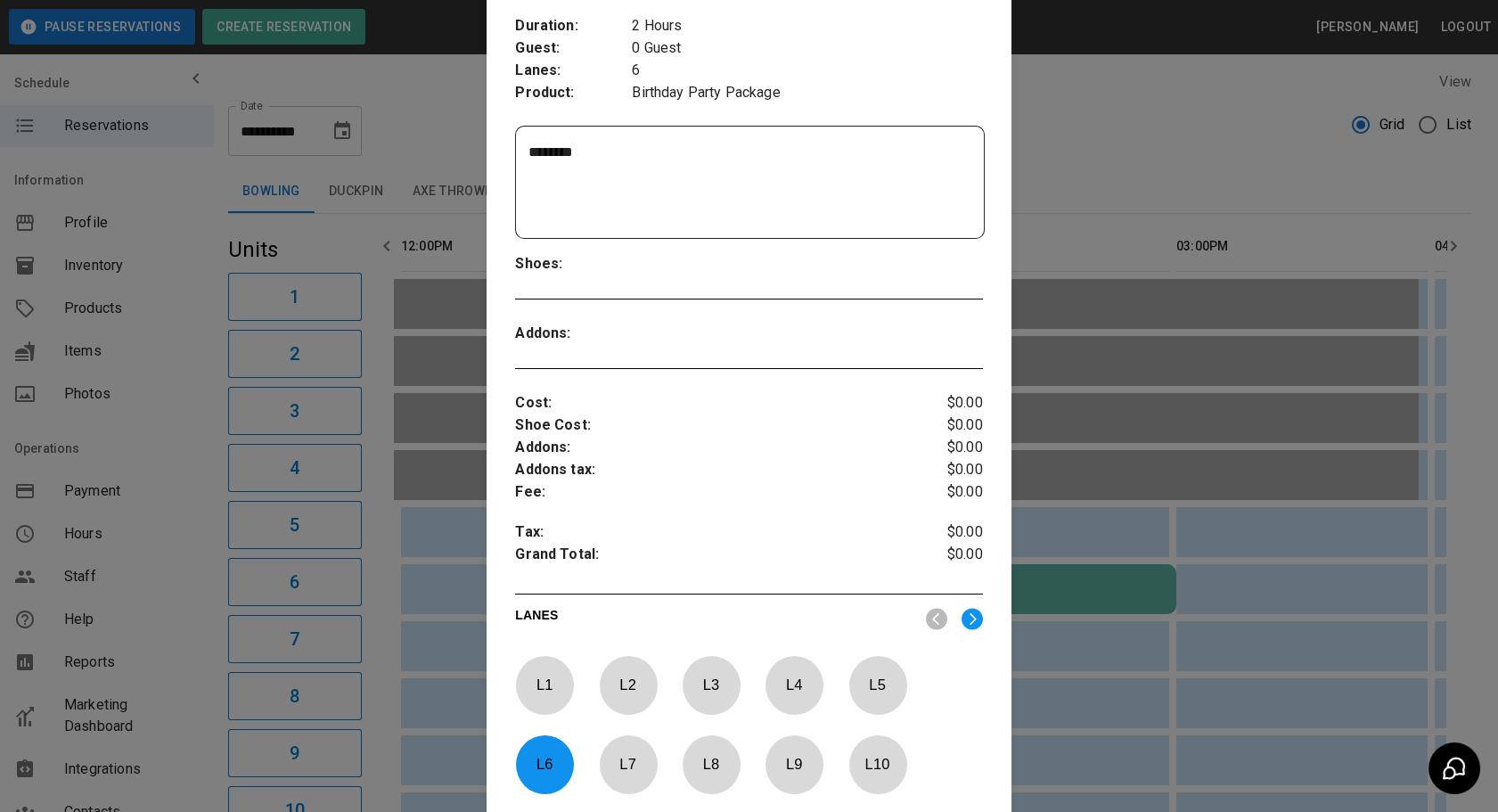
click at [828, 318] on td "sticky table" at bounding box center [822, 303] width 58 height 50
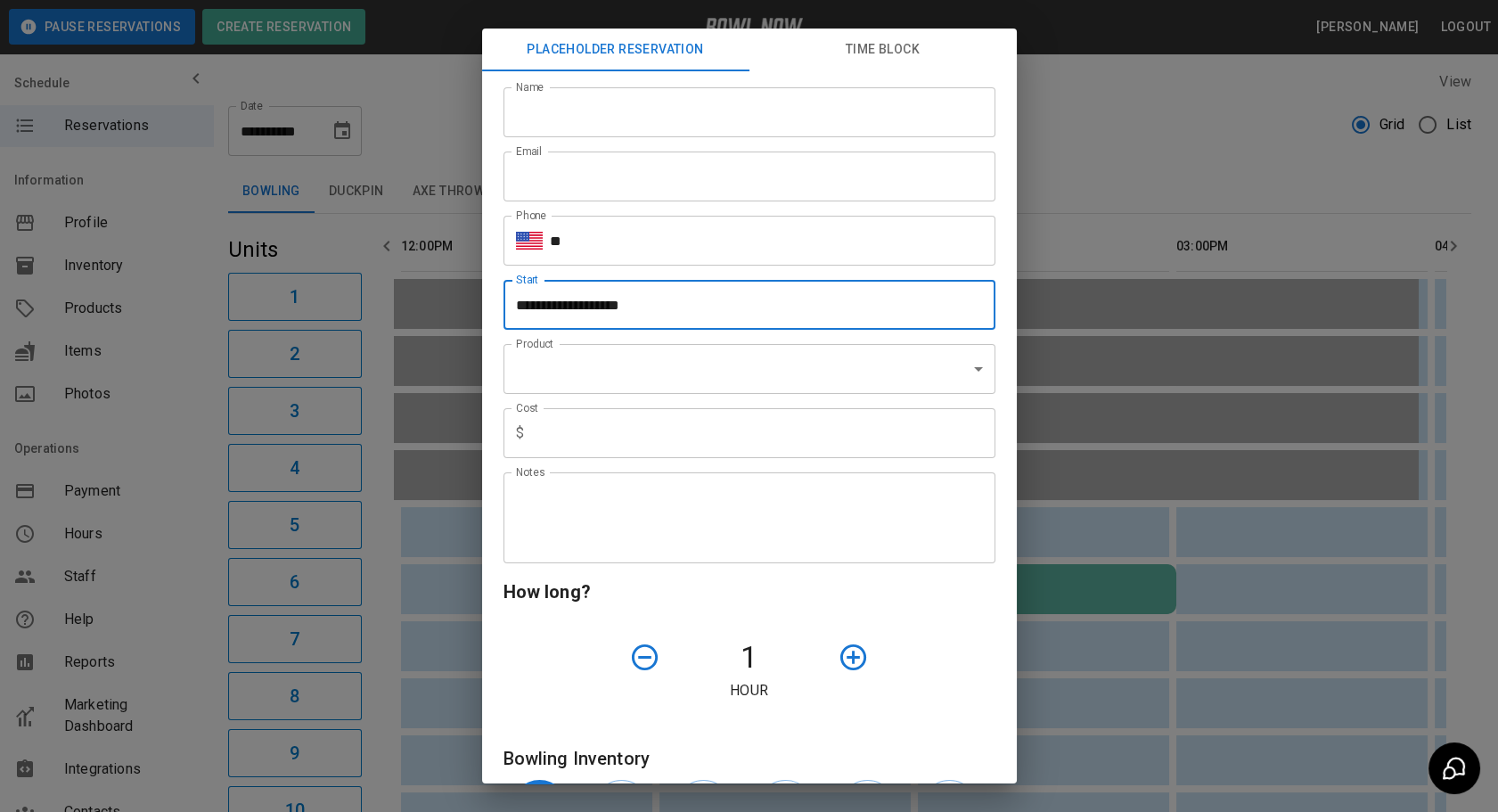
click at [1215, 256] on div "**********" at bounding box center [749, 406] width 1498 height 812
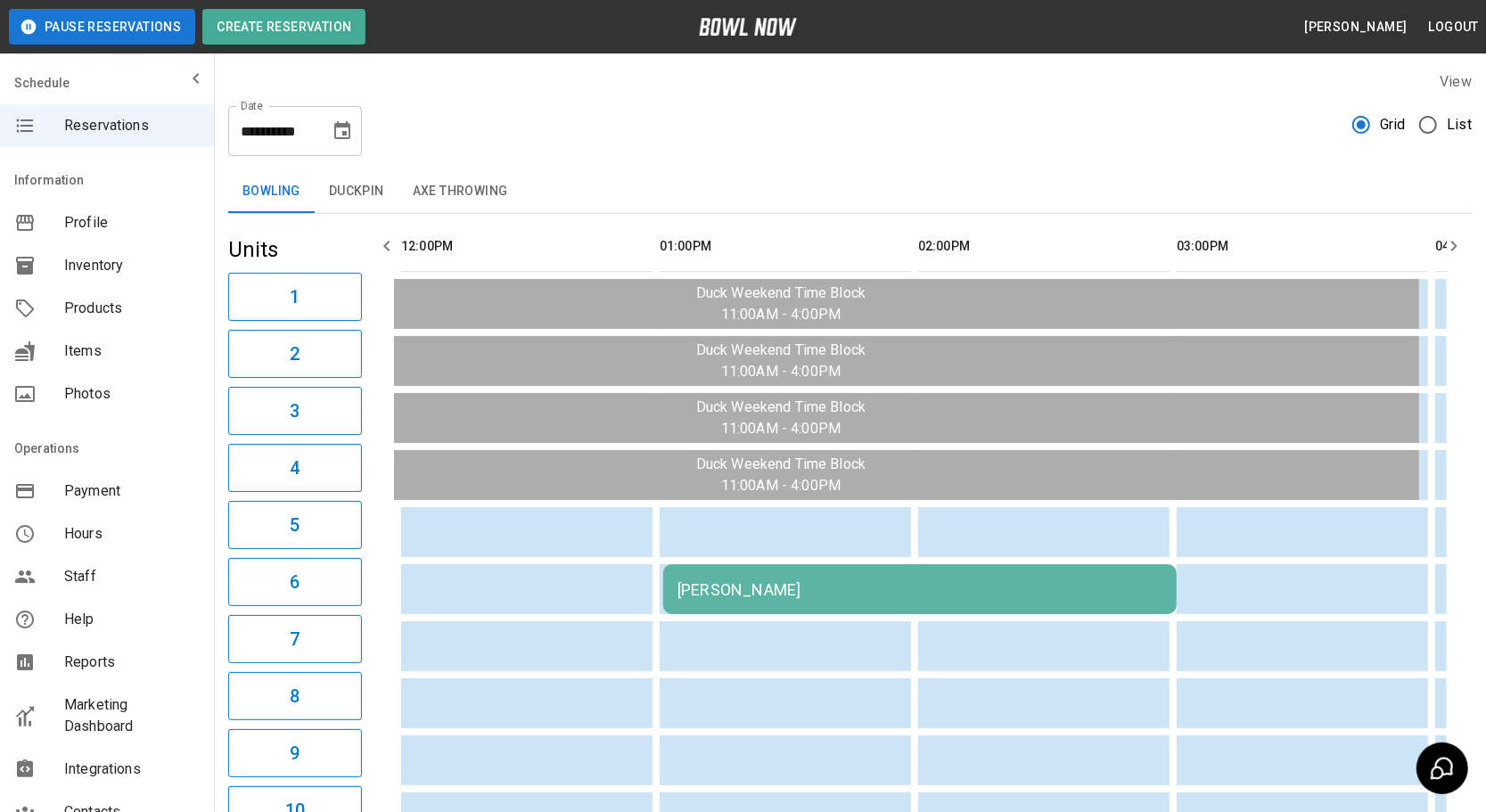
click at [931, 580] on div "[PERSON_NAME]" at bounding box center [920, 589] width 485 height 19
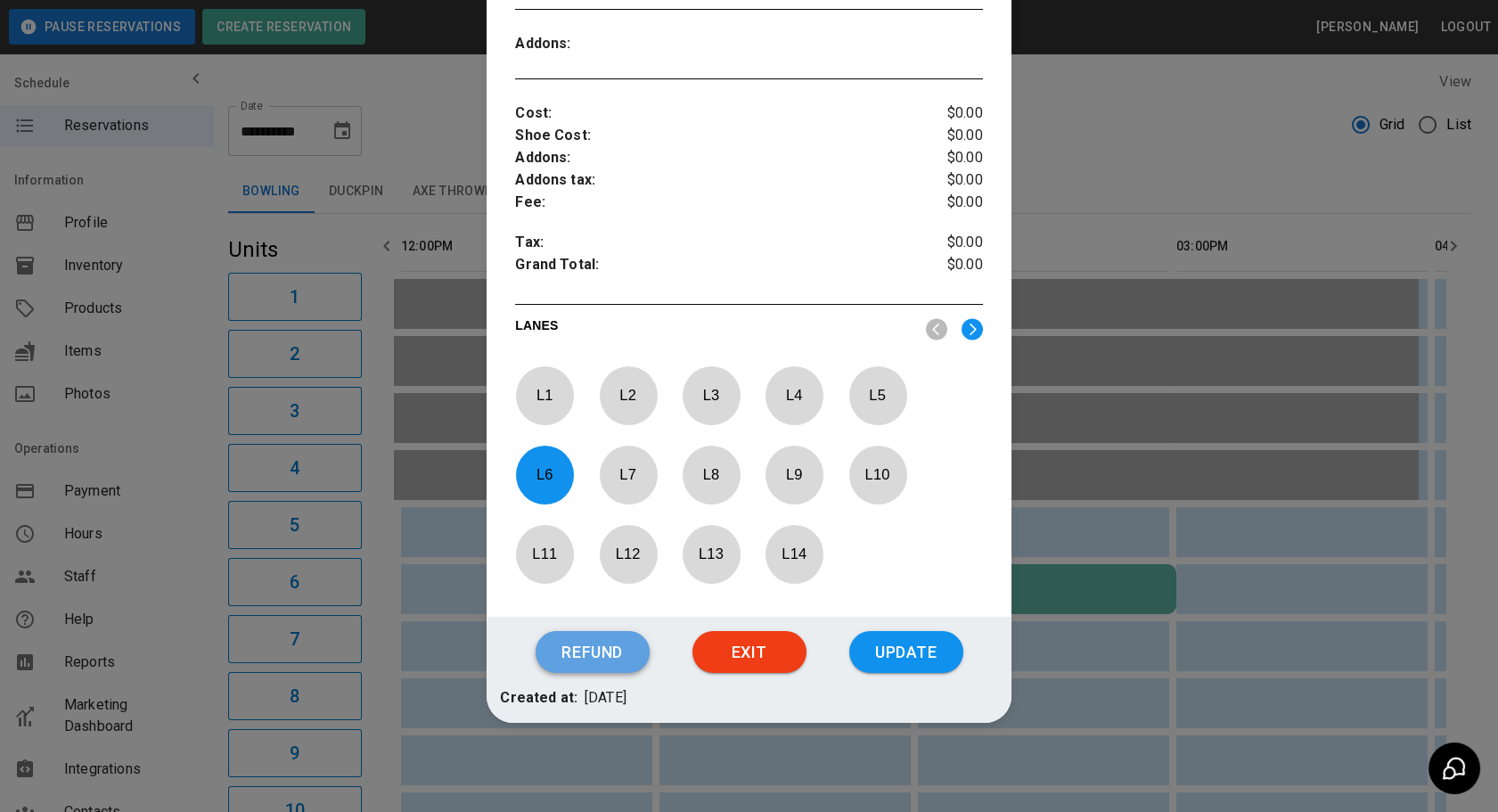
click at [542, 640] on button "Refund" at bounding box center [592, 652] width 114 height 42
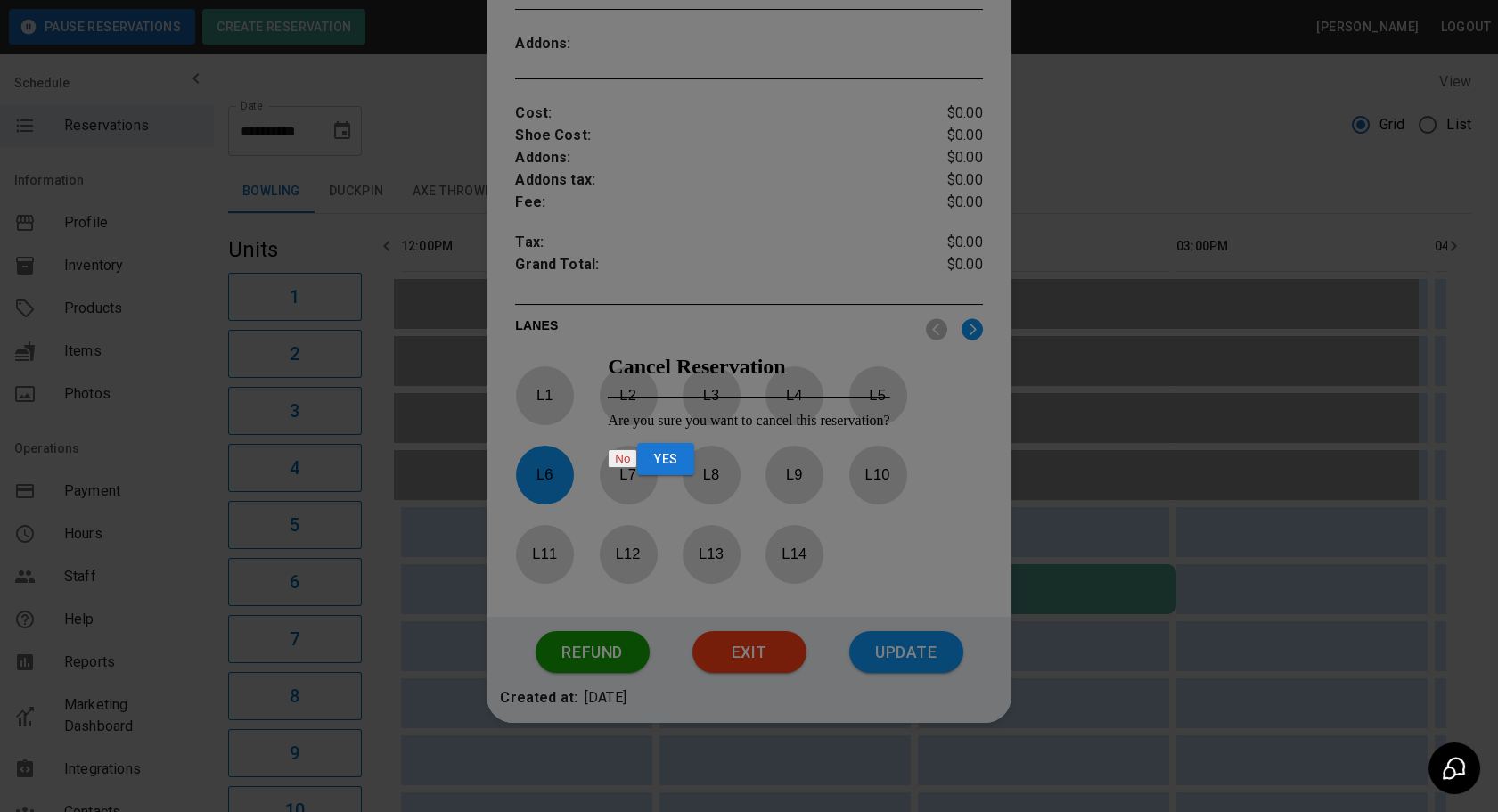
click at [890, 429] on div "Are you sure you want to cancel this reservation?" at bounding box center [748, 421] width 281 height 16
click at [694, 461] on button "Yes" at bounding box center [665, 459] width 57 height 33
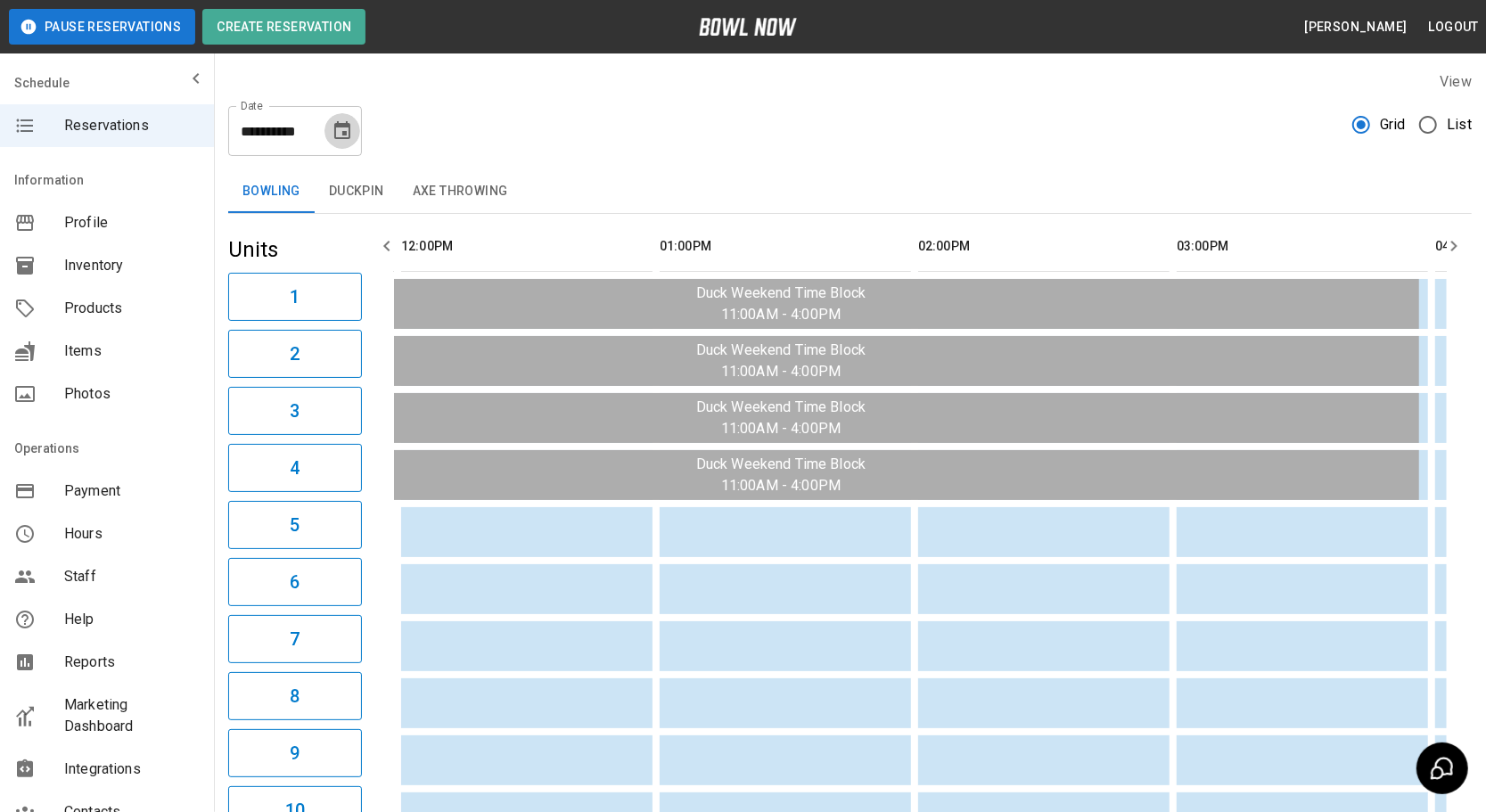
click at [330, 132] on button "Choose date, selected date is Sep 7, 2025" at bounding box center [343, 132] width 36 height 36
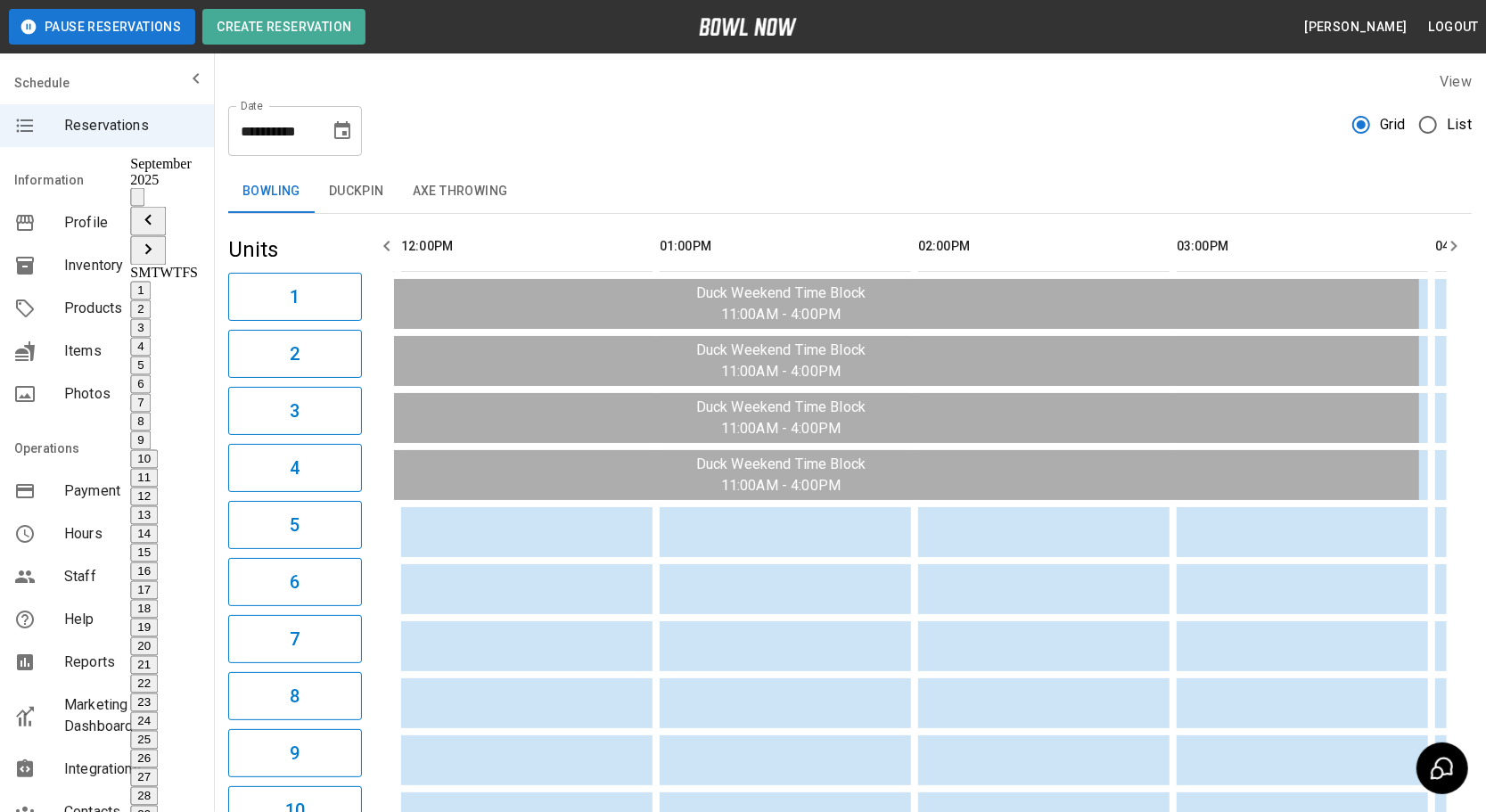
click at [159, 209] on icon "Previous month" at bounding box center [148, 220] width 22 height 22
click at [158, 488] on button "12" at bounding box center [143, 497] width 28 height 19
type input "**********"
